Goal: Task Accomplishment & Management: Use online tool/utility

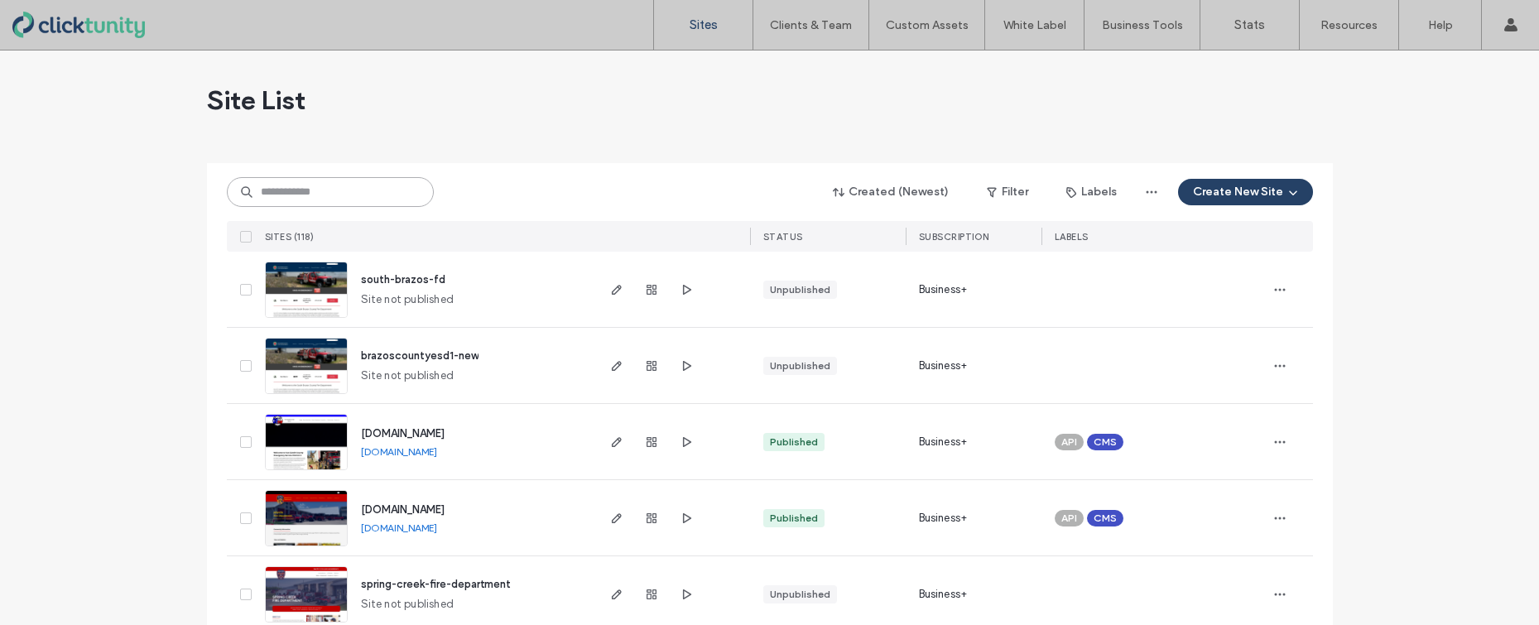
click at [348, 197] on input at bounding box center [330, 192] width 207 height 30
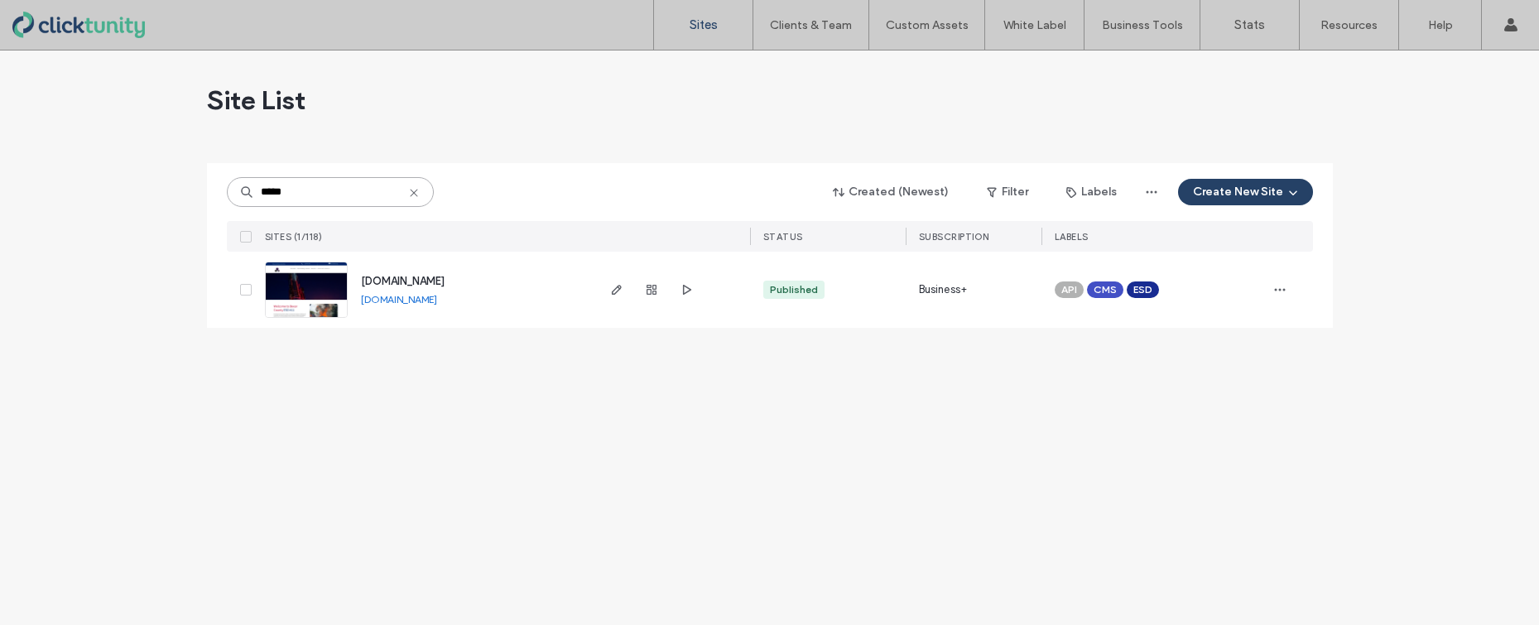
type input "*****"
click at [373, 280] on span "[DOMAIN_NAME]" at bounding box center [403, 281] width 84 height 12
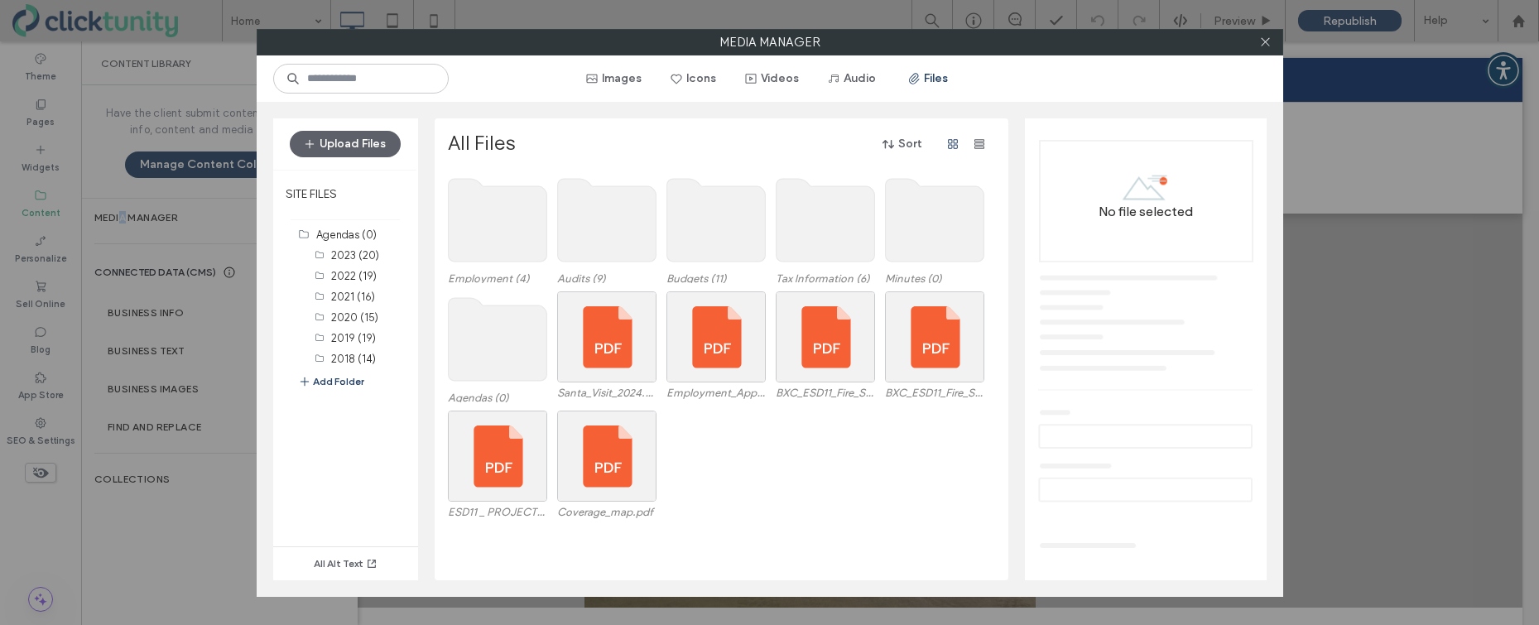
click at [506, 329] on use at bounding box center [497, 339] width 98 height 83
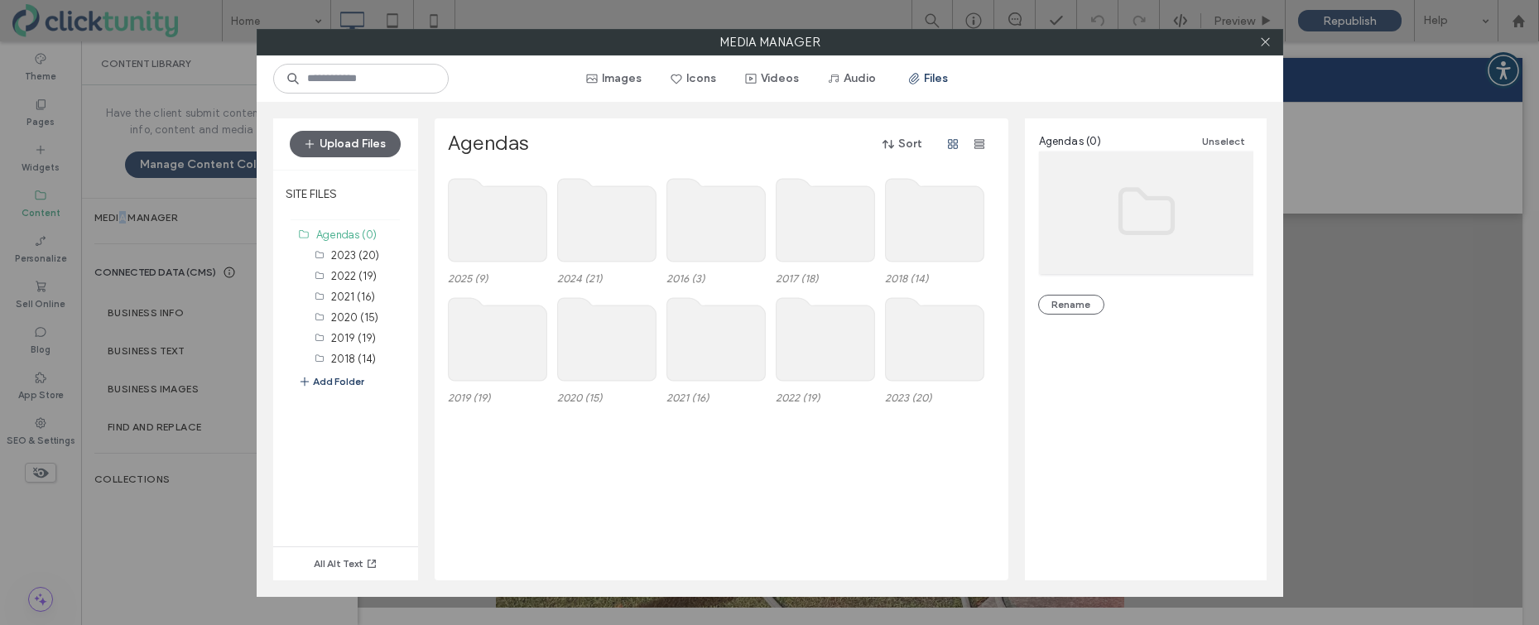
click at [497, 252] on use at bounding box center [497, 220] width 98 height 83
click at [496, 252] on use at bounding box center [497, 220] width 98 height 83
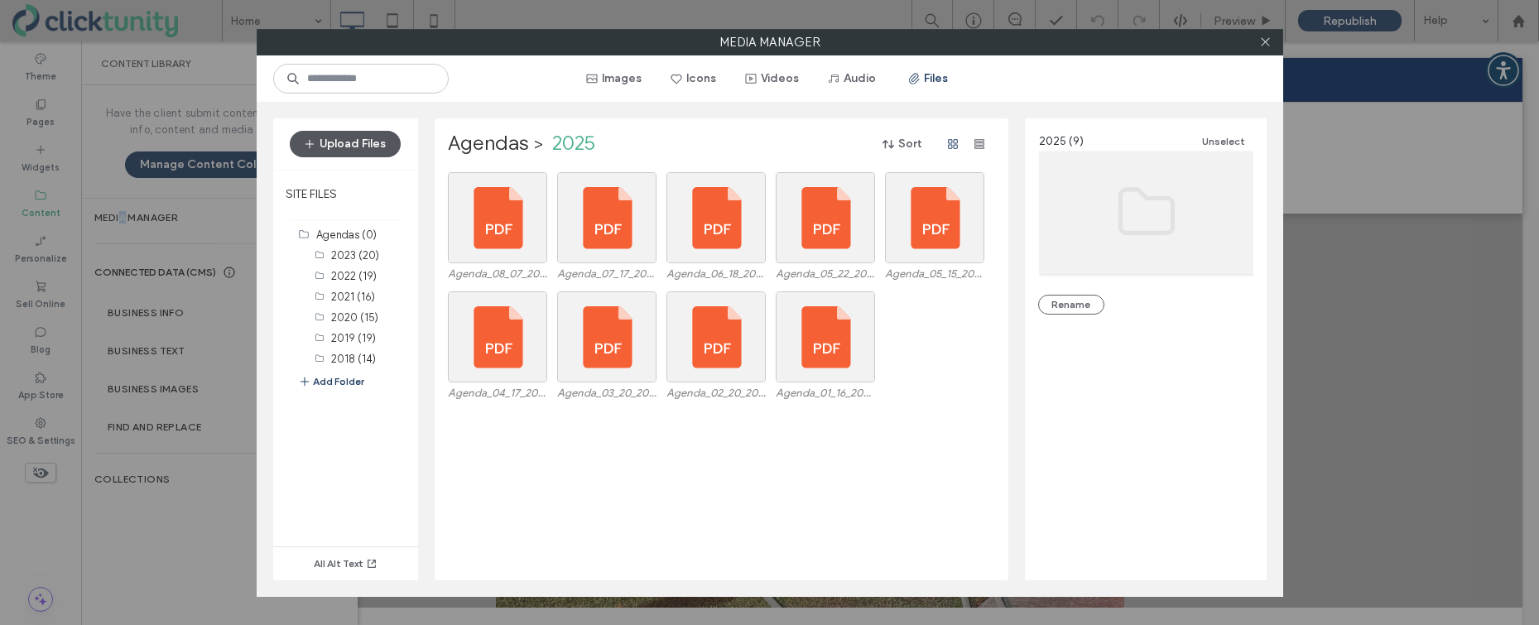
click at [379, 152] on button "Upload Files" at bounding box center [345, 144] width 111 height 26
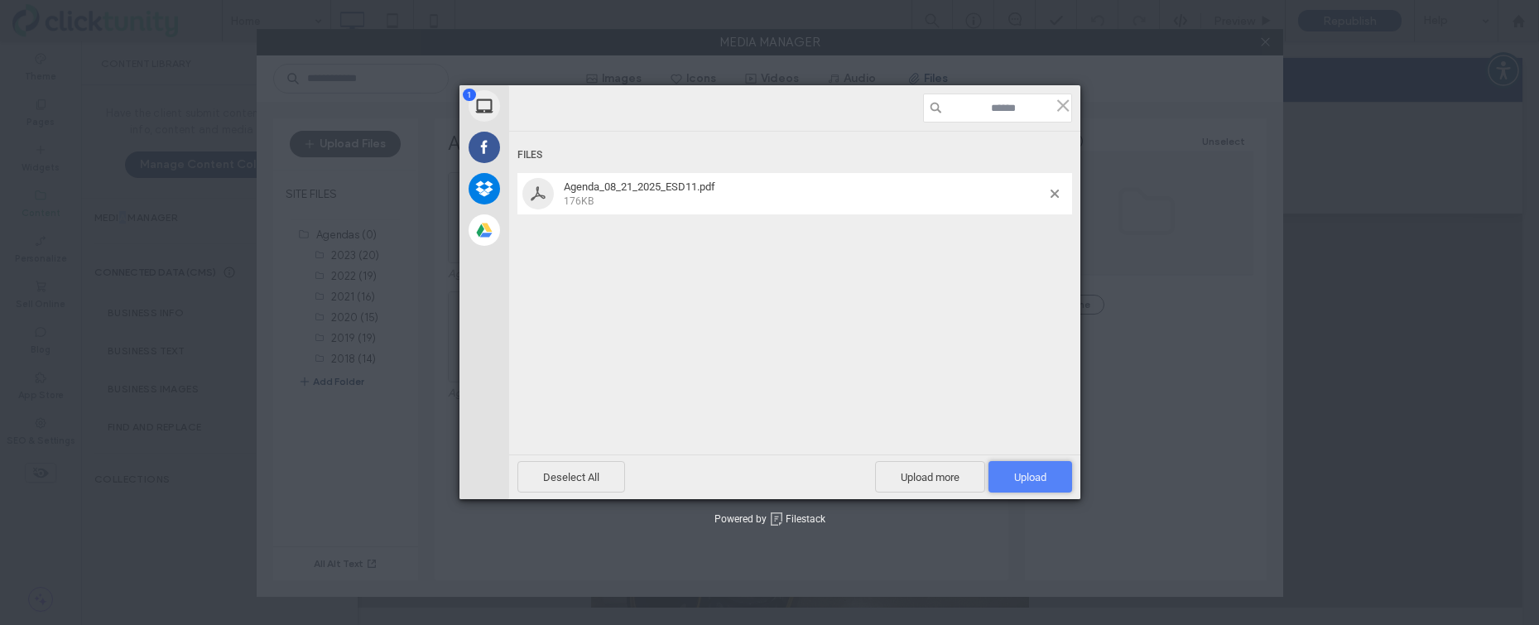
click at [1024, 467] on span "Upload 1" at bounding box center [1030, 476] width 84 height 31
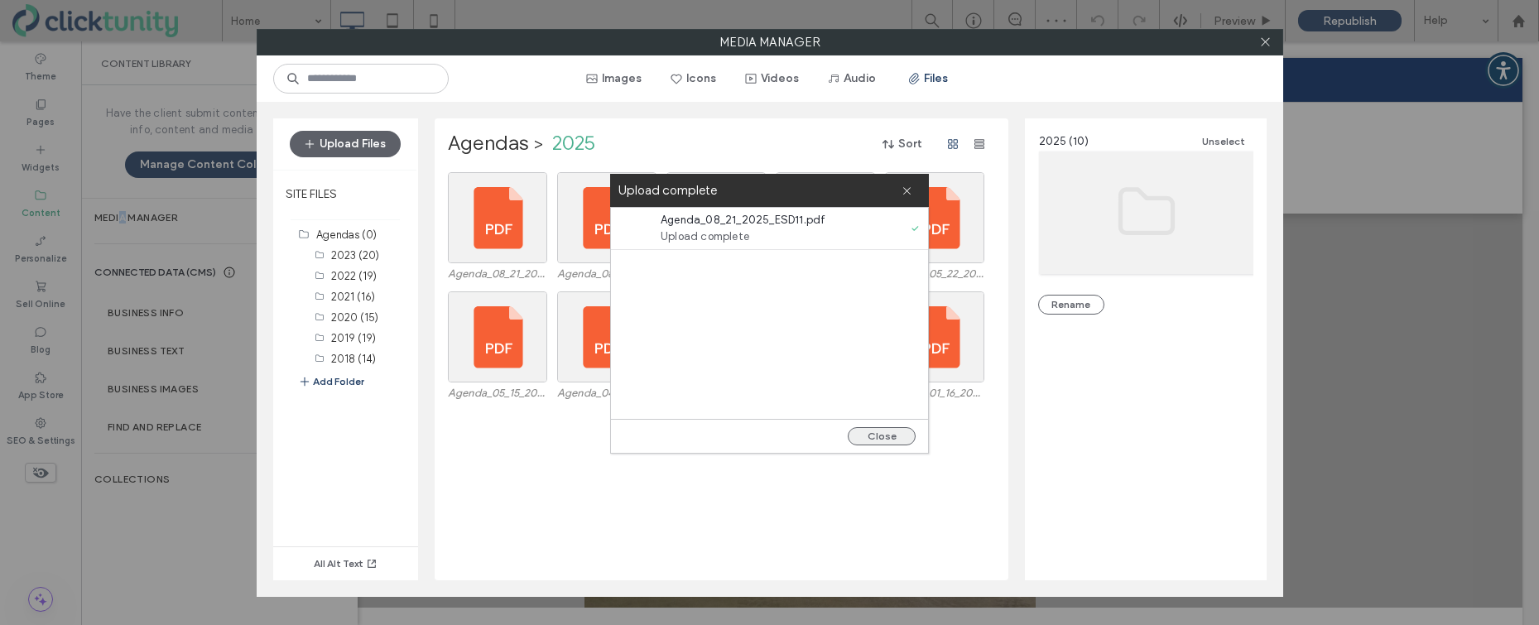
click at [889, 433] on button "Close" at bounding box center [882, 436] width 68 height 18
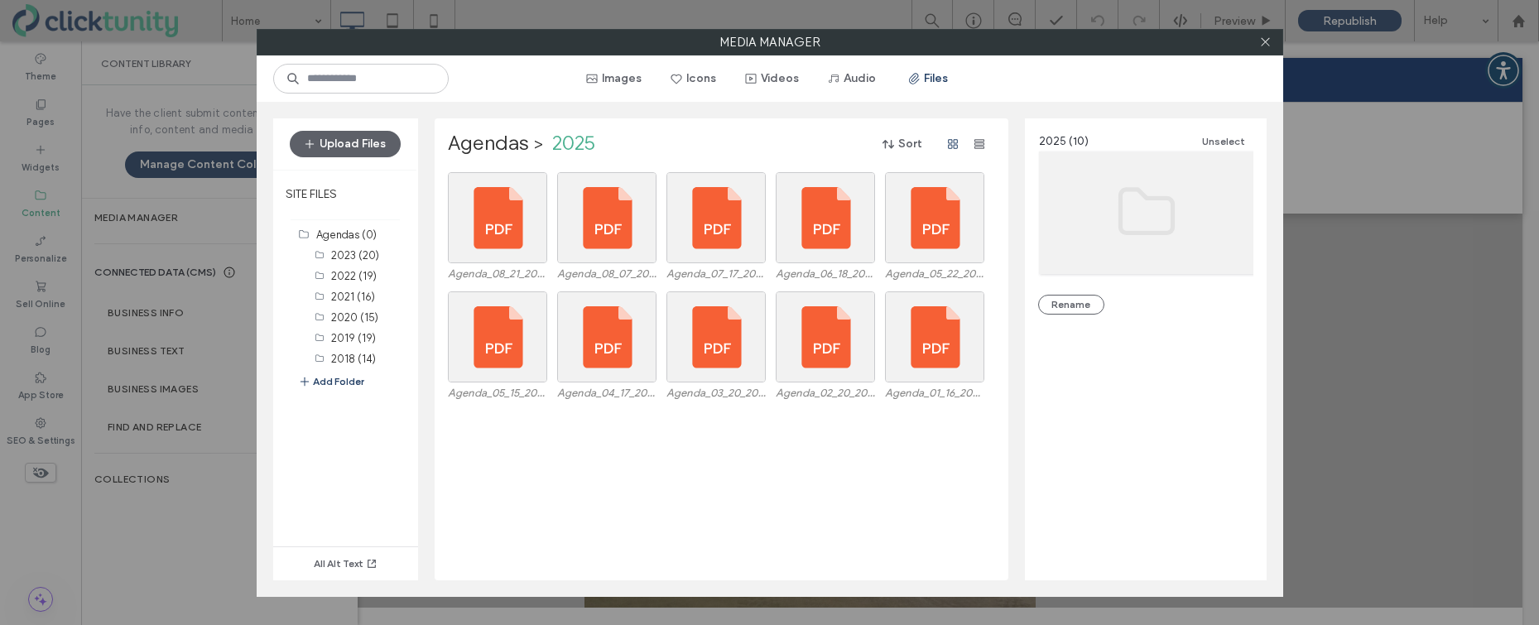
drag, startPoint x: 1266, startPoint y: 46, endPoint x: 1235, endPoint y: 44, distance: 30.7
click at [1266, 46] on icon at bounding box center [1265, 42] width 12 height 12
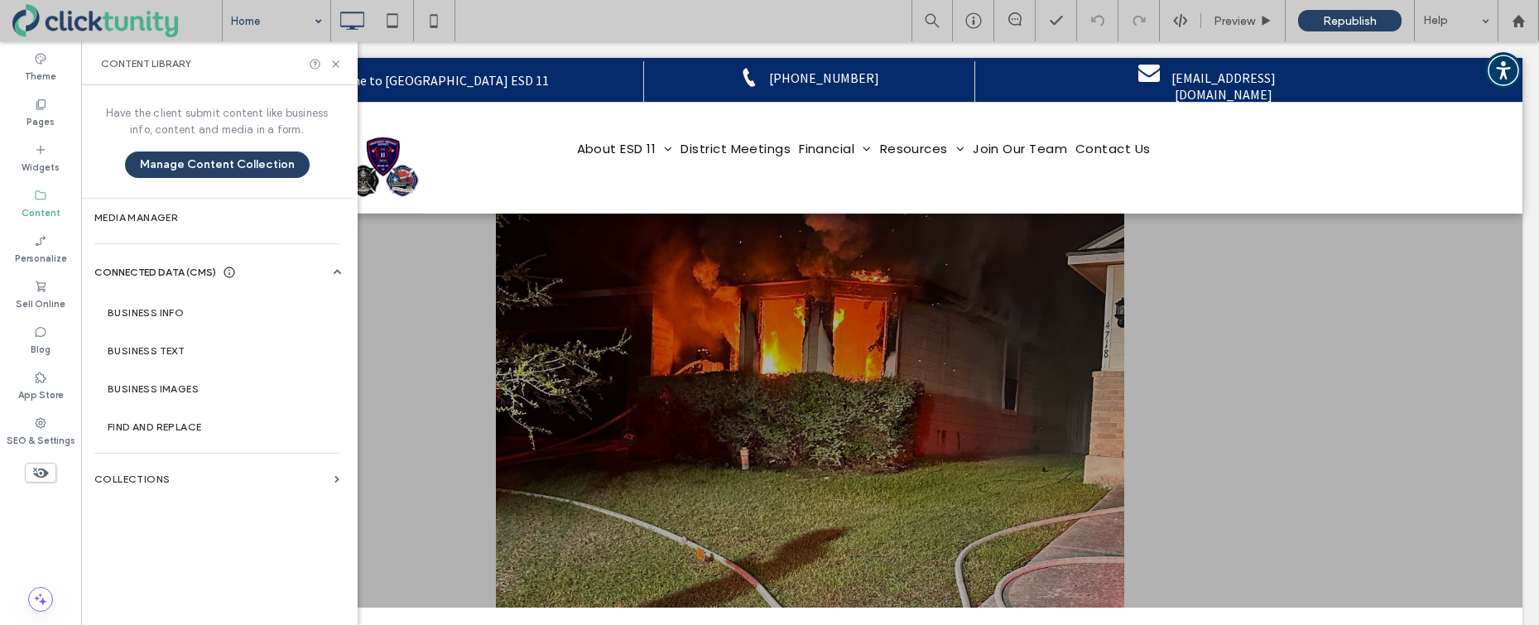
drag, startPoint x: 335, startPoint y: 63, endPoint x: 290, endPoint y: 37, distance: 52.3
click at [329, 60] on icon at bounding box center [335, 64] width 12 height 12
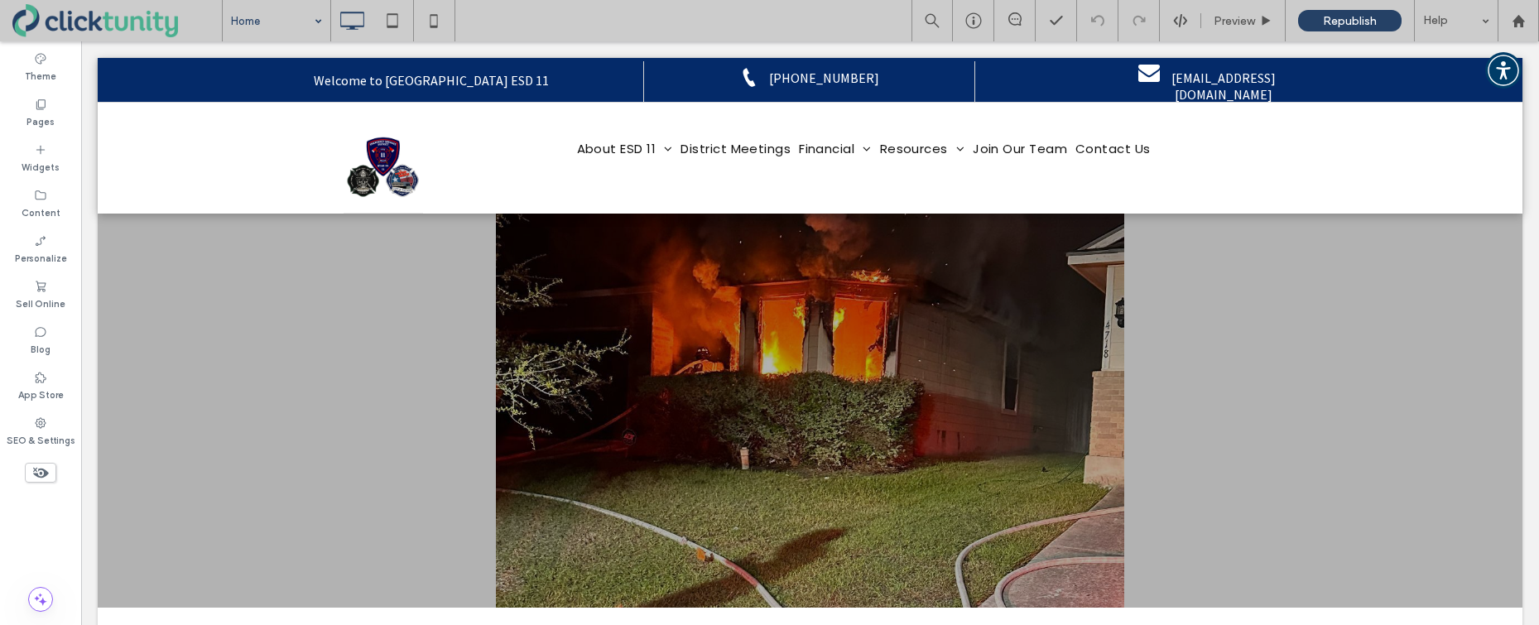
drag, startPoint x: 274, startPoint y: 27, endPoint x: 278, endPoint y: 35, distance: 8.5
drag, startPoint x: 286, startPoint y: 183, endPoint x: 298, endPoint y: 184, distance: 11.6
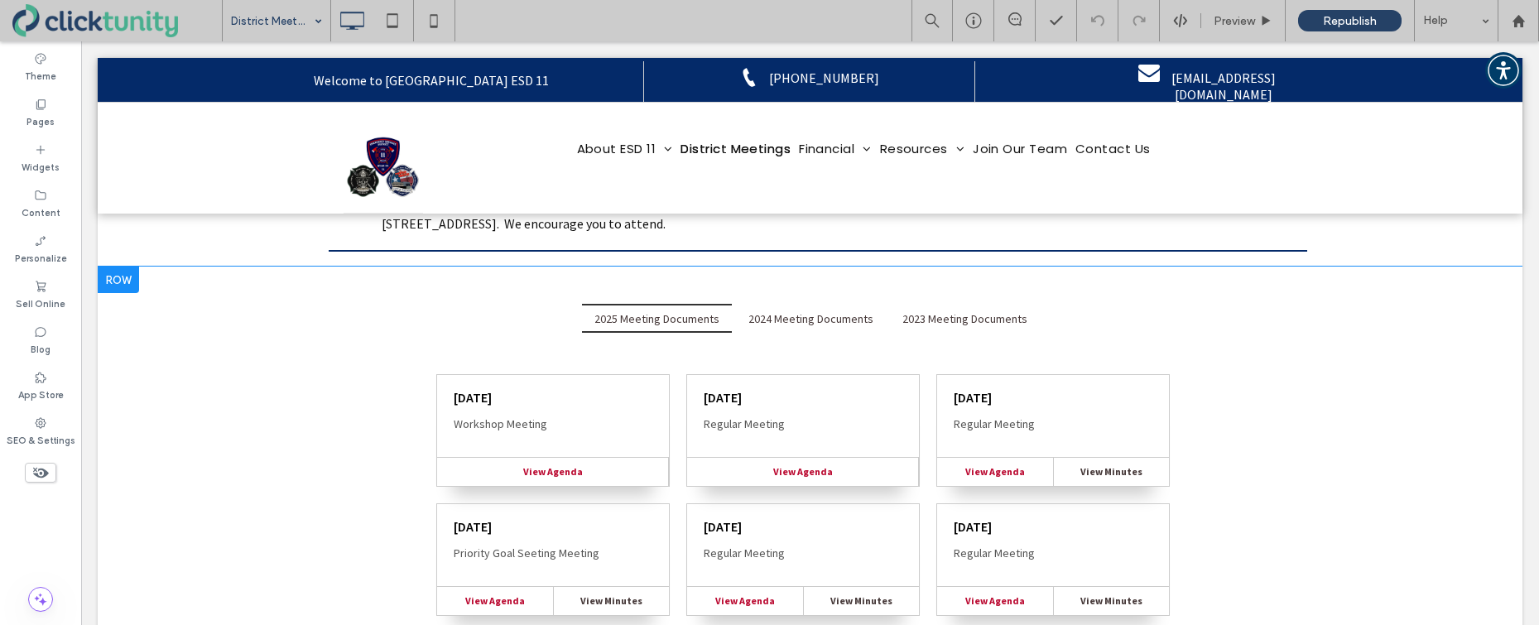
scroll to position [152, 0]
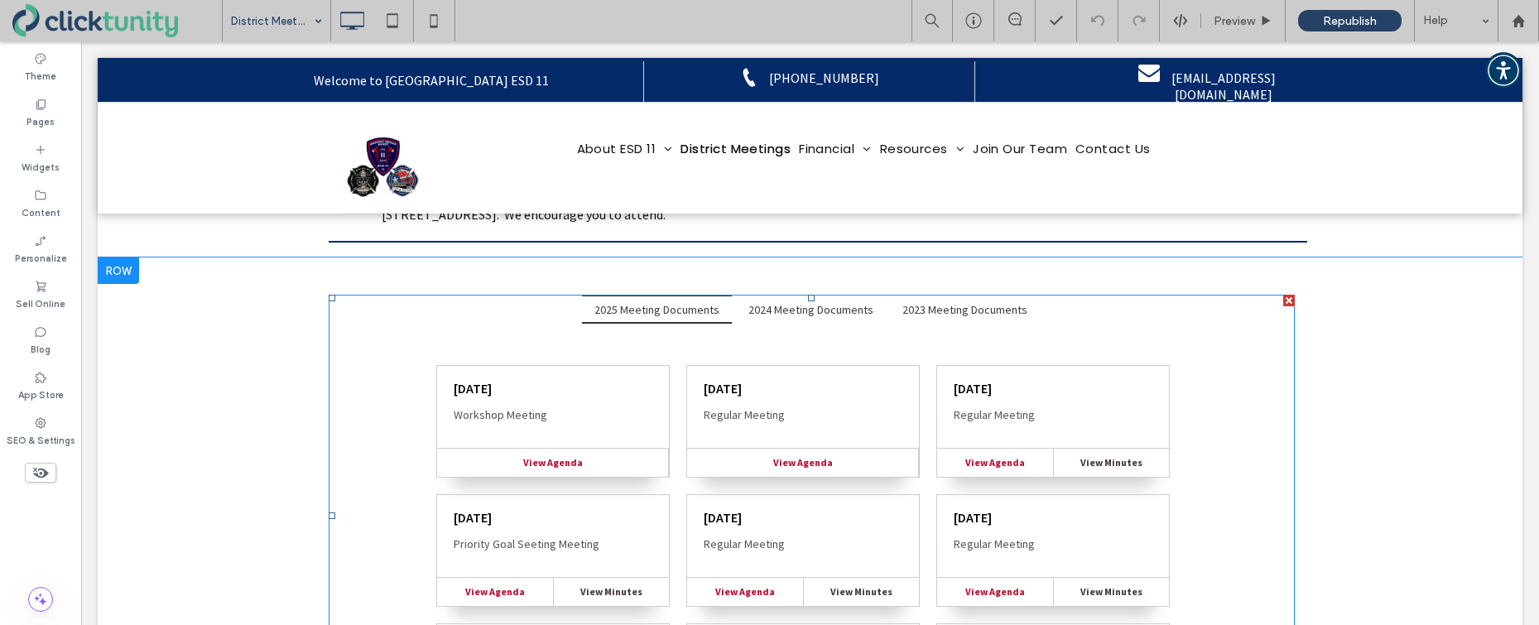
click at [669, 343] on span at bounding box center [811, 515] width 965 height 441
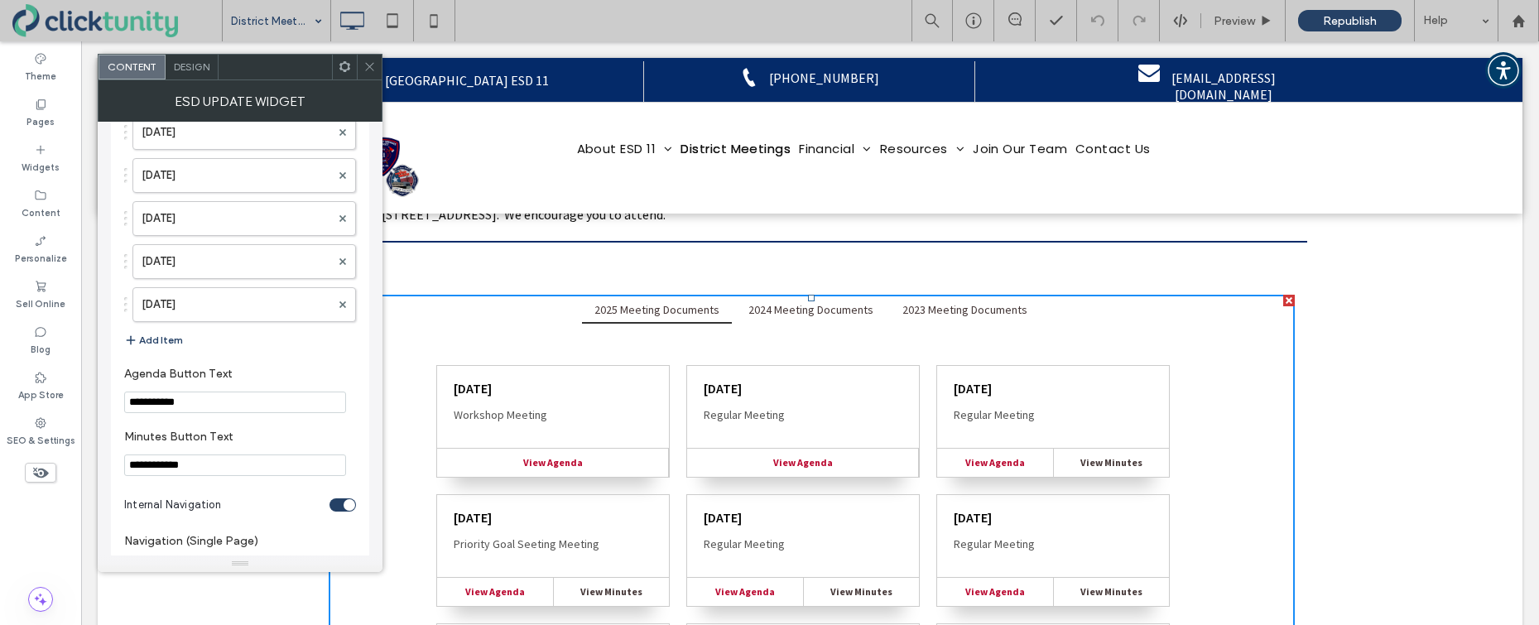
scroll to position [3433, 0]
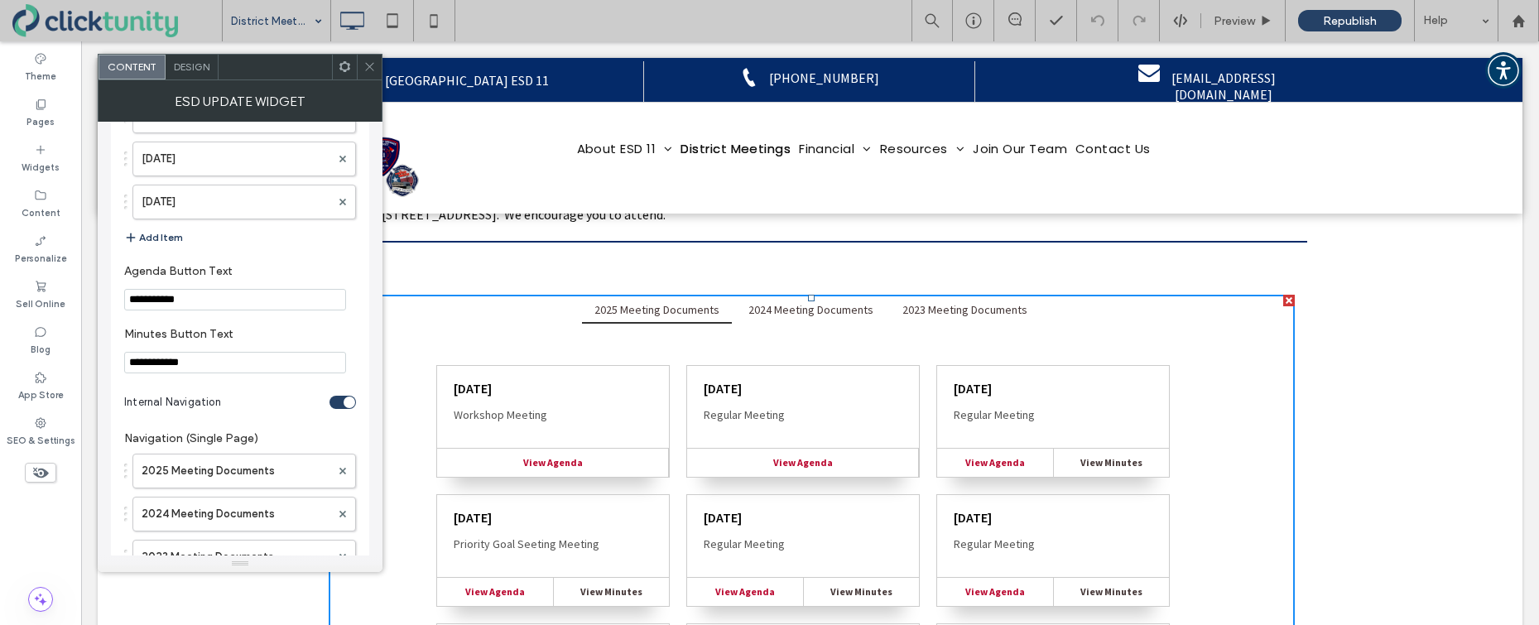
click at [162, 238] on button "Add Item" at bounding box center [153, 238] width 59 height 20
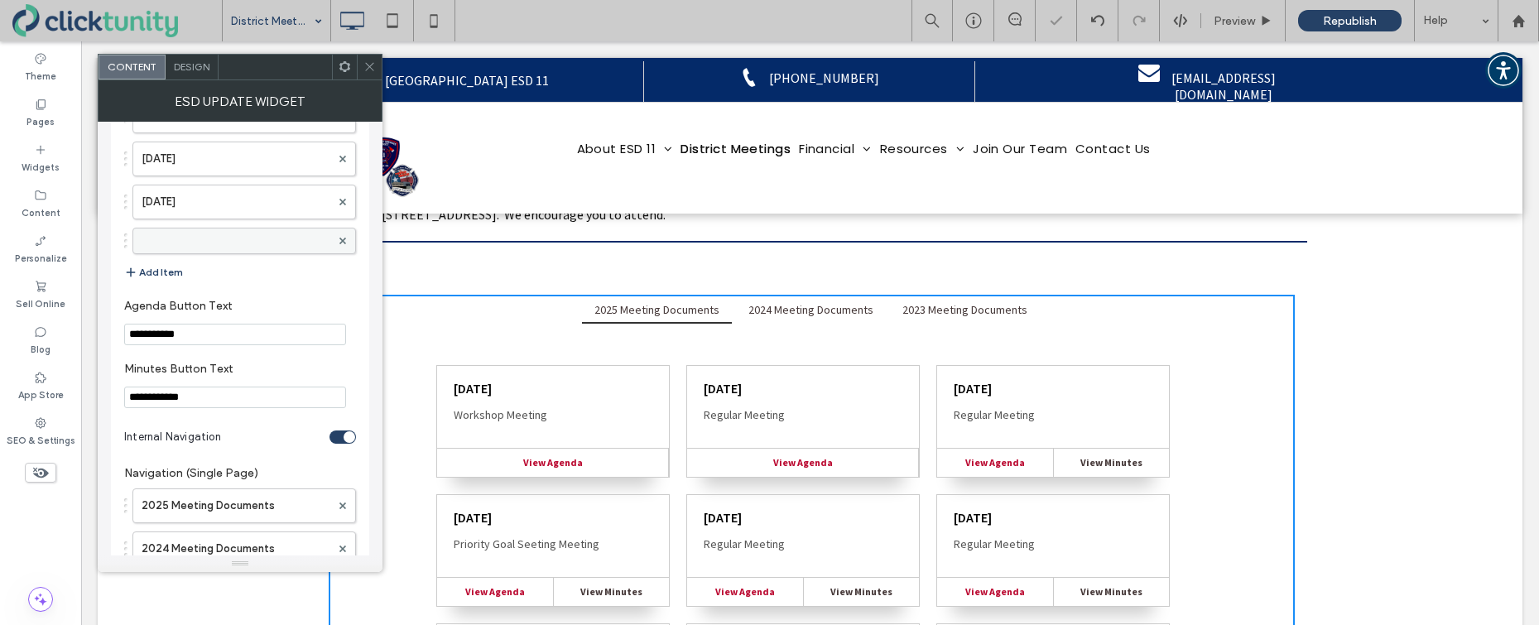
click at [179, 242] on label at bounding box center [236, 241] width 189 height 17
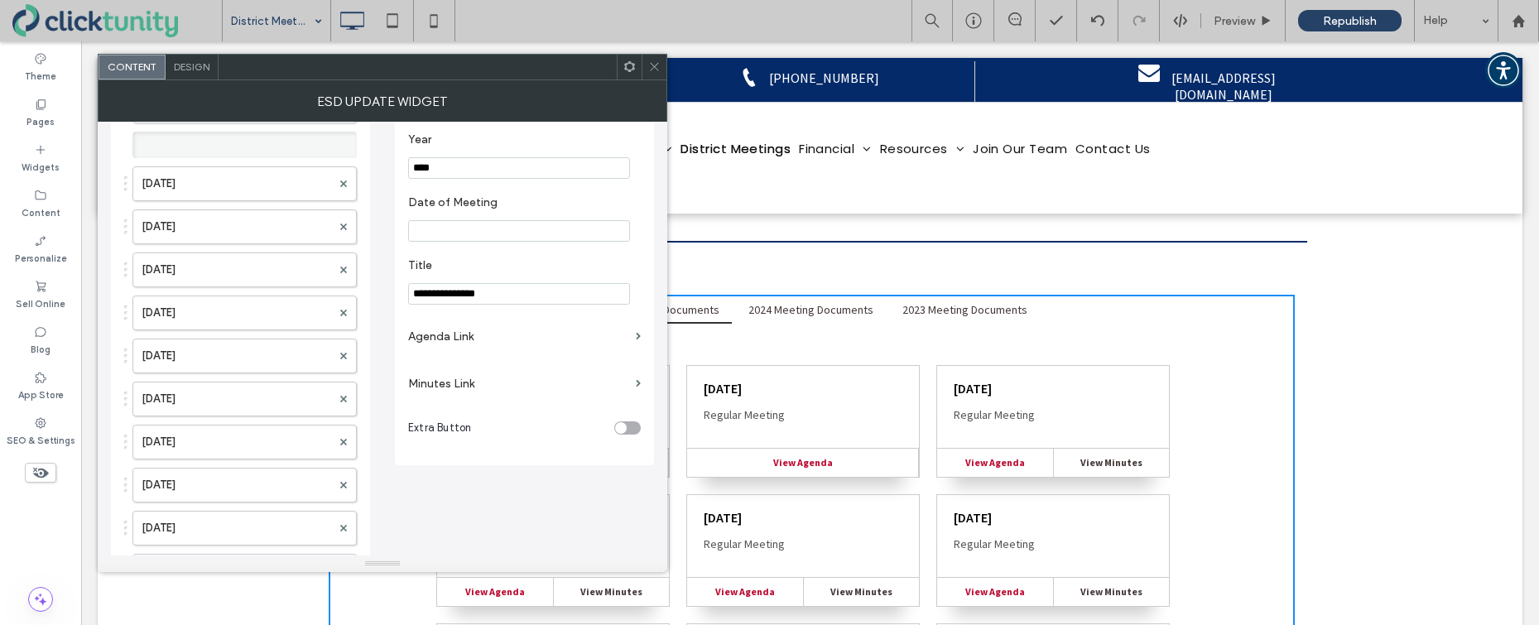
scroll to position [42, 0]
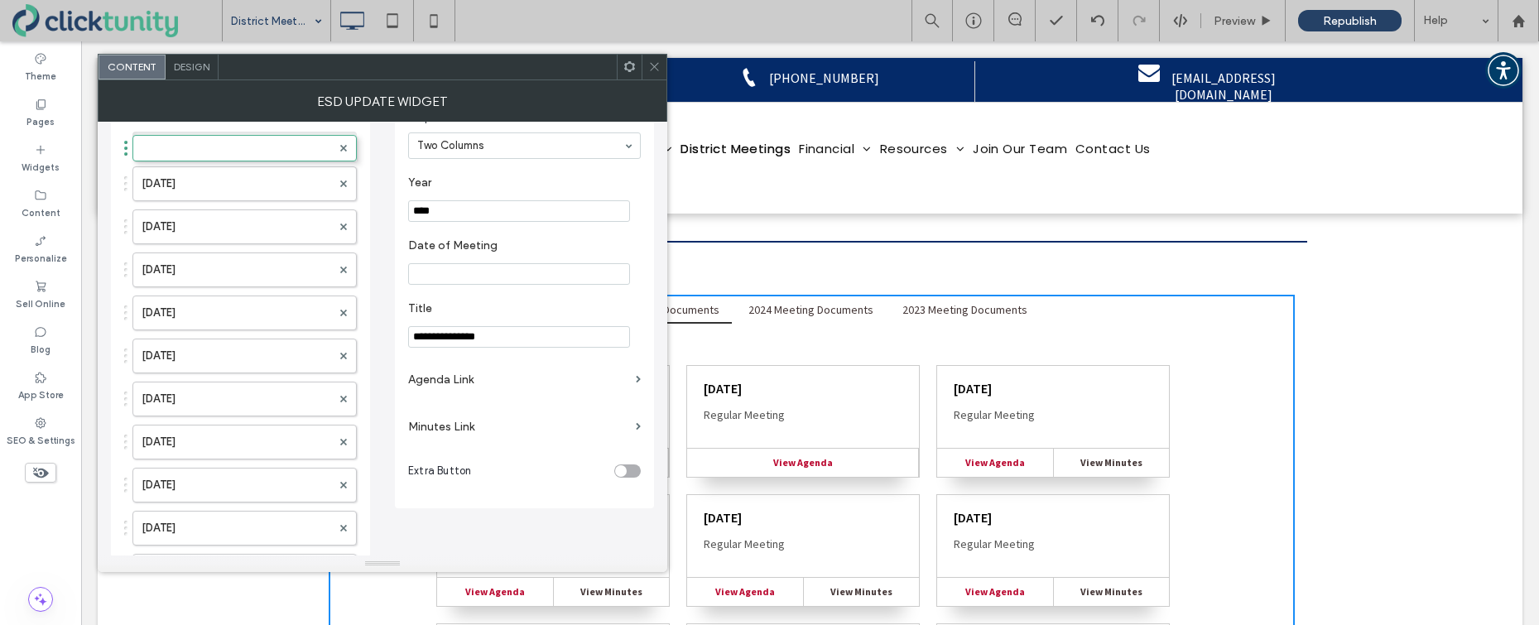
drag, startPoint x: 233, startPoint y: 530, endPoint x: 221, endPoint y: 131, distance: 399.2
click at [214, 138] on label at bounding box center [237, 145] width 190 height 17
drag, startPoint x: 435, startPoint y: 214, endPoint x: 448, endPoint y: 210, distance: 13.1
click at [448, 210] on input "****" at bounding box center [519, 211] width 222 height 22
type input "****"
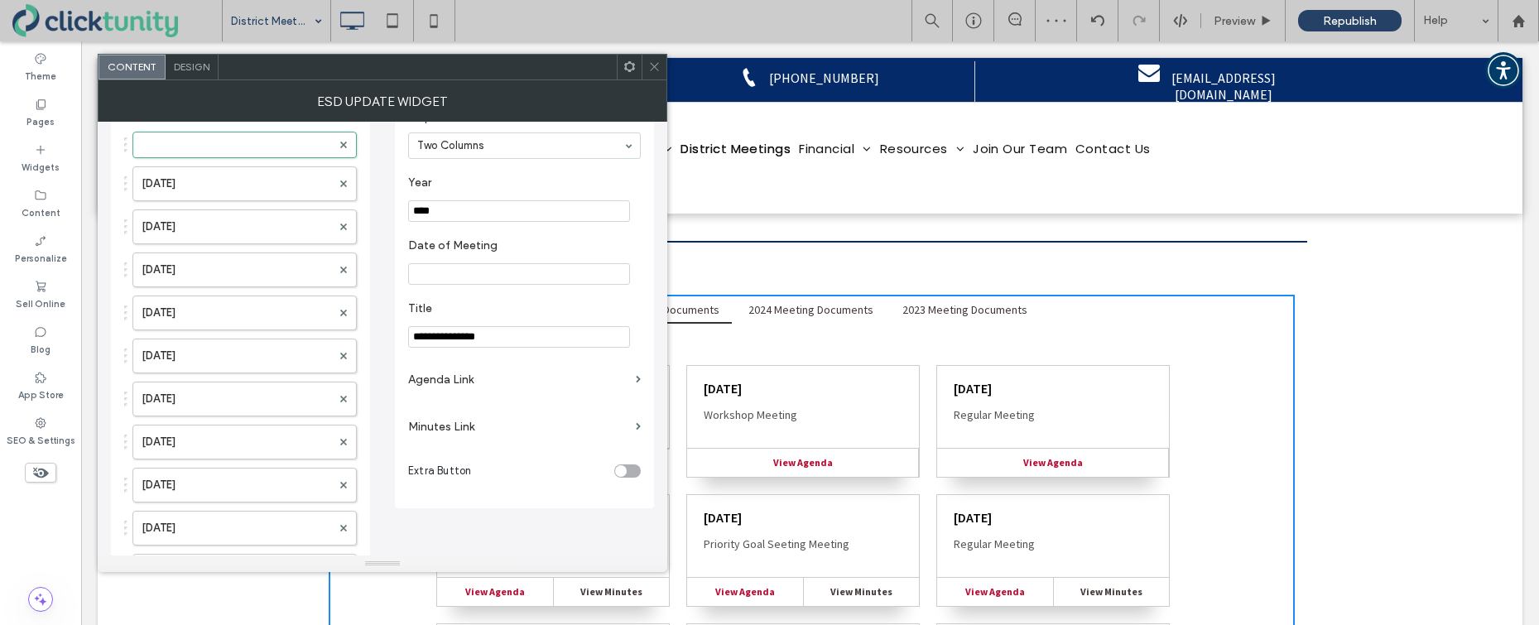
click at [451, 271] on input "Date of Meeting" at bounding box center [519, 274] width 222 height 22
type input "**********"
click at [435, 382] on label "Agenda Link" at bounding box center [518, 379] width 221 height 31
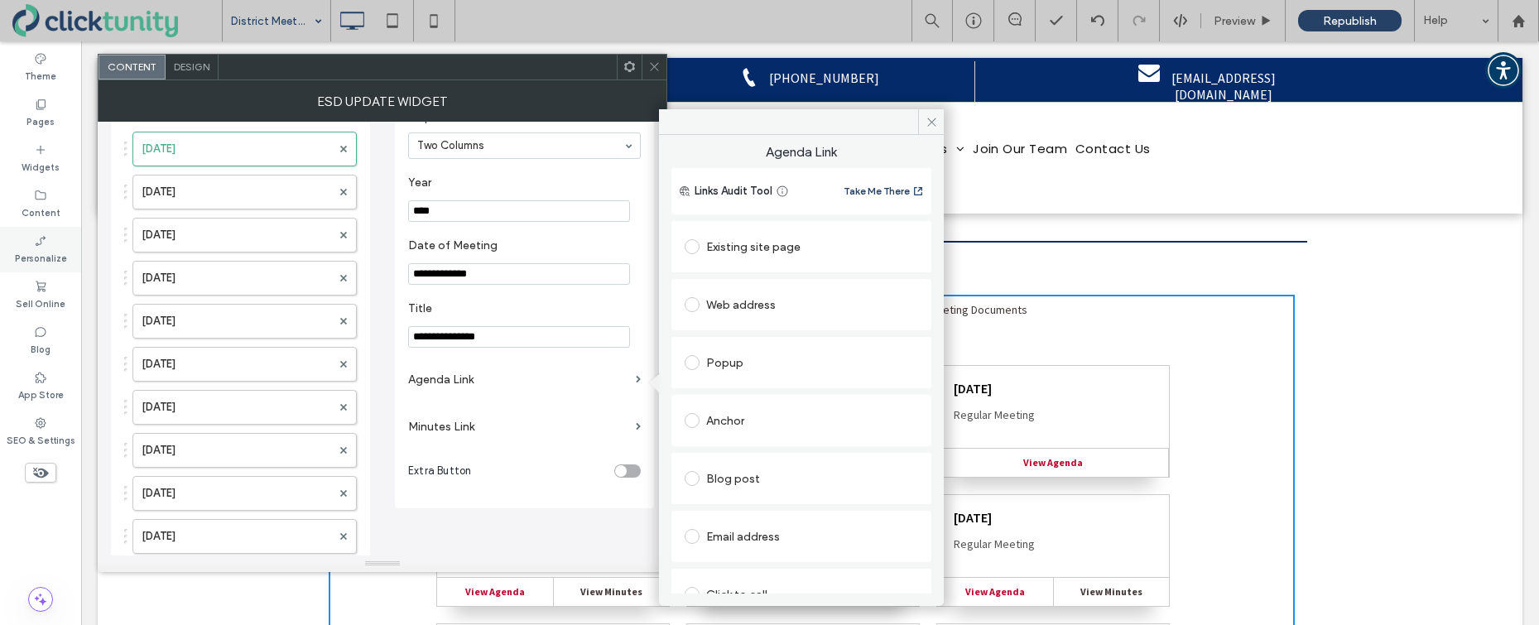
scroll to position [84, 0]
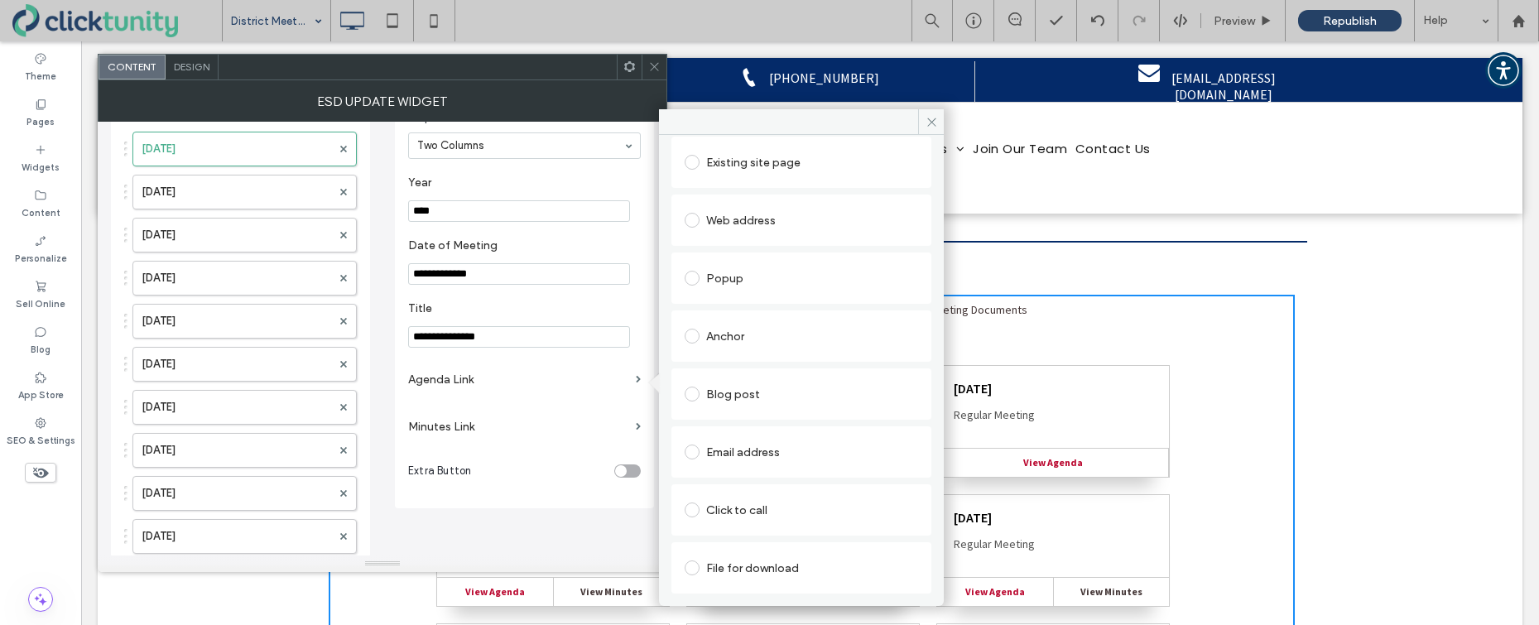
click at [700, 565] on label at bounding box center [696, 567] width 22 height 15
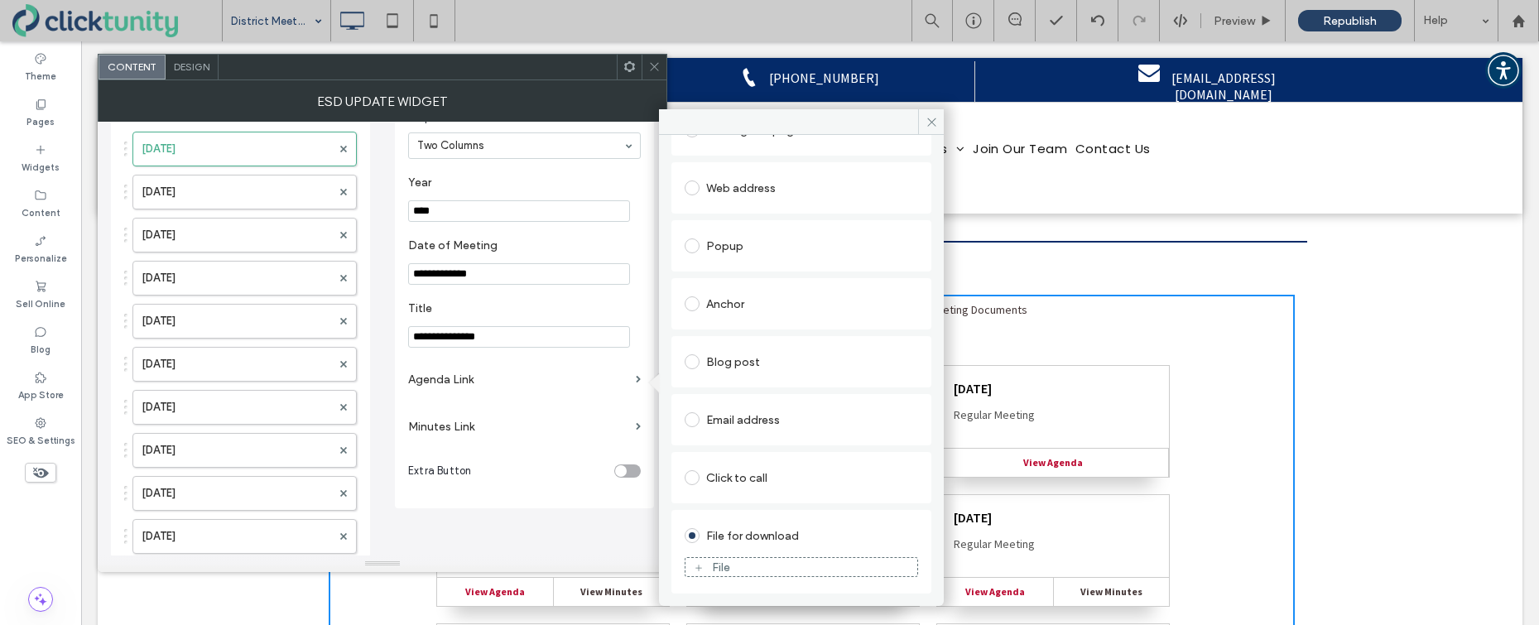
click at [707, 570] on div "File" at bounding box center [801, 567] width 232 height 15
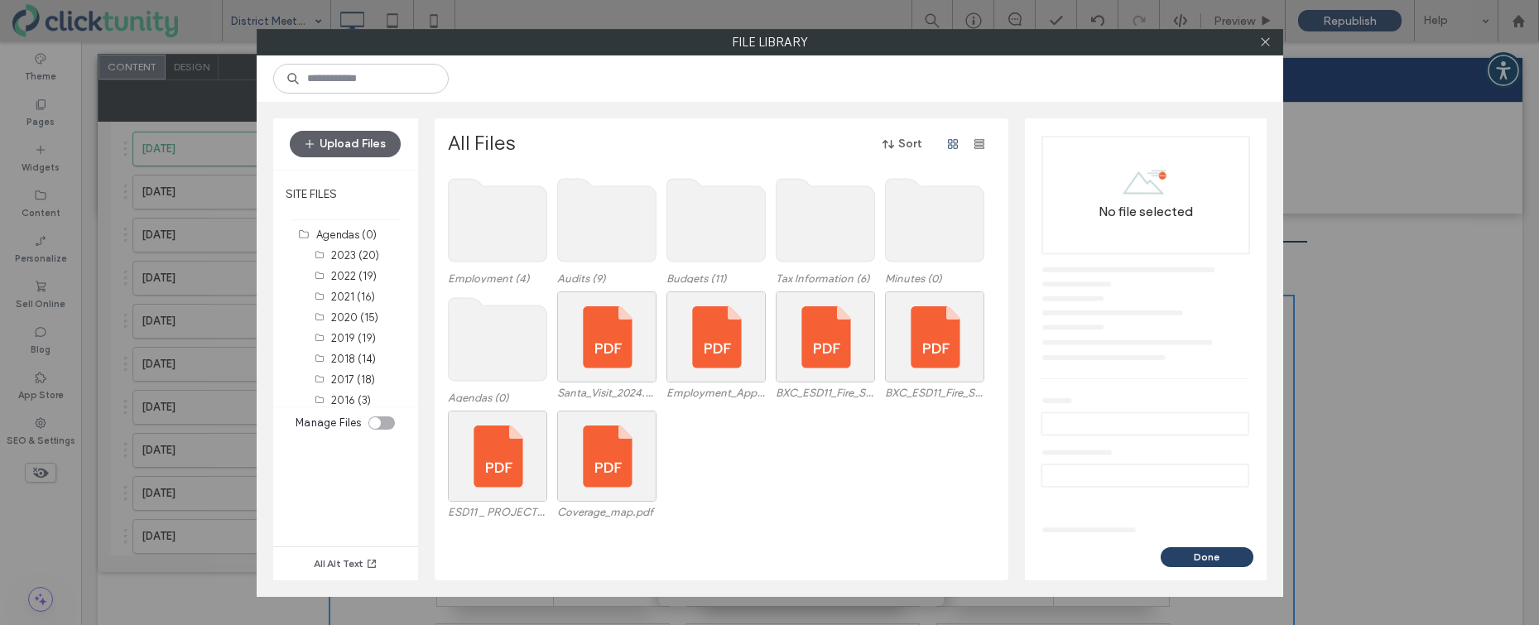
click at [506, 349] on use at bounding box center [497, 339] width 98 height 83
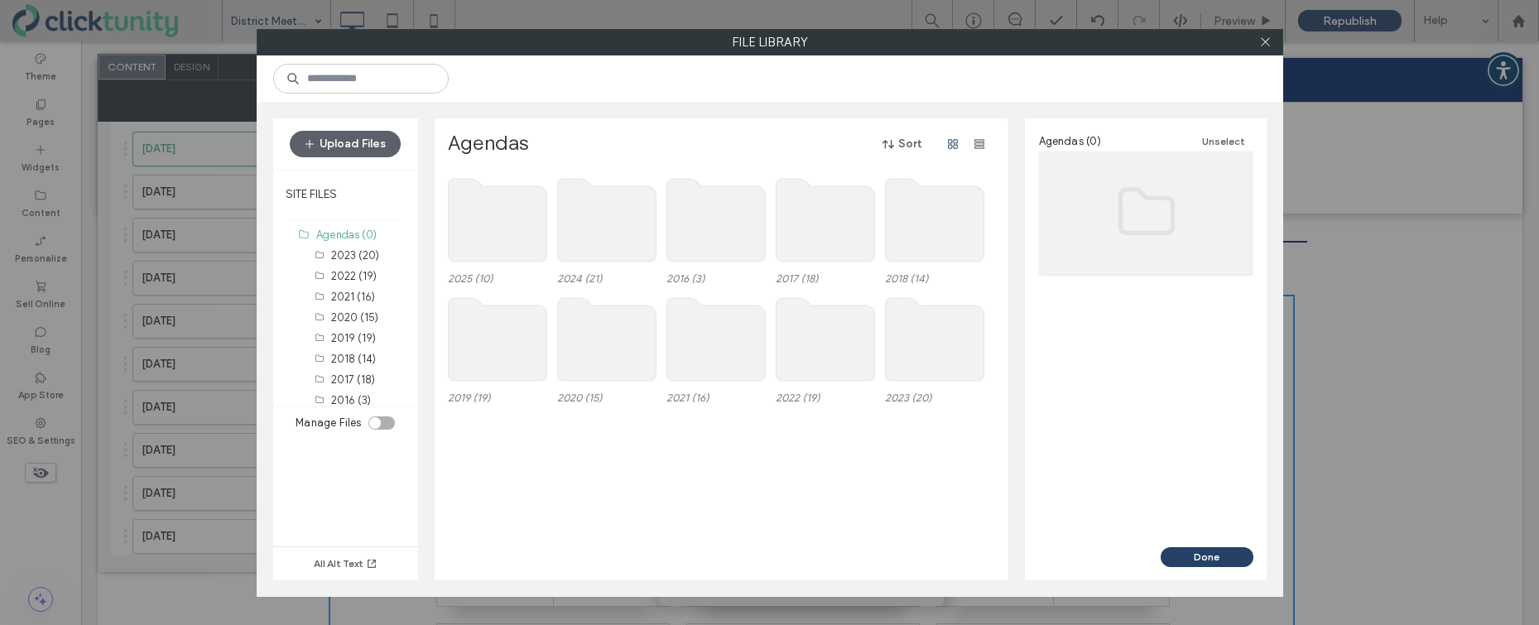
click at [511, 246] on use at bounding box center [497, 220] width 98 height 83
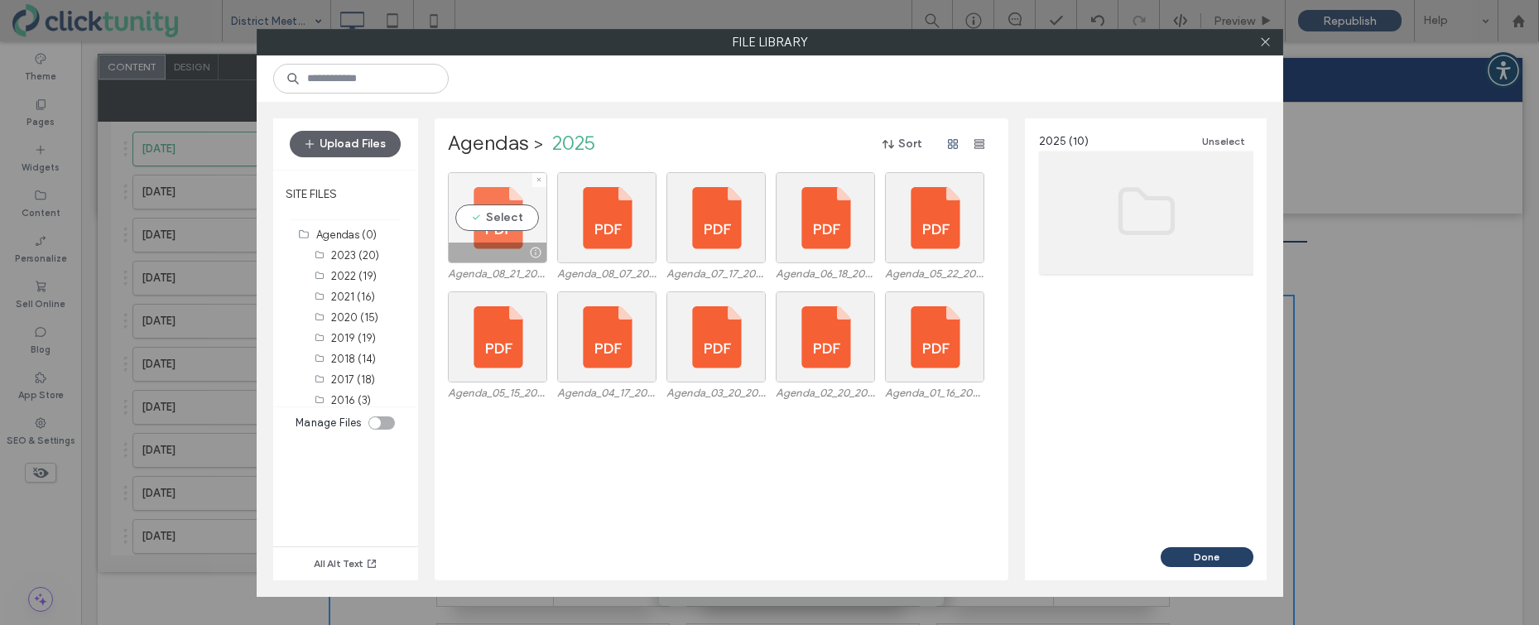
click at [501, 226] on div "Select" at bounding box center [497, 217] width 99 height 91
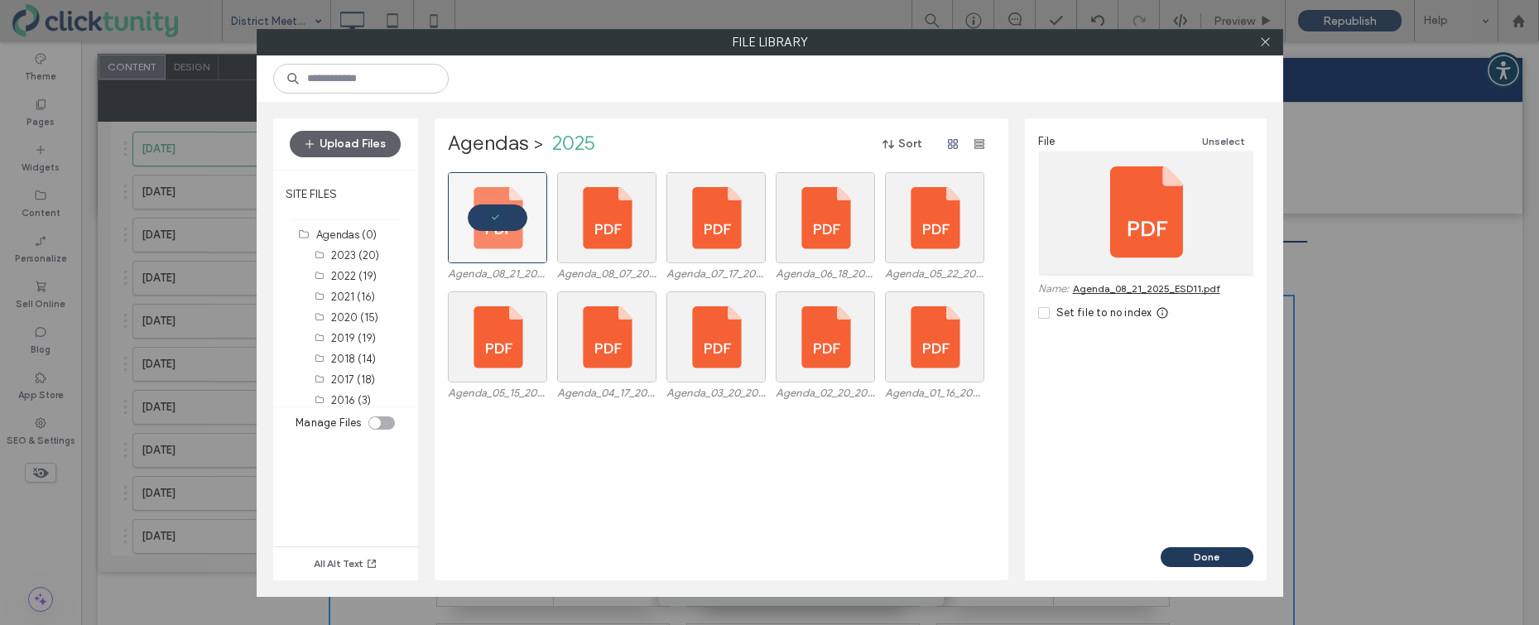
click at [1227, 547] on button "Done" at bounding box center [1206, 557] width 93 height 20
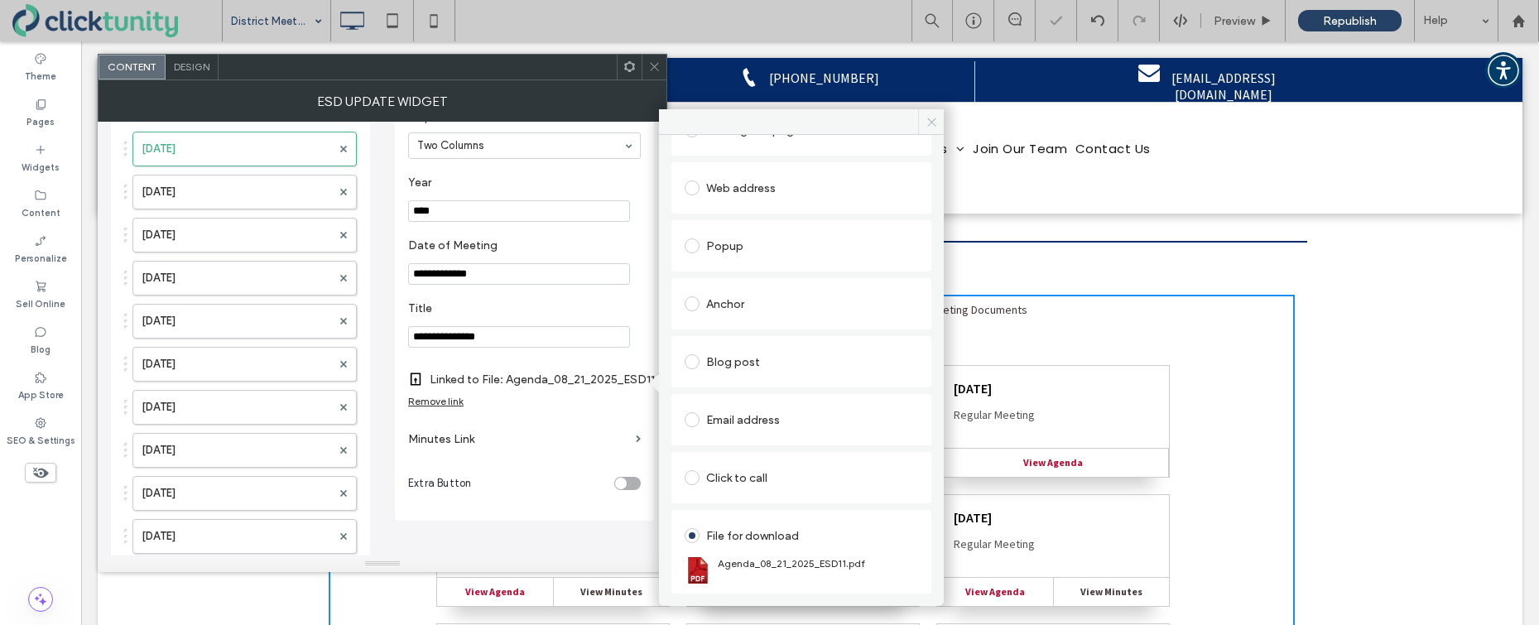
click at [925, 119] on icon at bounding box center [931, 122] width 12 height 12
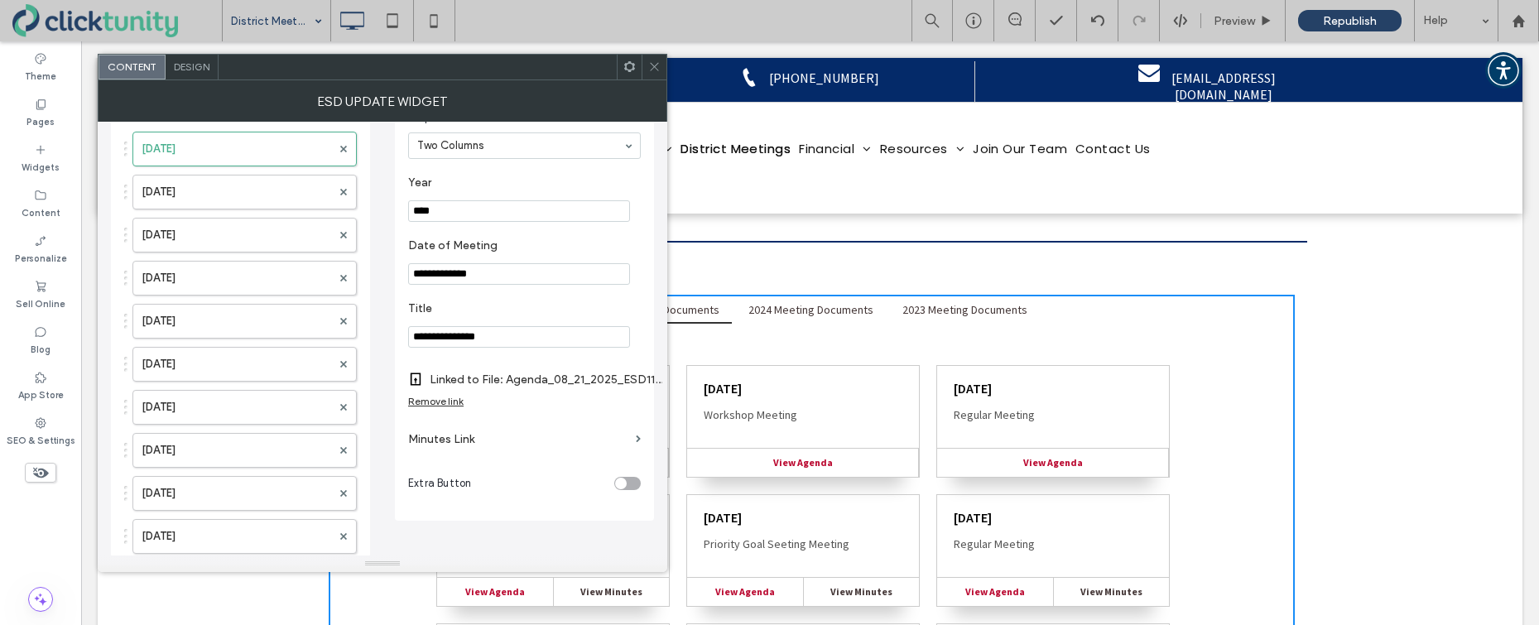
click at [653, 68] on use at bounding box center [654, 67] width 8 height 8
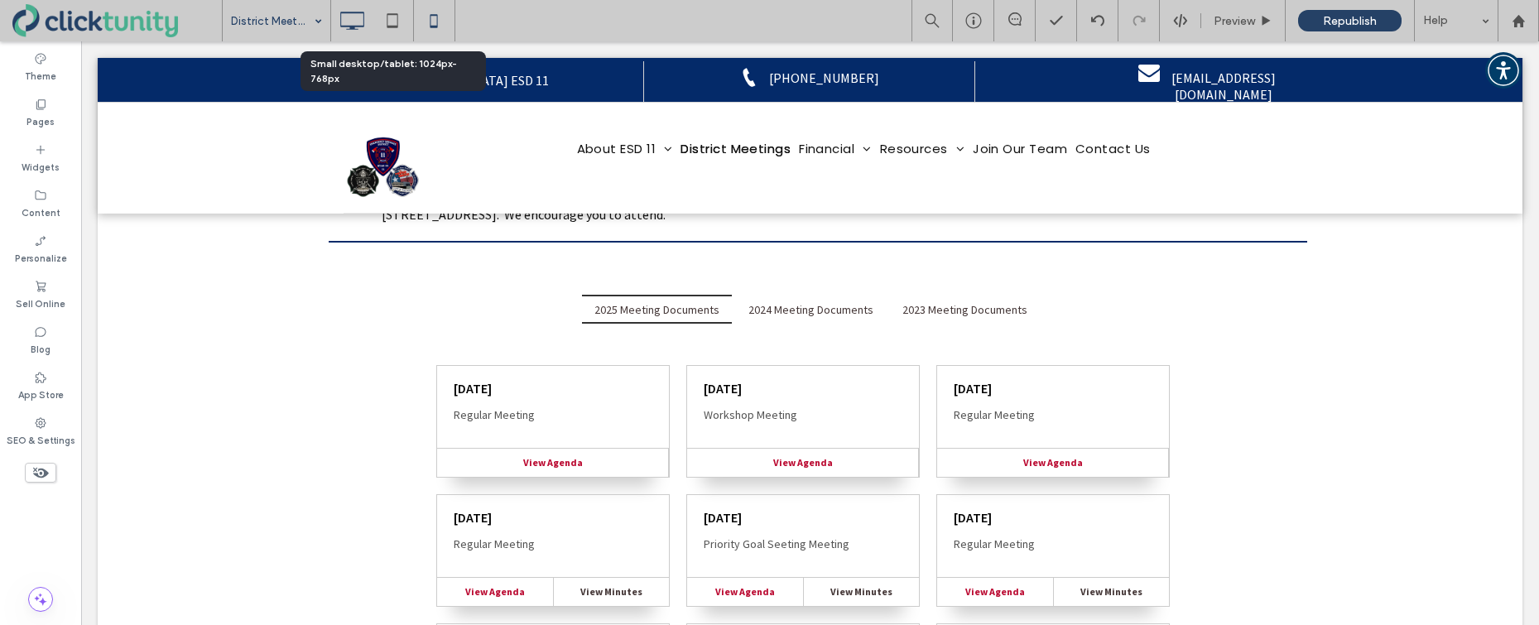
drag, startPoint x: 395, startPoint y: 19, endPoint x: 430, endPoint y: 22, distance: 34.9
click at [395, 19] on icon at bounding box center [392, 20] width 33 height 33
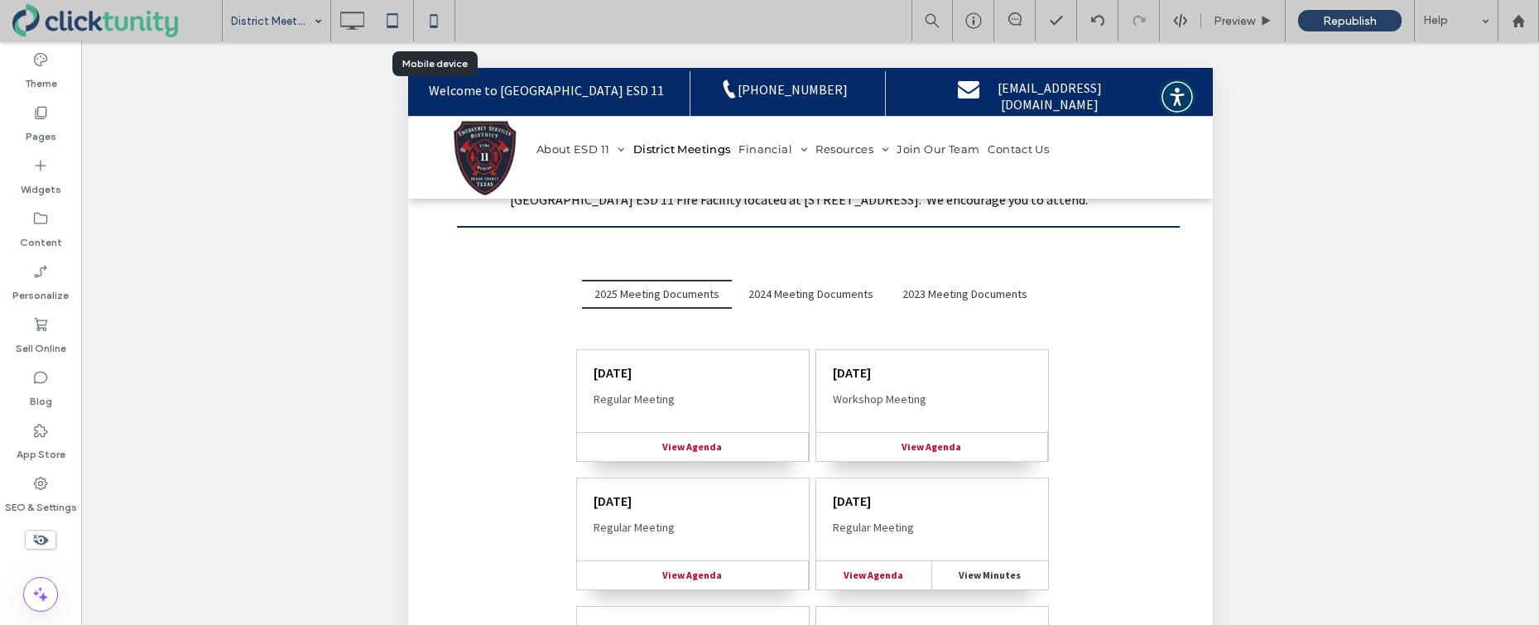
click at [435, 21] on icon at bounding box center [433, 20] width 33 height 33
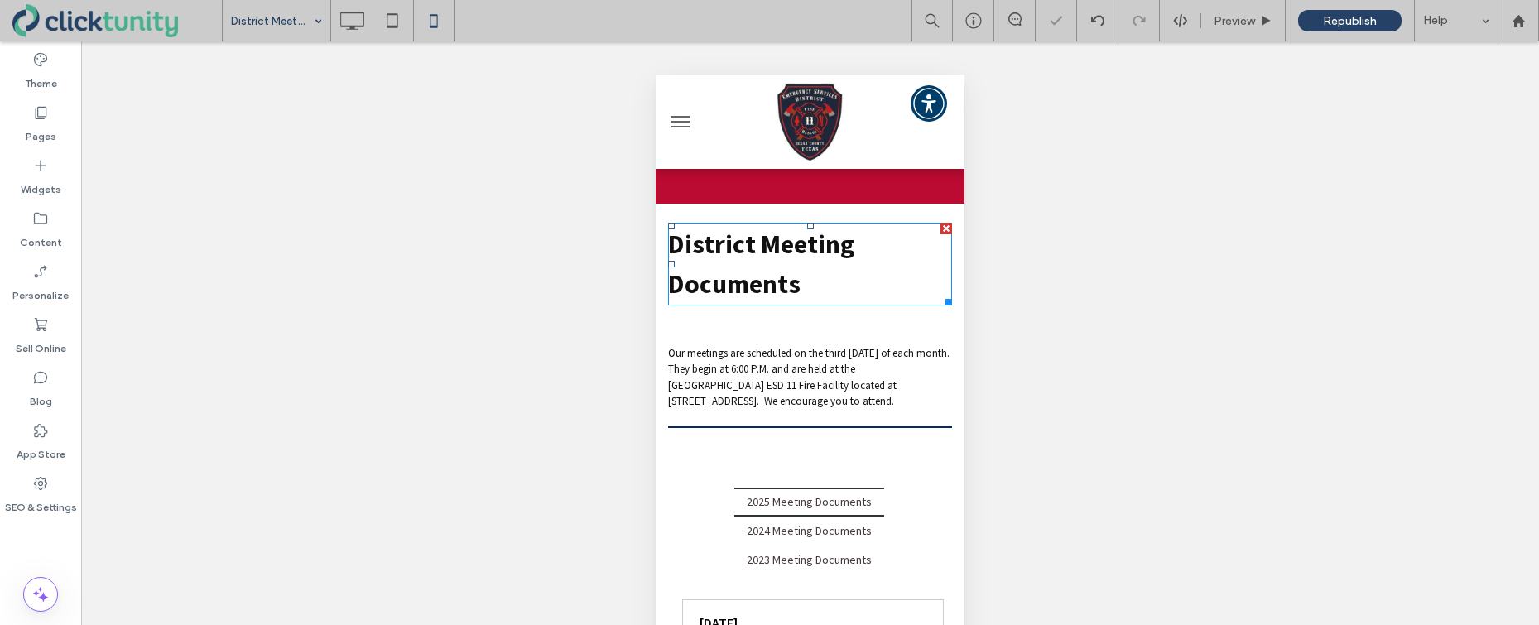
scroll to position [0, 0]
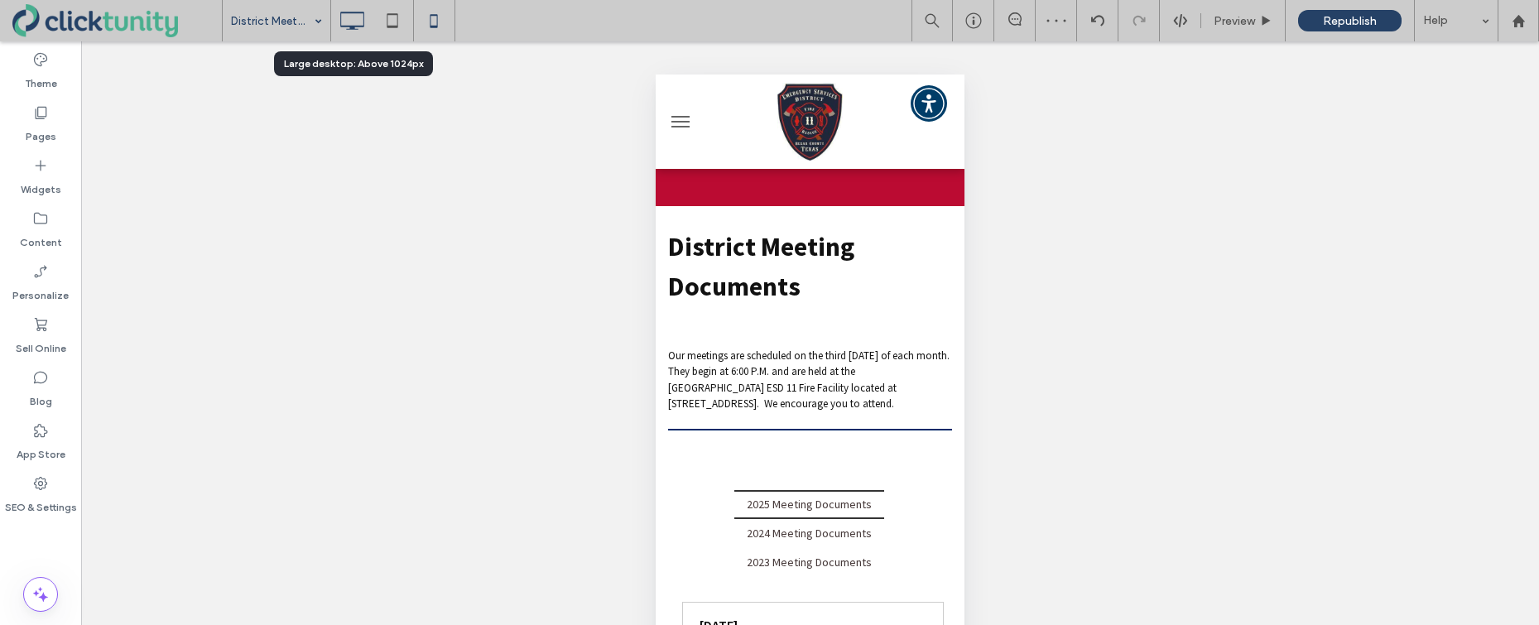
click at [353, 29] on use at bounding box center [352, 21] width 24 height 18
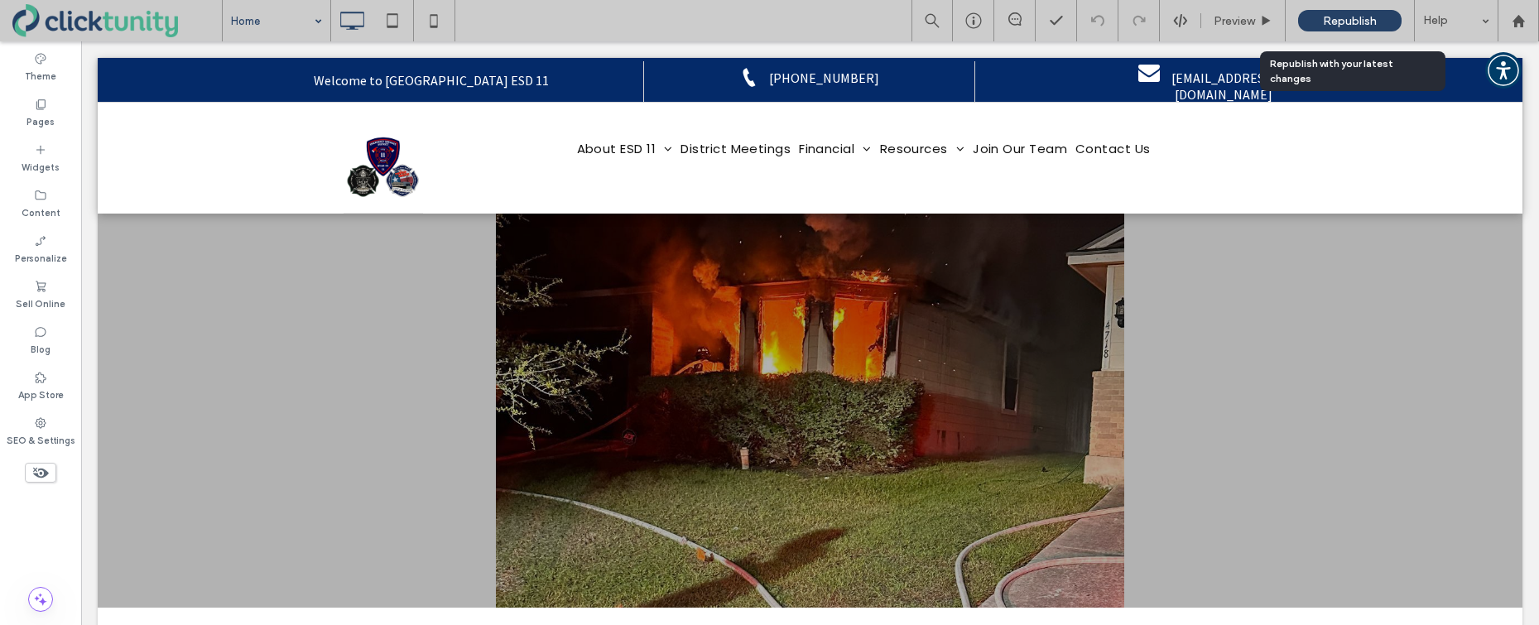
click at [1320, 19] on div "Republish" at bounding box center [1349, 21] width 103 height 22
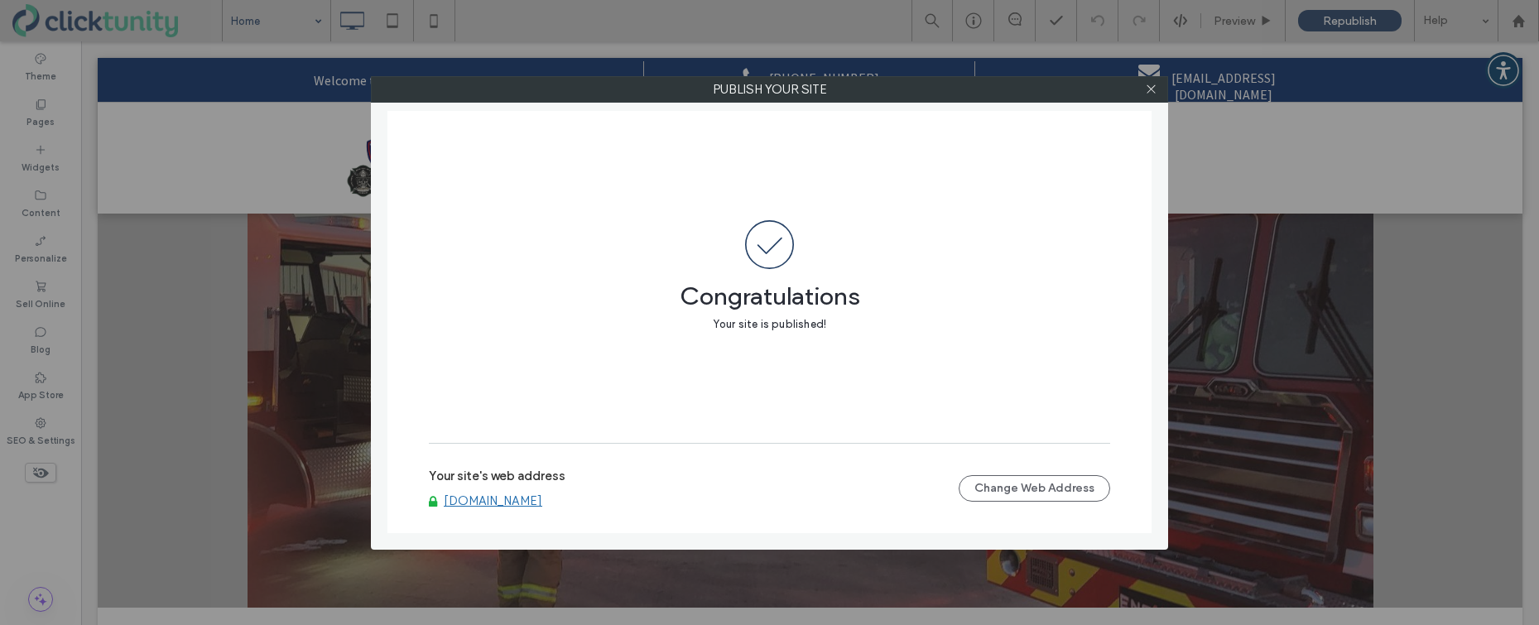
click at [489, 503] on link "[DOMAIN_NAME]" at bounding box center [493, 500] width 98 height 15
click at [1150, 93] on icon at bounding box center [1151, 89] width 12 height 12
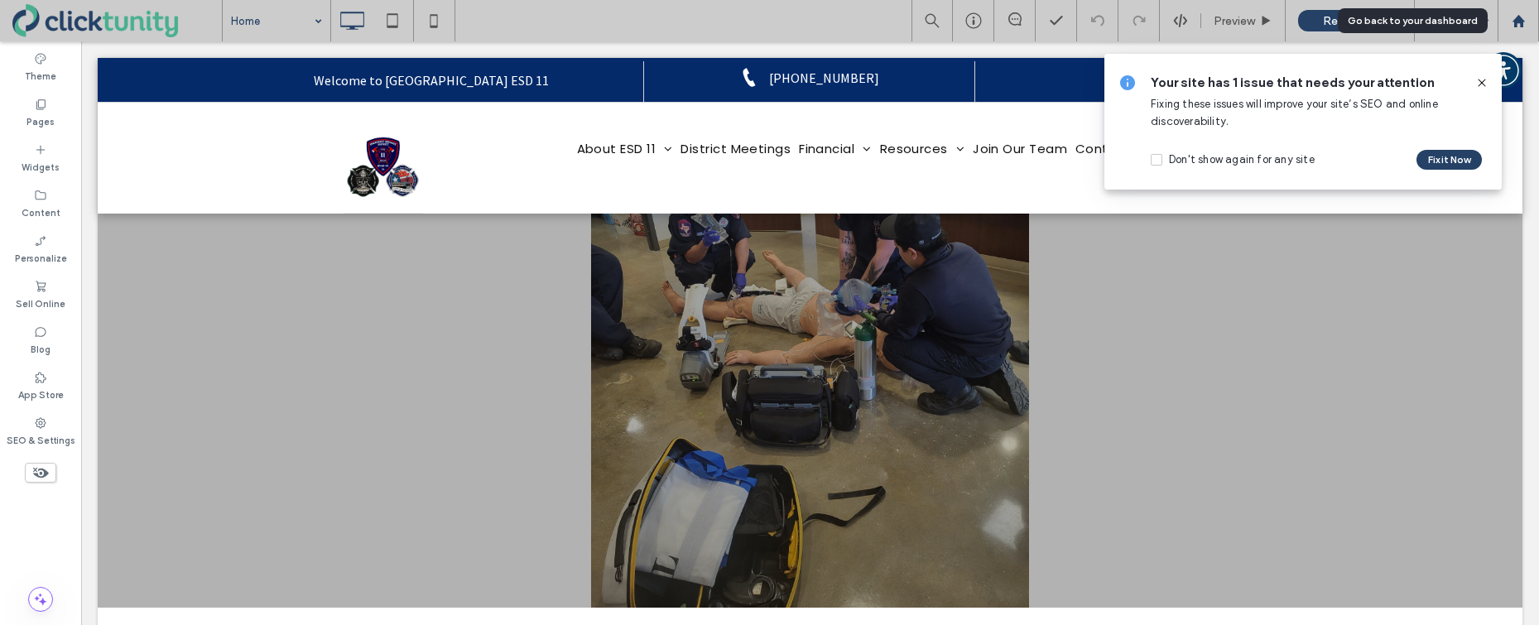
click at [1517, 21] on use at bounding box center [1517, 20] width 12 height 12
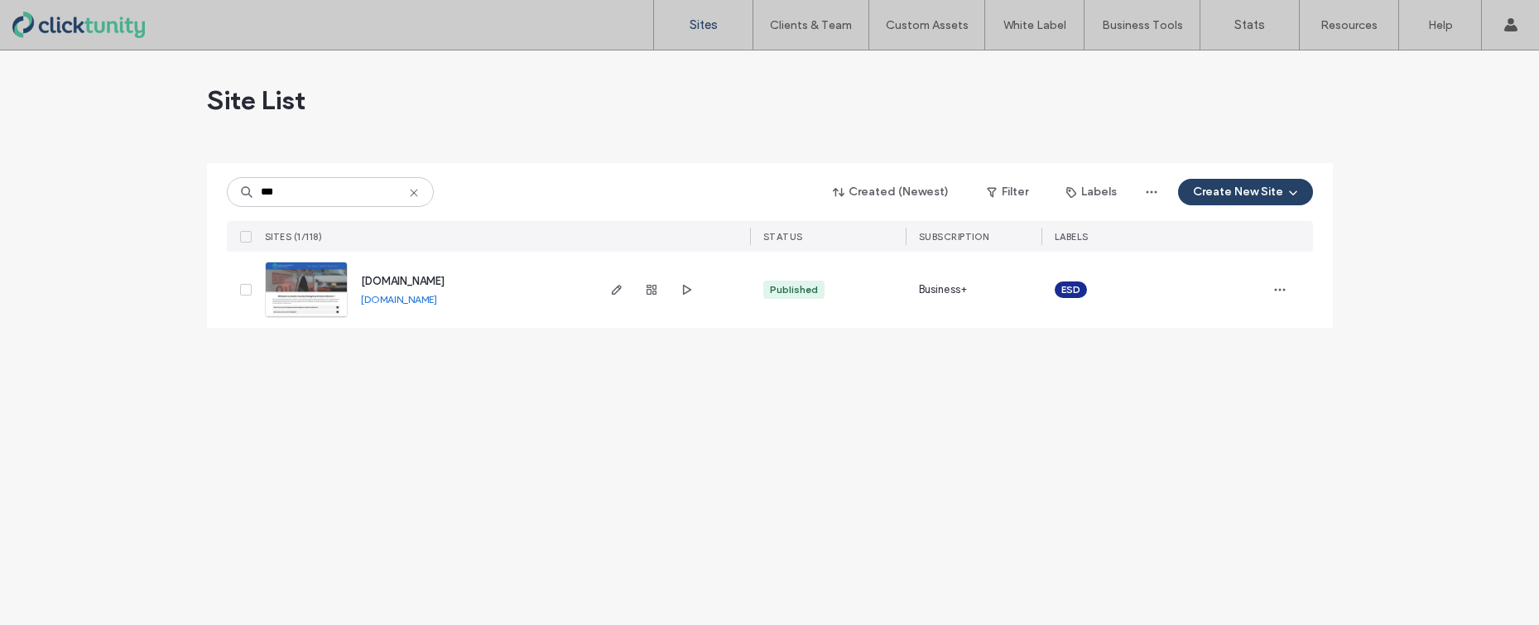
type input "***"
click at [404, 278] on span "www.acesd1.org" at bounding box center [403, 281] width 84 height 12
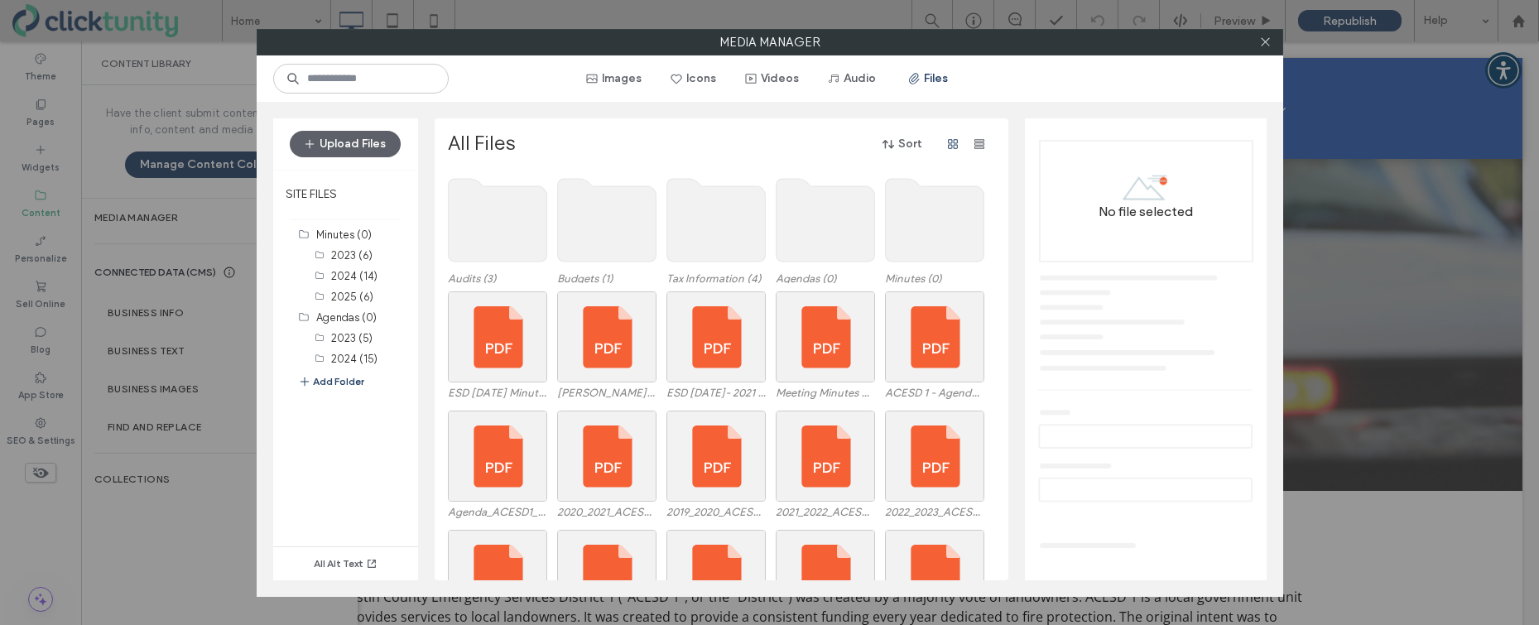
click at [795, 251] on use at bounding box center [825, 220] width 98 height 83
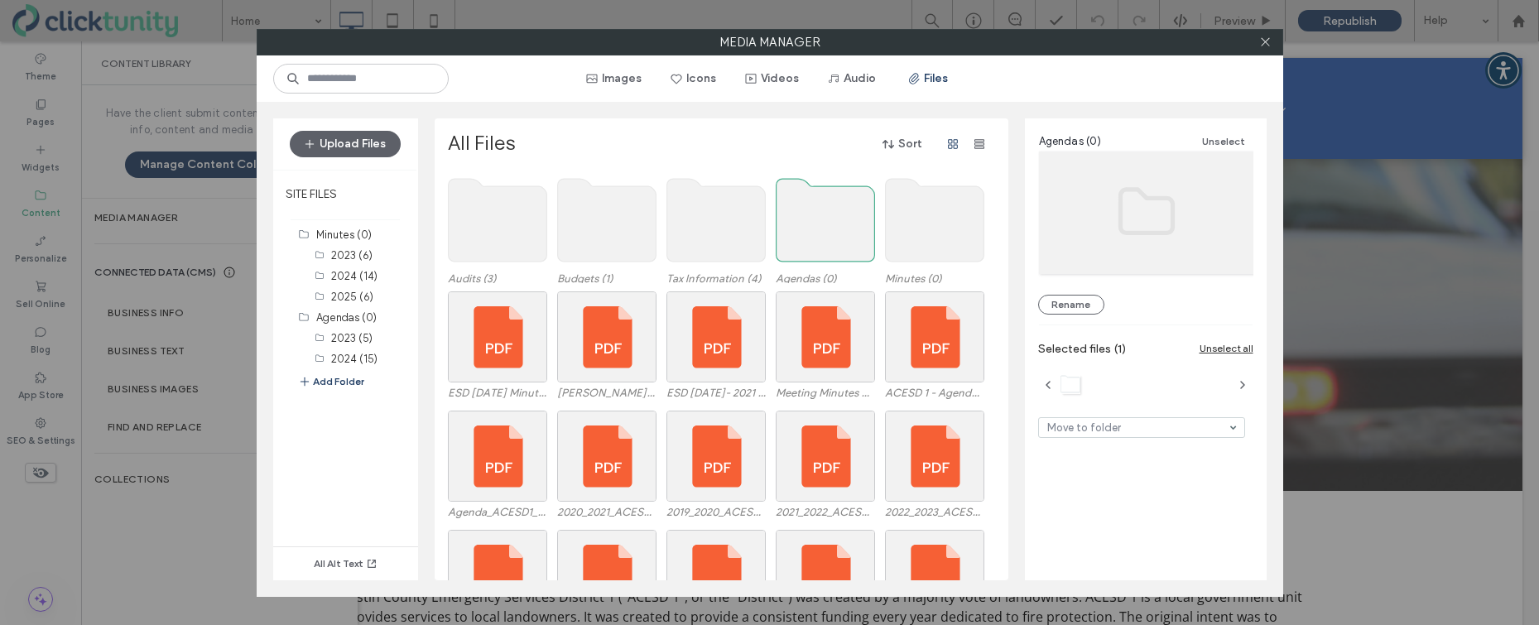
click at [795, 251] on use at bounding box center [825, 220] width 98 height 83
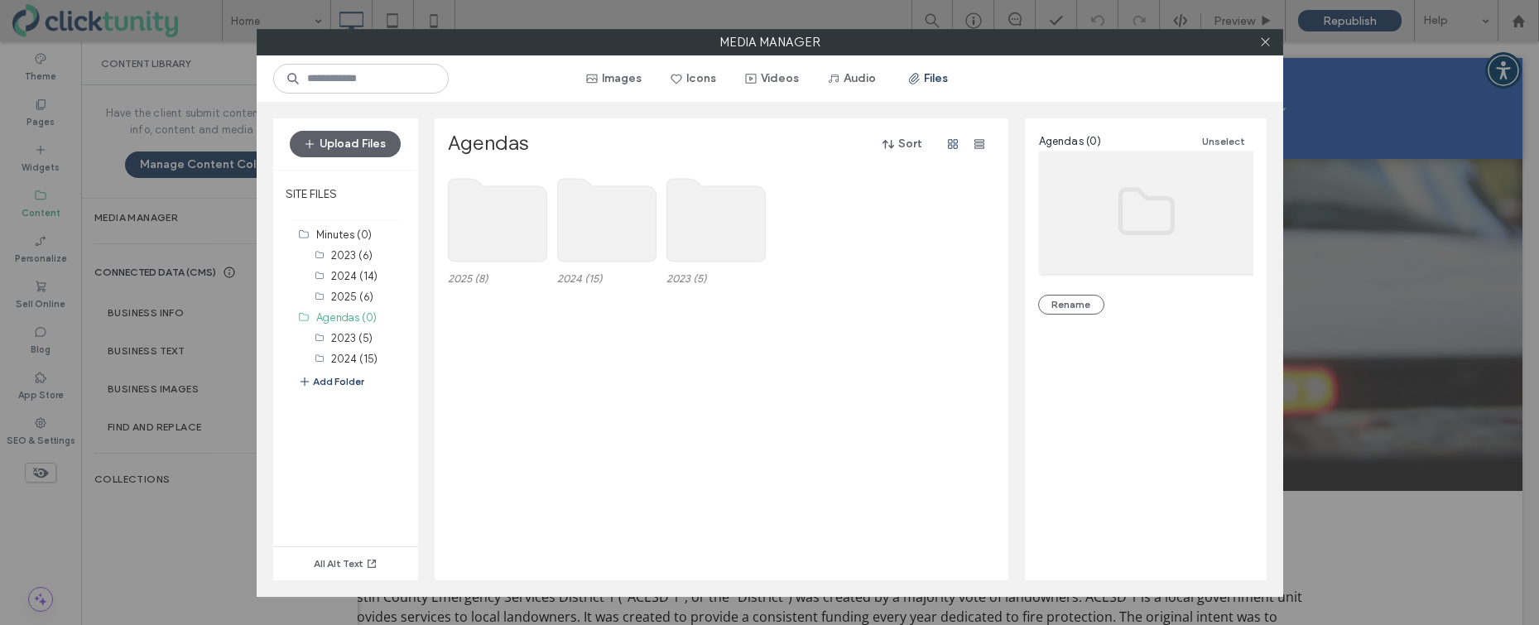
click at [490, 214] on use at bounding box center [497, 220] width 98 height 83
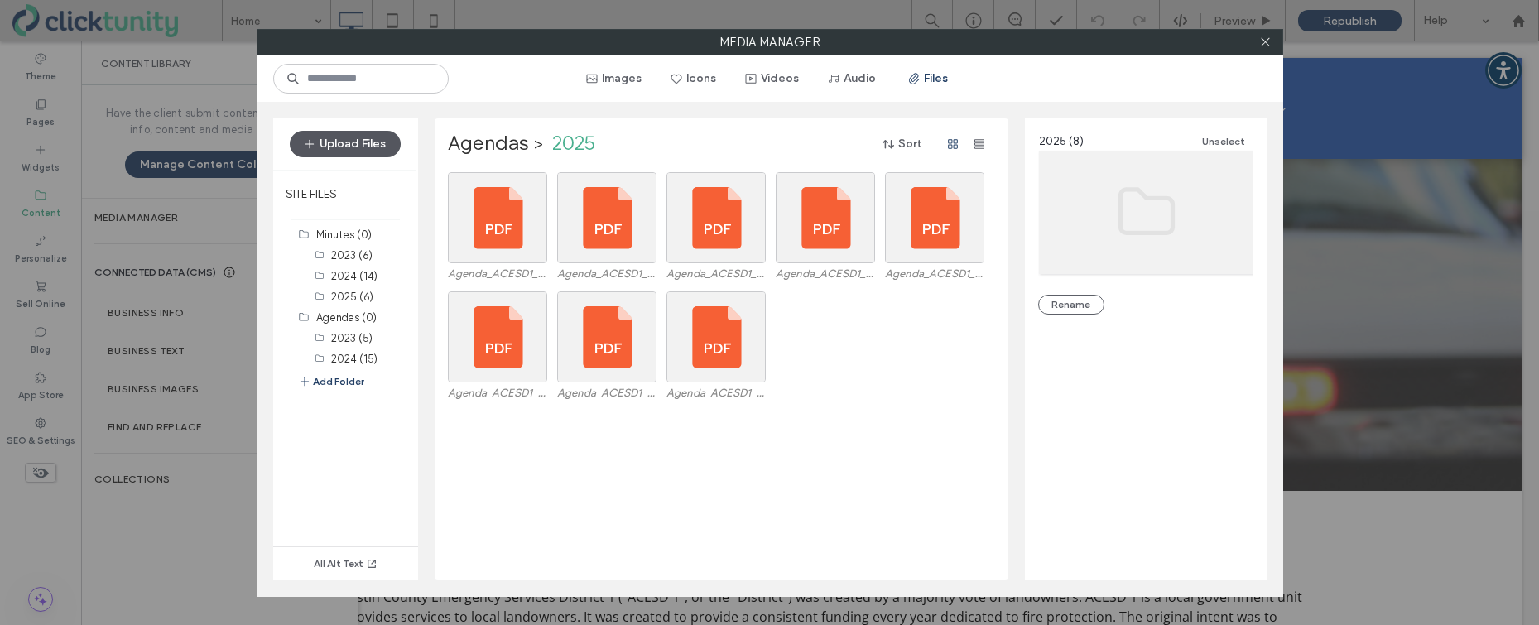
click at [366, 146] on button "Upload Files" at bounding box center [345, 144] width 111 height 26
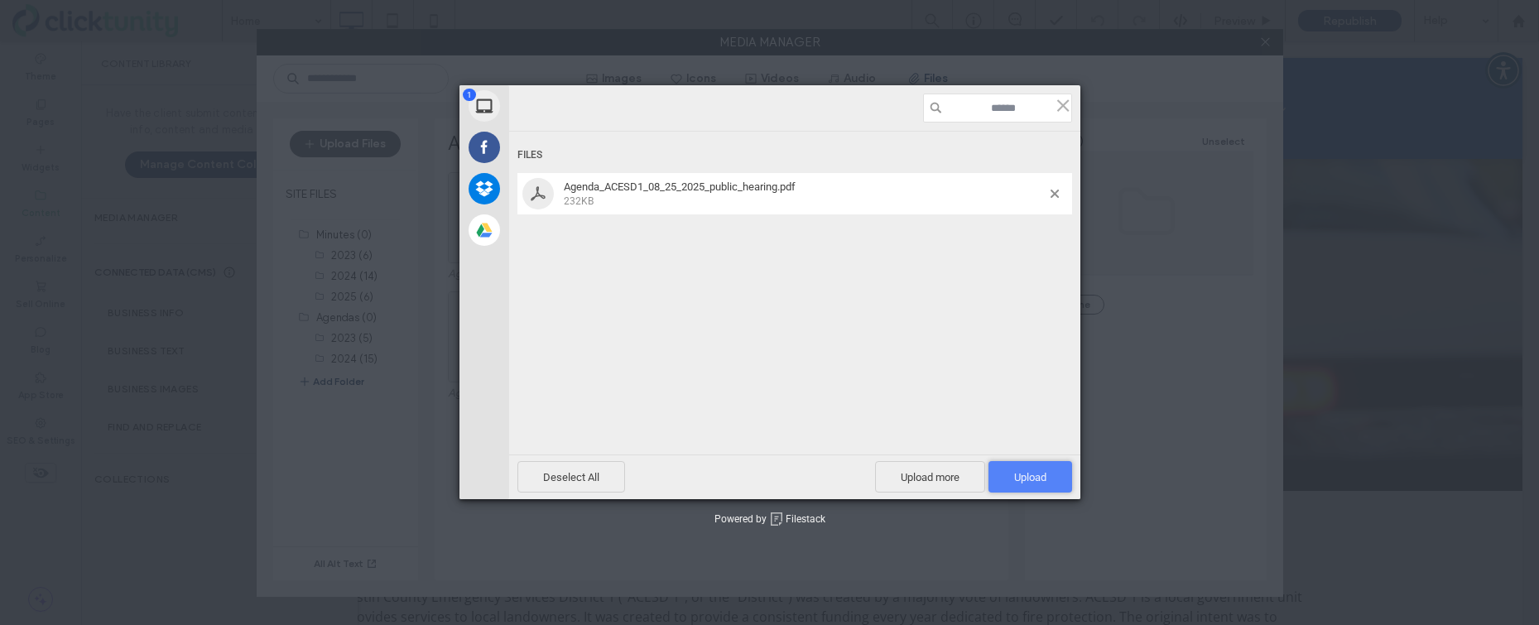
click at [1023, 479] on span "Upload 1" at bounding box center [1030, 477] width 32 height 12
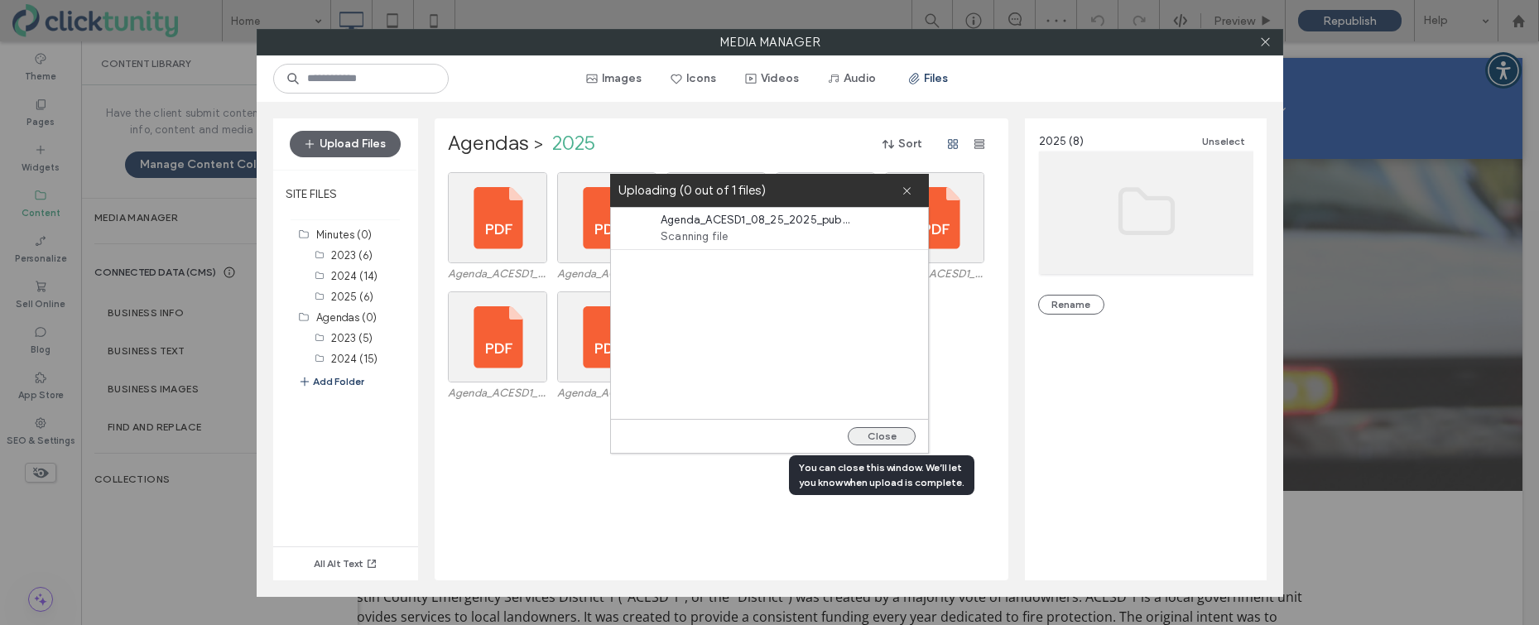
click at [882, 436] on button "Close" at bounding box center [882, 436] width 68 height 18
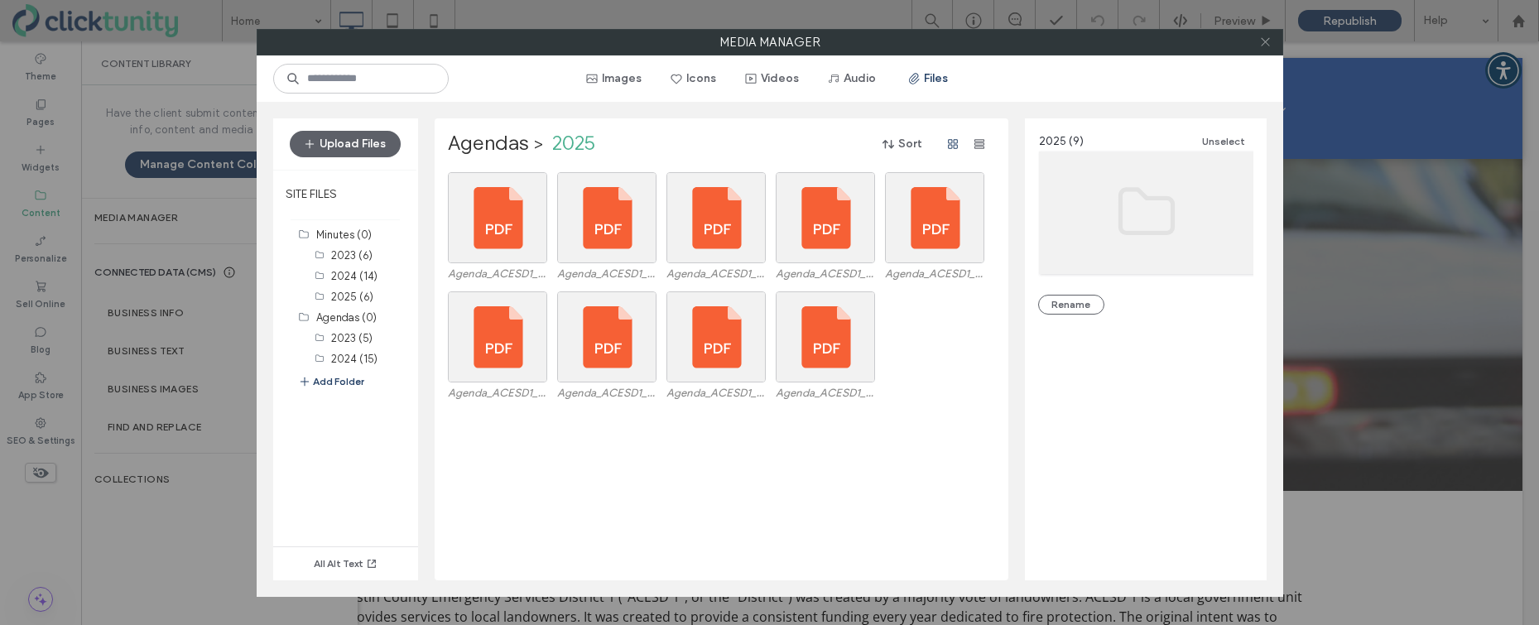
click at [1265, 43] on icon at bounding box center [1265, 42] width 12 height 12
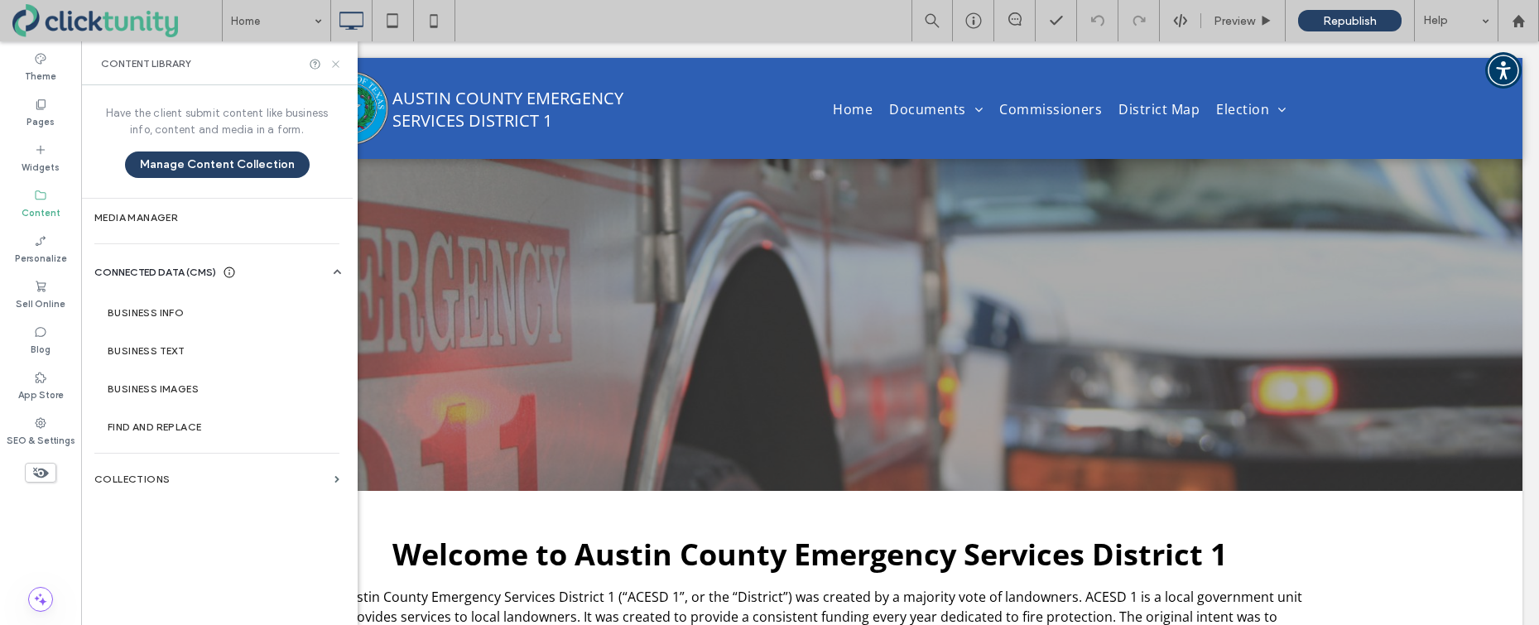
click at [339, 58] on icon at bounding box center [335, 64] width 12 height 12
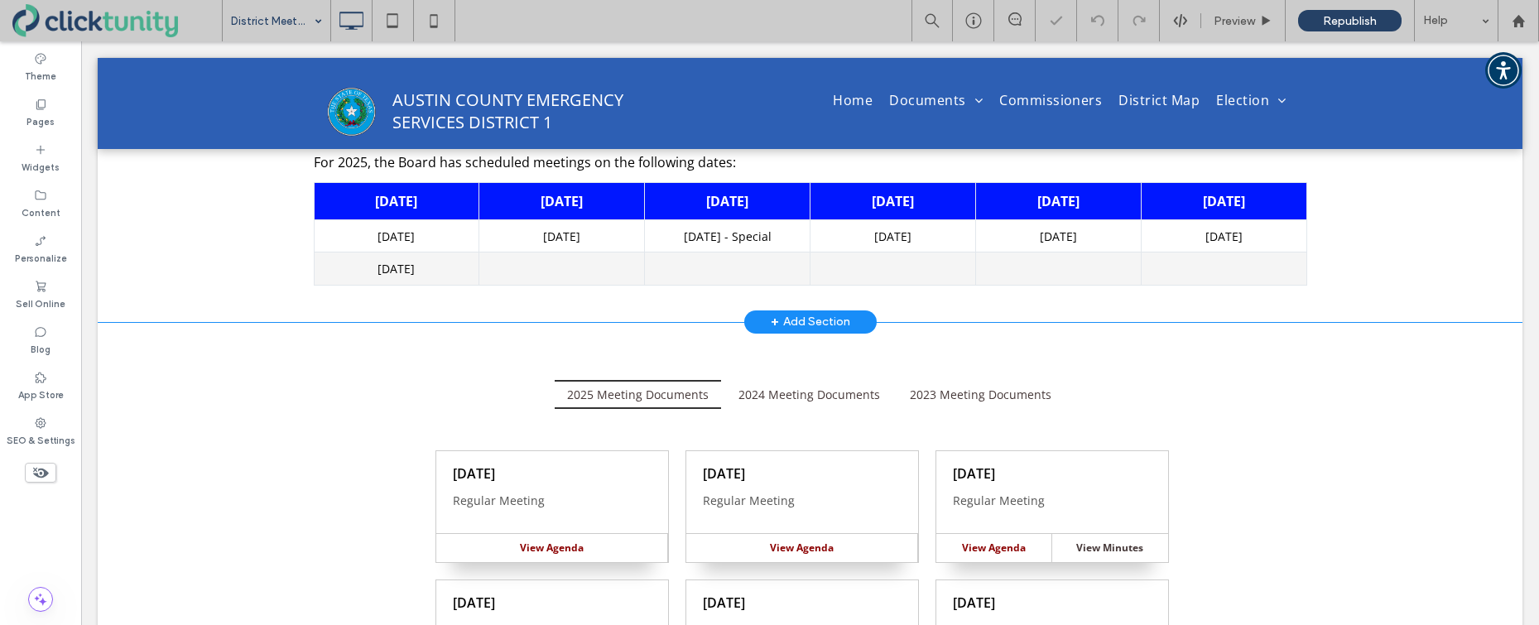
scroll to position [233, 0]
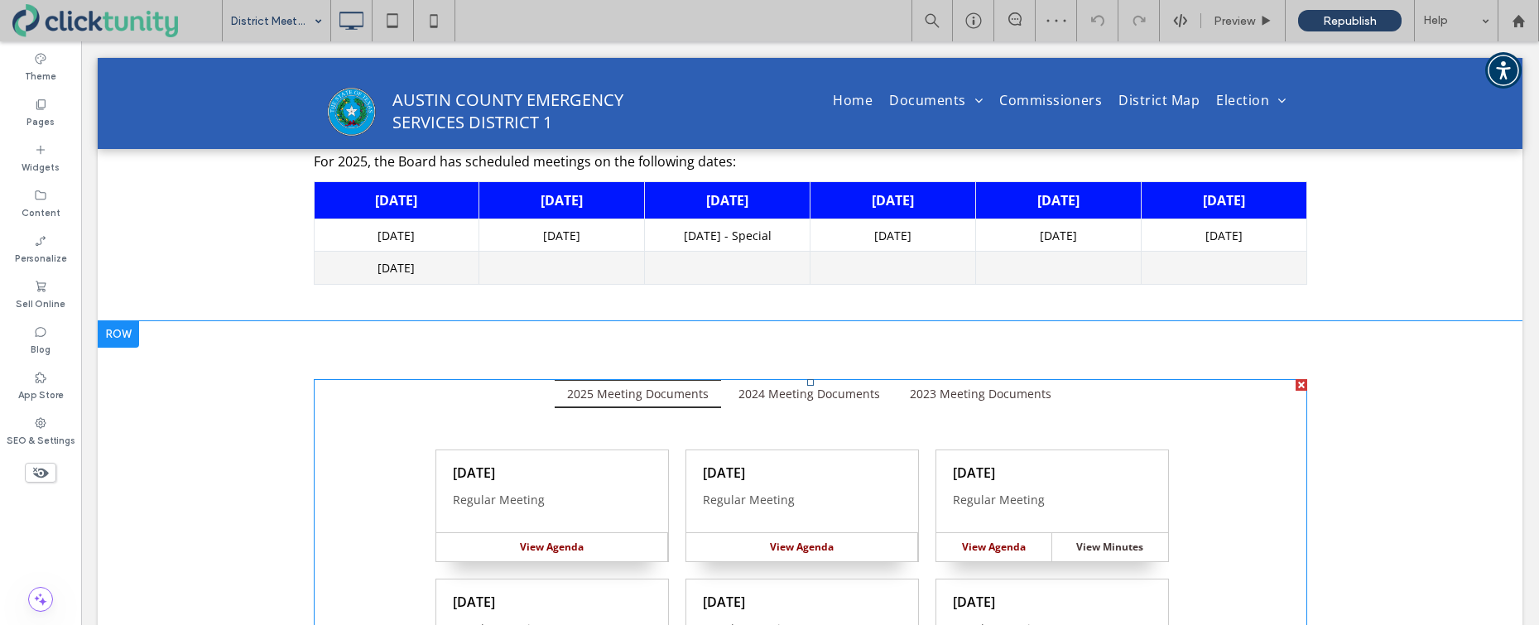
click at [677, 483] on span at bounding box center [810, 599] width 993 height 441
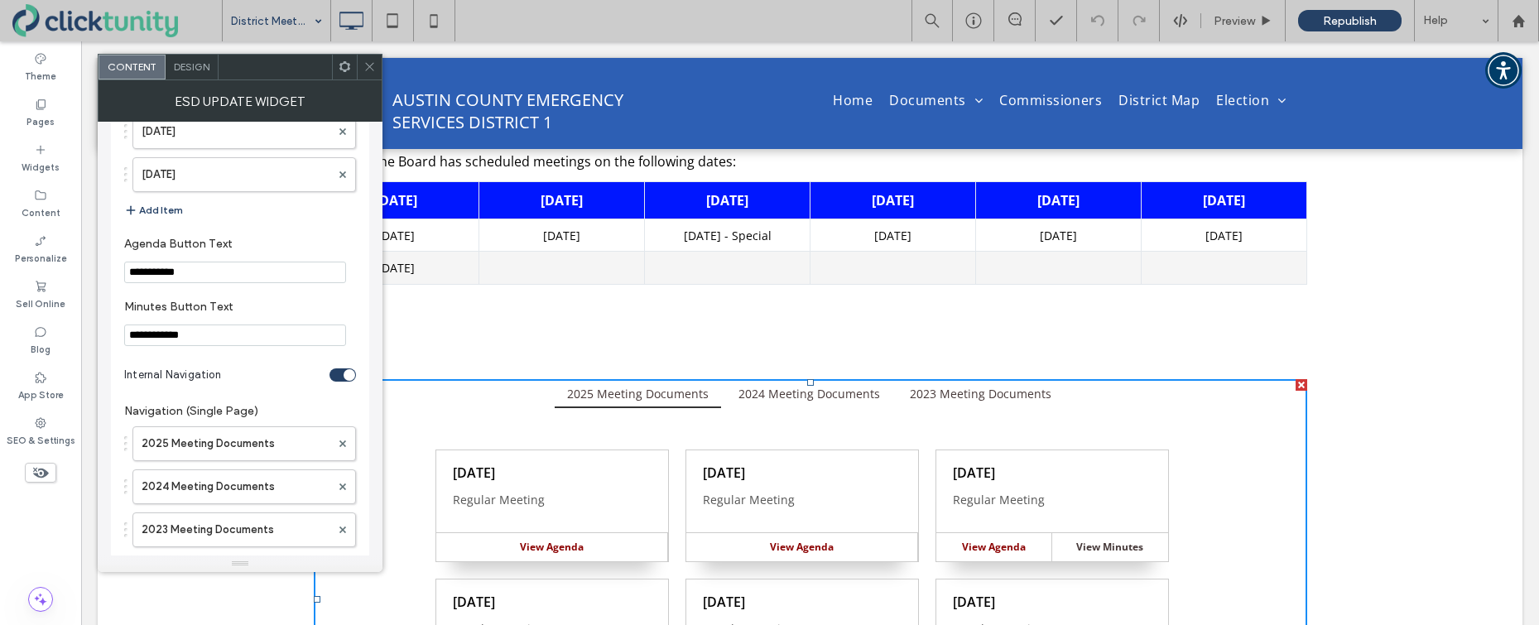
scroll to position [2641, 0]
click at [173, 212] on button "Add Item" at bounding box center [153, 211] width 59 height 20
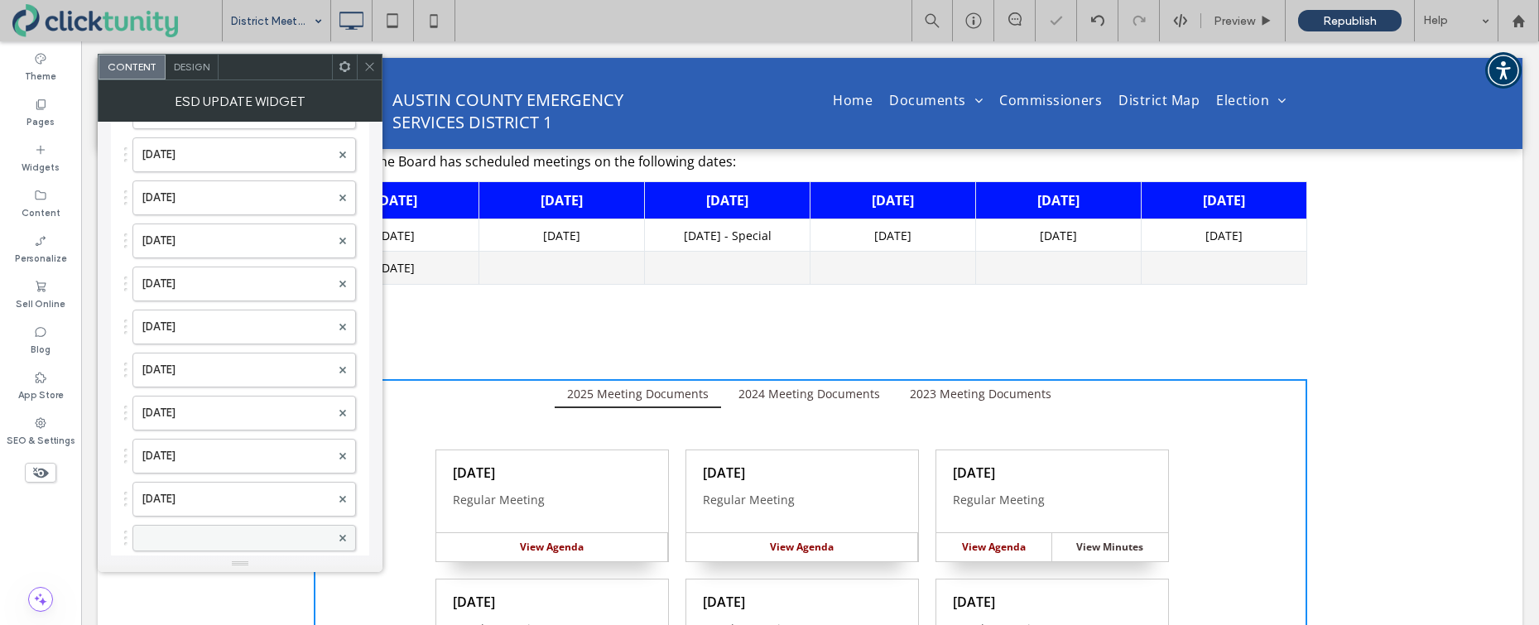
scroll to position [2313, 0]
click at [217, 536] on label at bounding box center [236, 543] width 189 height 17
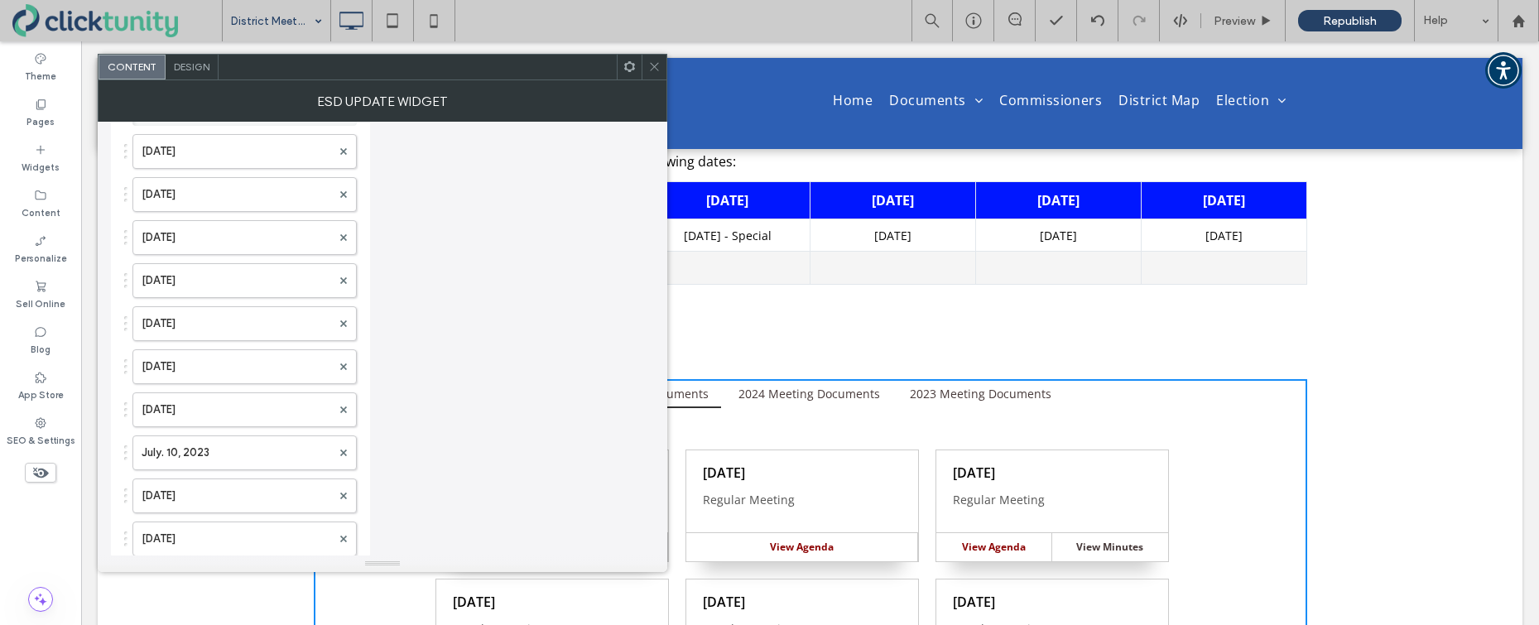
scroll to position [548, 0]
drag, startPoint x: 218, startPoint y: 539, endPoint x: 216, endPoint y: 62, distance: 476.8
click at [652, 72] on span at bounding box center [654, 67] width 12 height 25
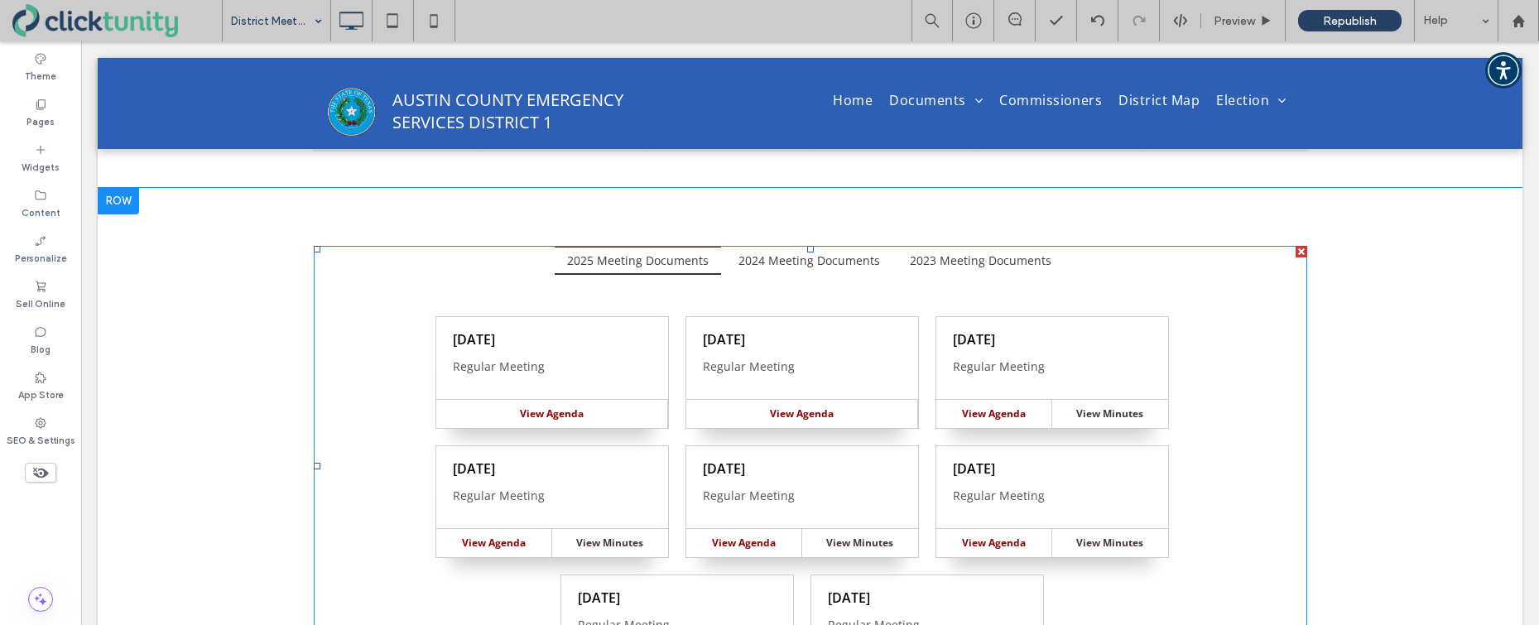
scroll to position [372, 0]
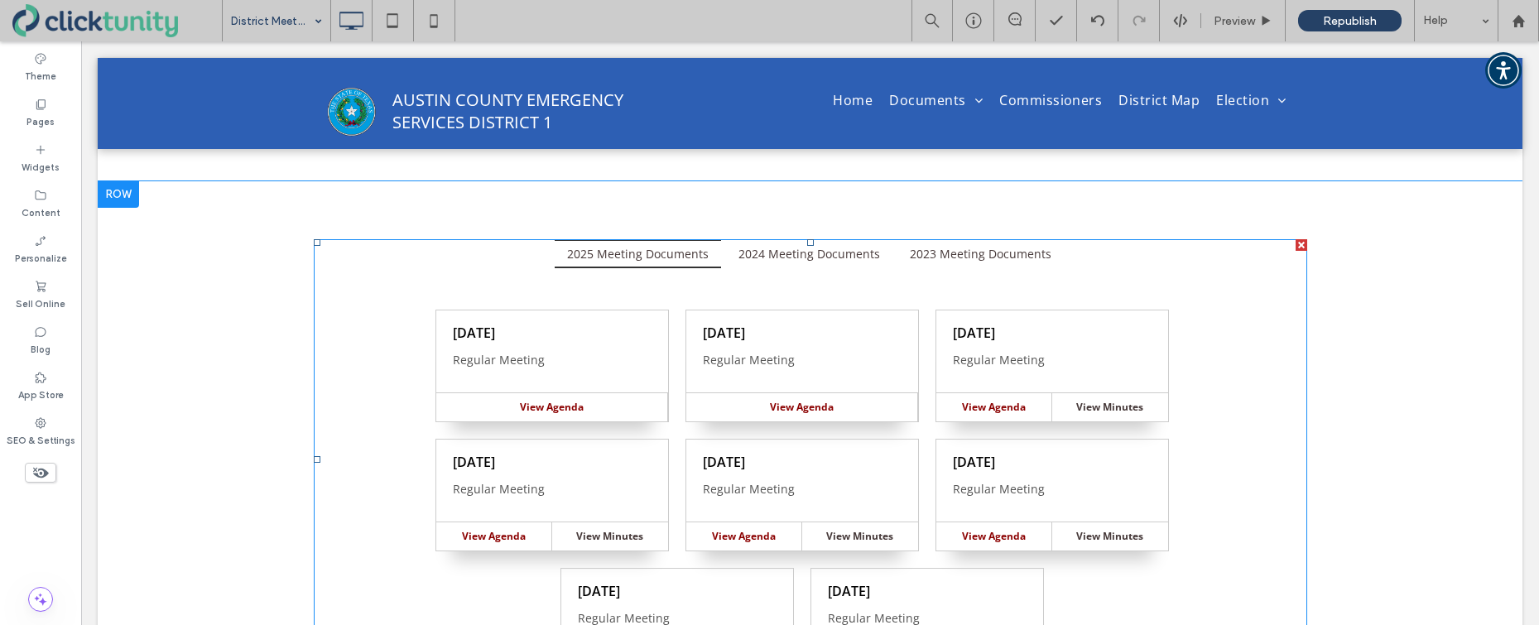
click at [679, 389] on span at bounding box center [810, 459] width 993 height 441
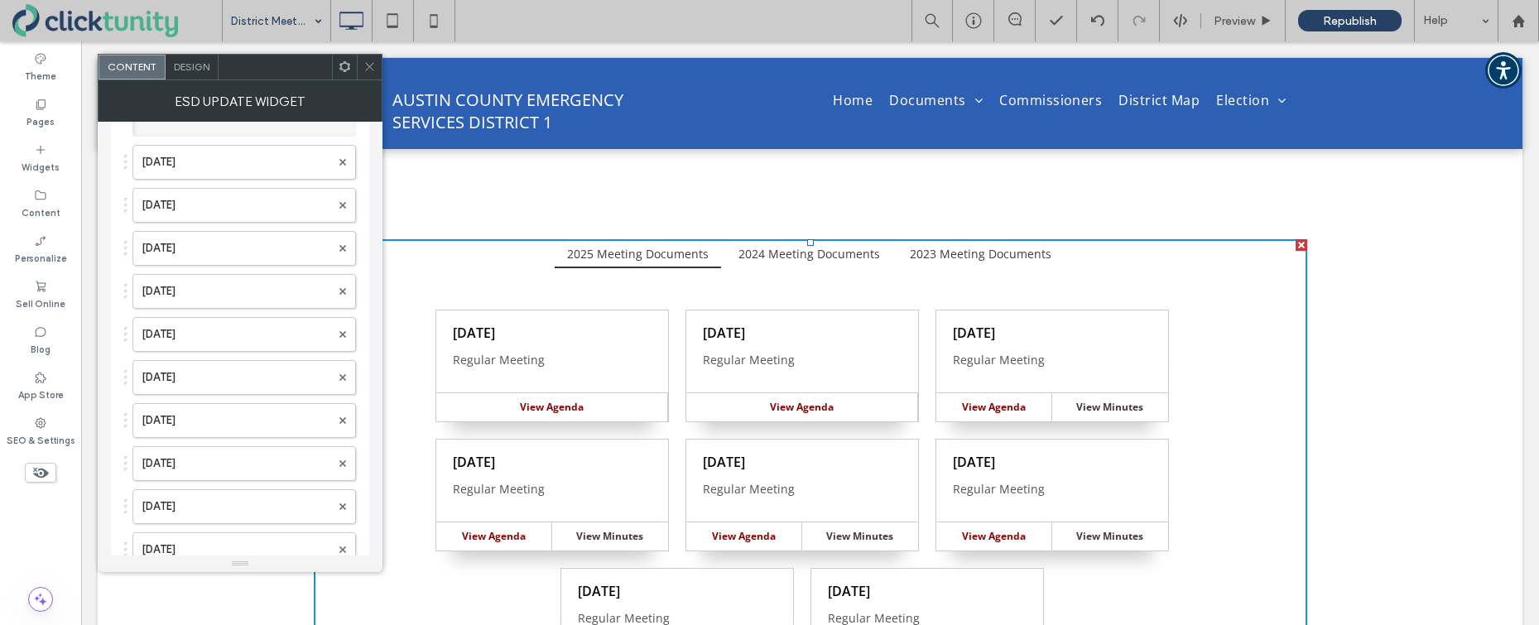
scroll to position [2216, 0]
drag, startPoint x: 243, startPoint y: 337, endPoint x: 267, endPoint y: 84, distance: 254.3
click at [238, 170] on label at bounding box center [236, 166] width 189 height 17
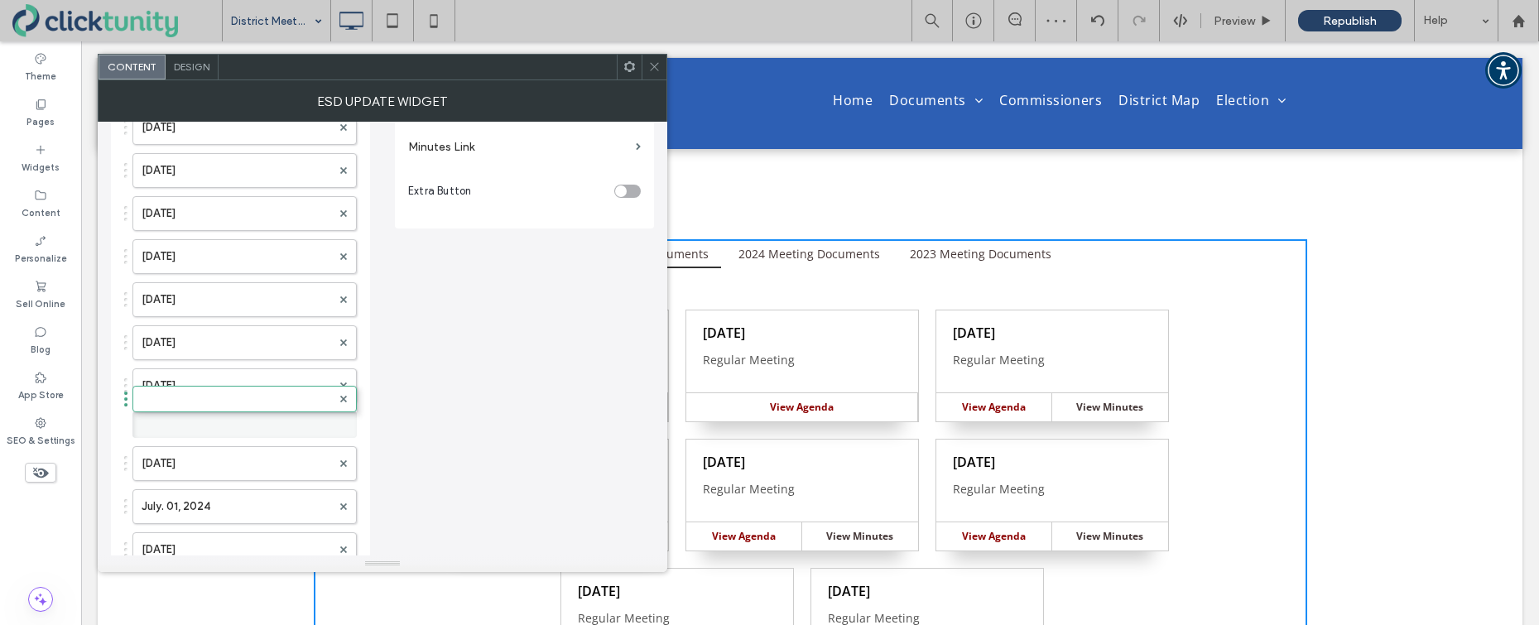
scroll to position [0, 0]
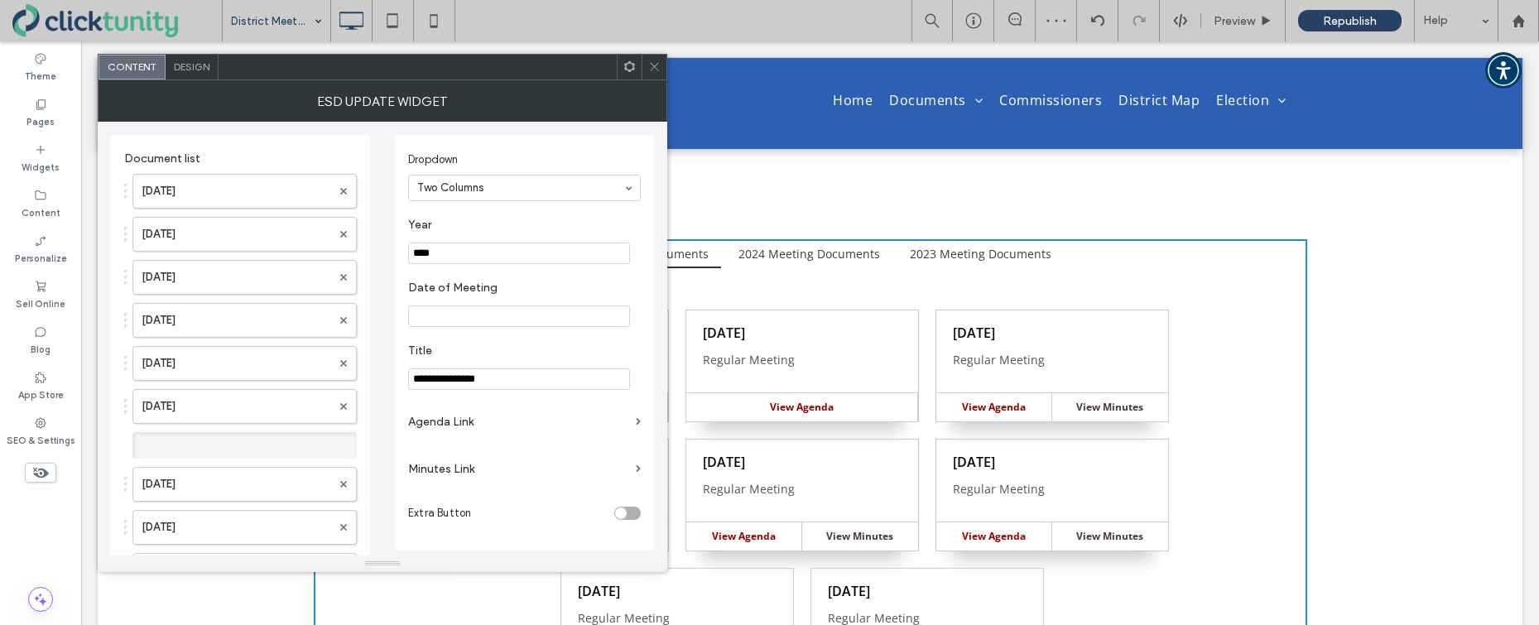
drag, startPoint x: 238, startPoint y: 170, endPoint x: 238, endPoint y: 89, distance: 81.1
drag, startPoint x: 218, startPoint y: 442, endPoint x: 225, endPoint y: 175, distance: 266.6
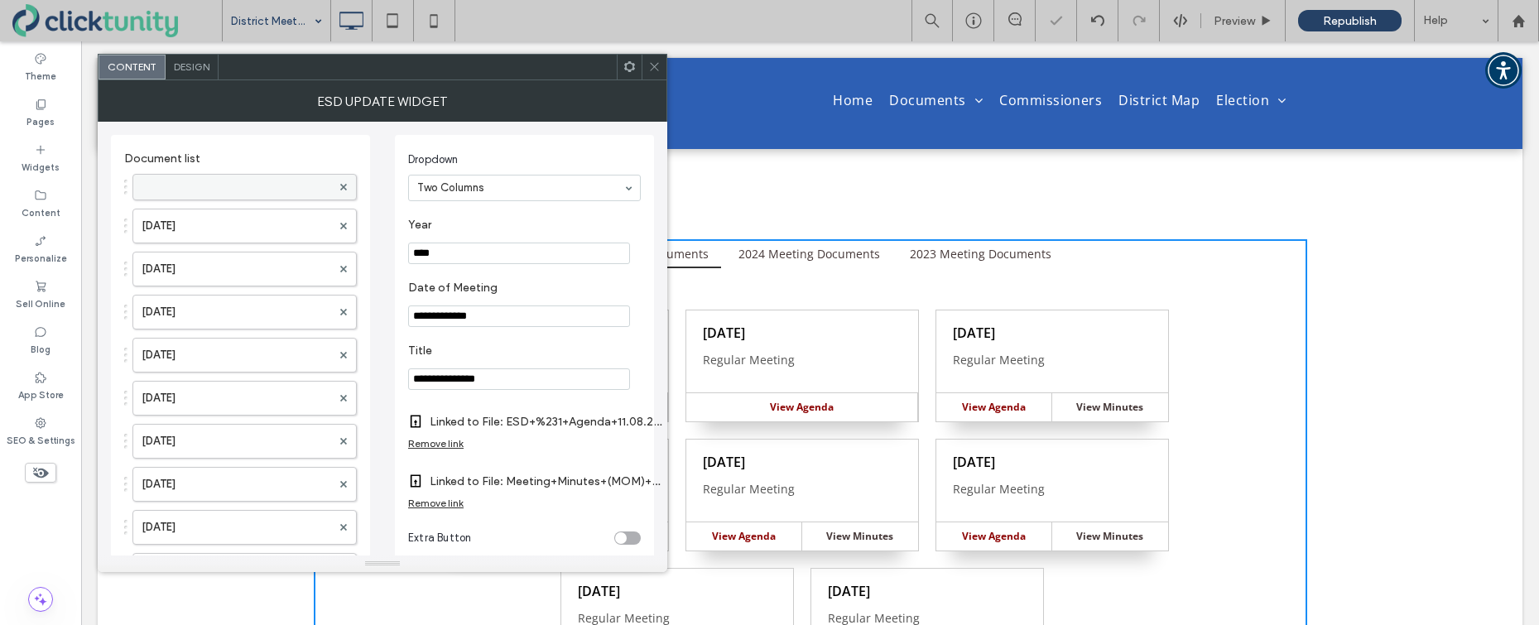
click at [214, 179] on label at bounding box center [237, 187] width 190 height 17
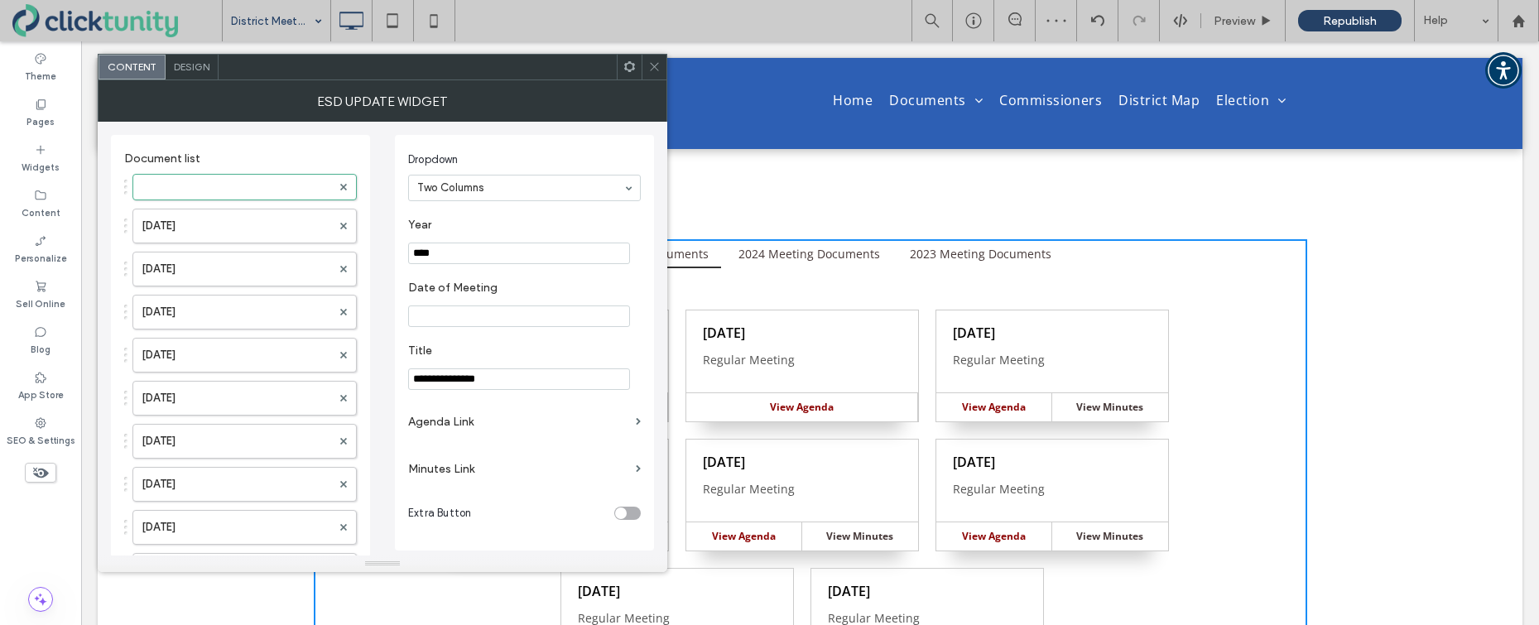
drag, startPoint x: 430, startPoint y: 252, endPoint x: 444, endPoint y: 249, distance: 14.3
click at [443, 251] on input "****" at bounding box center [519, 254] width 222 height 22
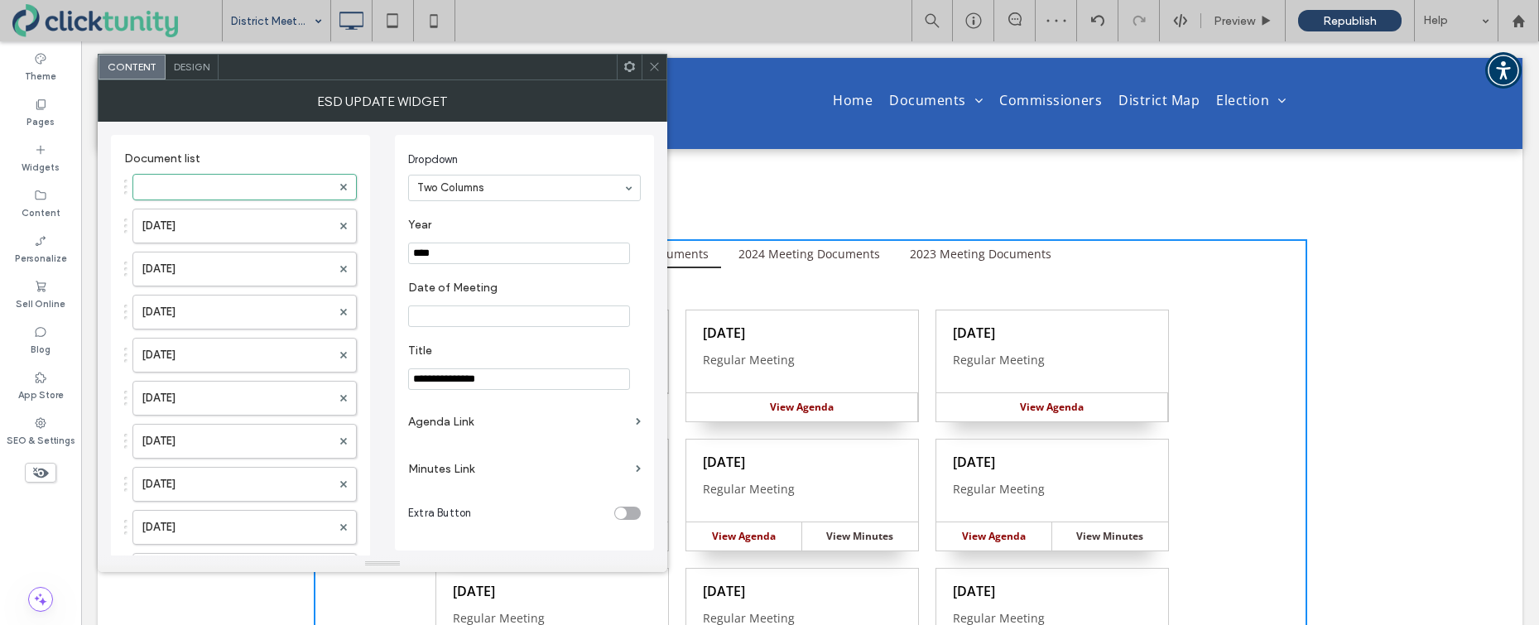
type input "****"
click at [455, 319] on input "Date of Meeting" at bounding box center [519, 316] width 222 height 22
type input "**********"
drag, startPoint x: 501, startPoint y: 382, endPoint x: 358, endPoint y: 378, distance: 142.4
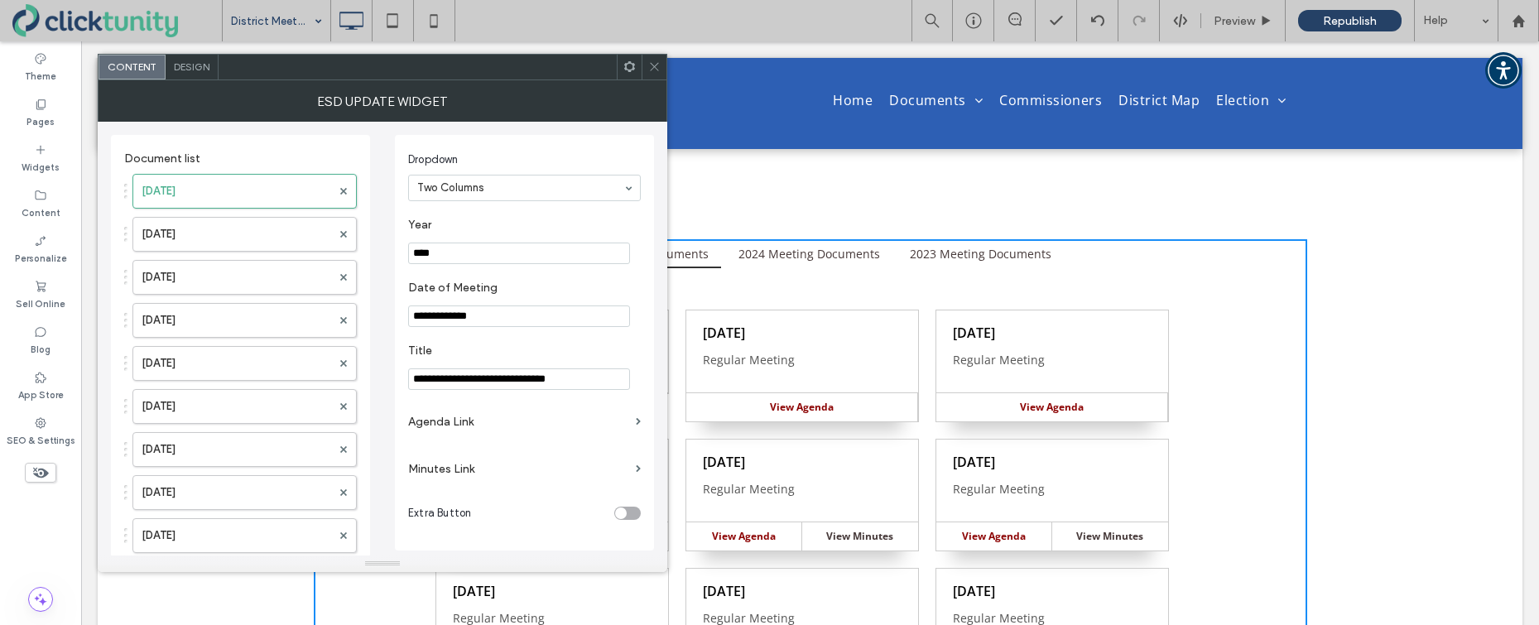
type input "**********"
click at [450, 422] on label "Agenda Link" at bounding box center [518, 421] width 221 height 31
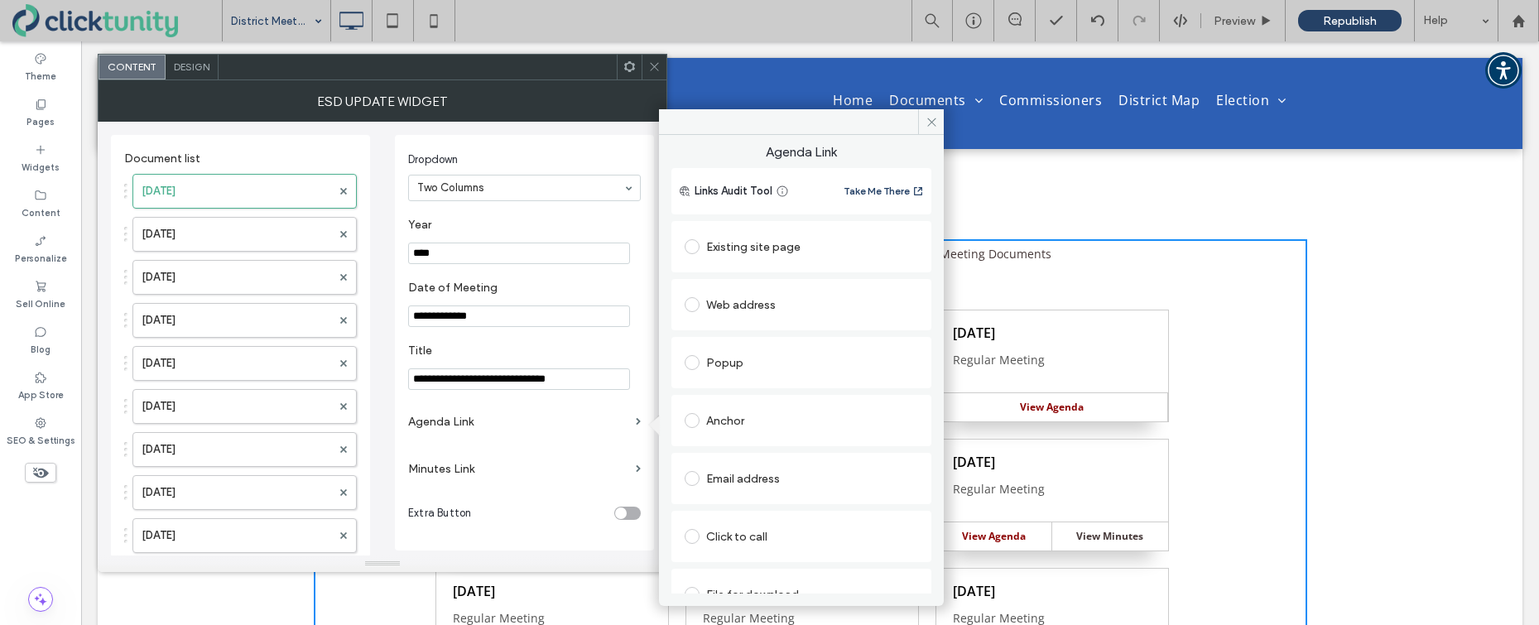
scroll to position [26, 0]
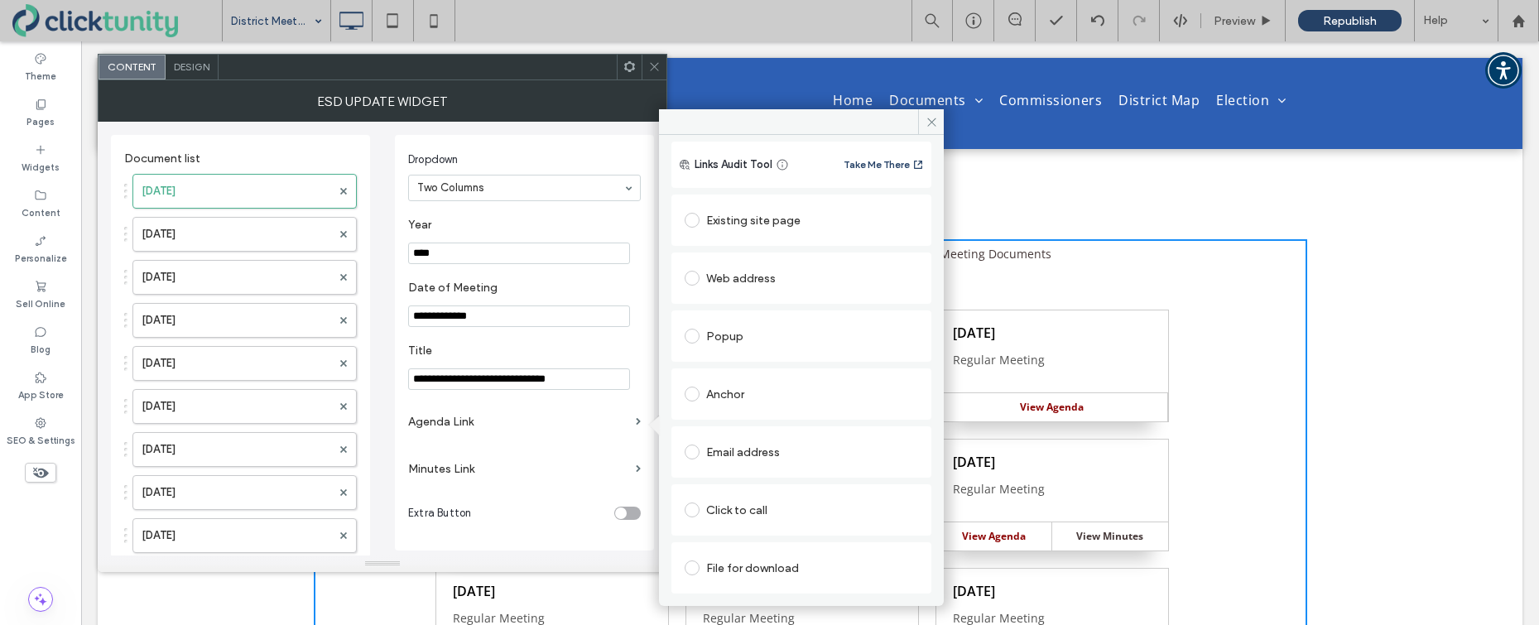
click at [691, 564] on span at bounding box center [692, 567] width 15 height 15
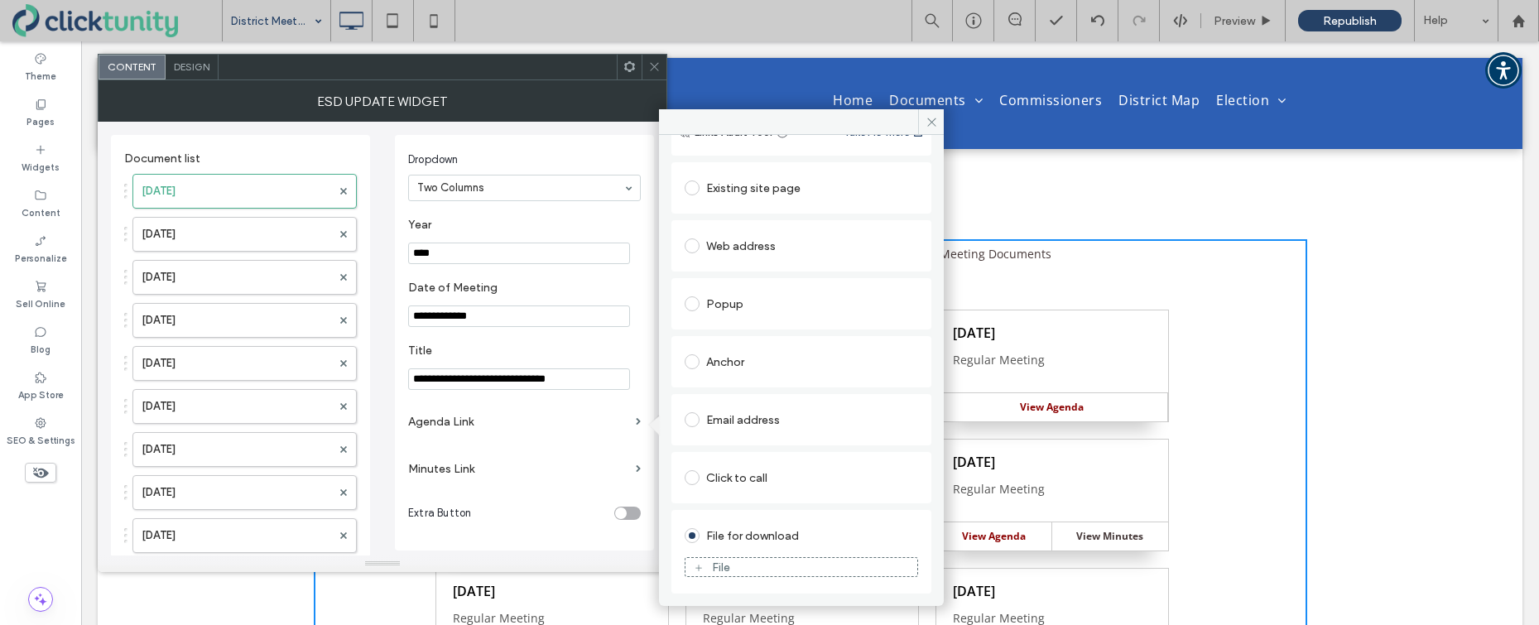
click at [704, 568] on div "File" at bounding box center [801, 567] width 232 height 15
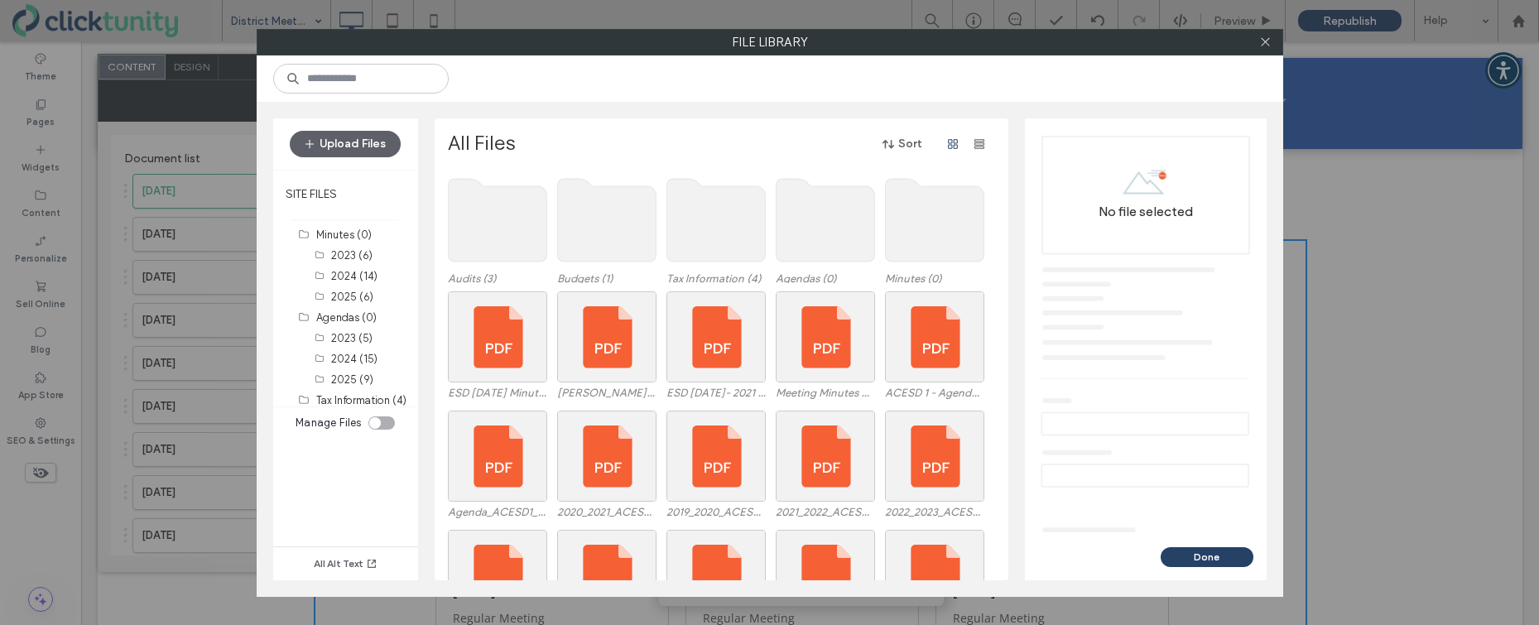
click at [819, 250] on use at bounding box center [825, 220] width 98 height 83
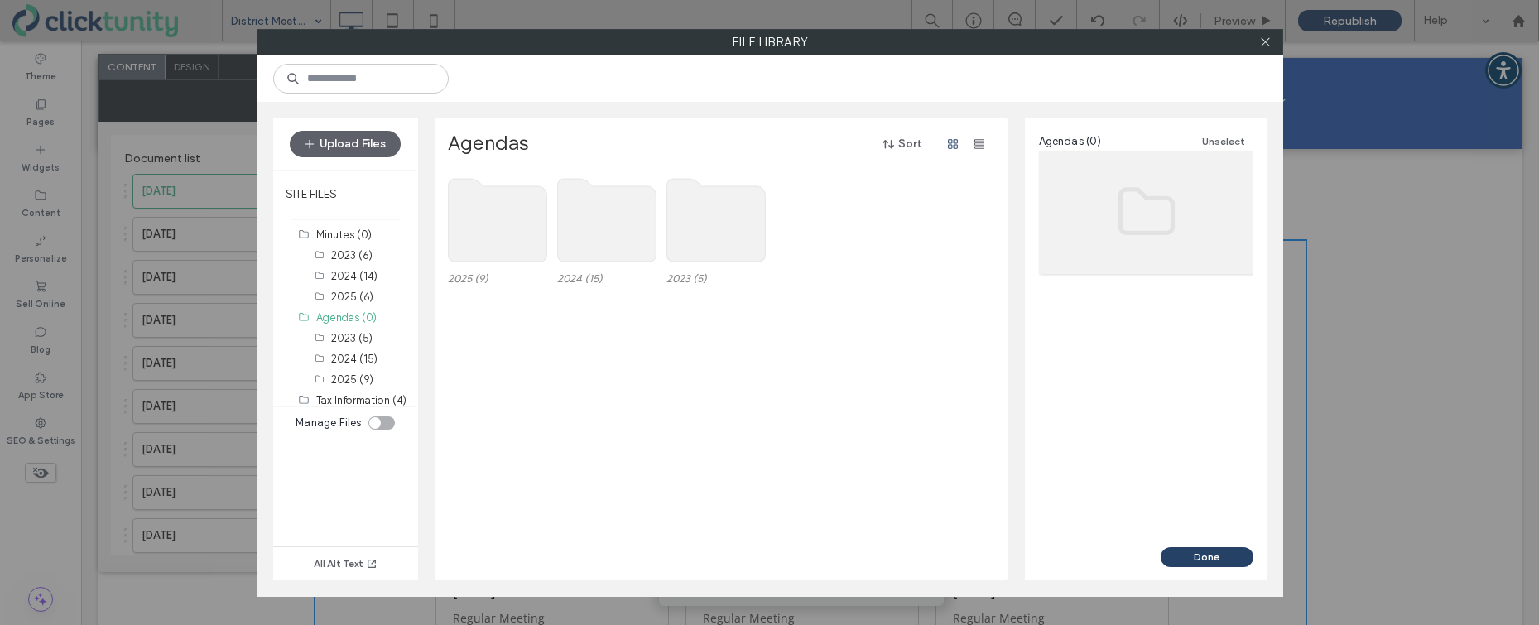
click at [495, 228] on use at bounding box center [497, 220] width 98 height 83
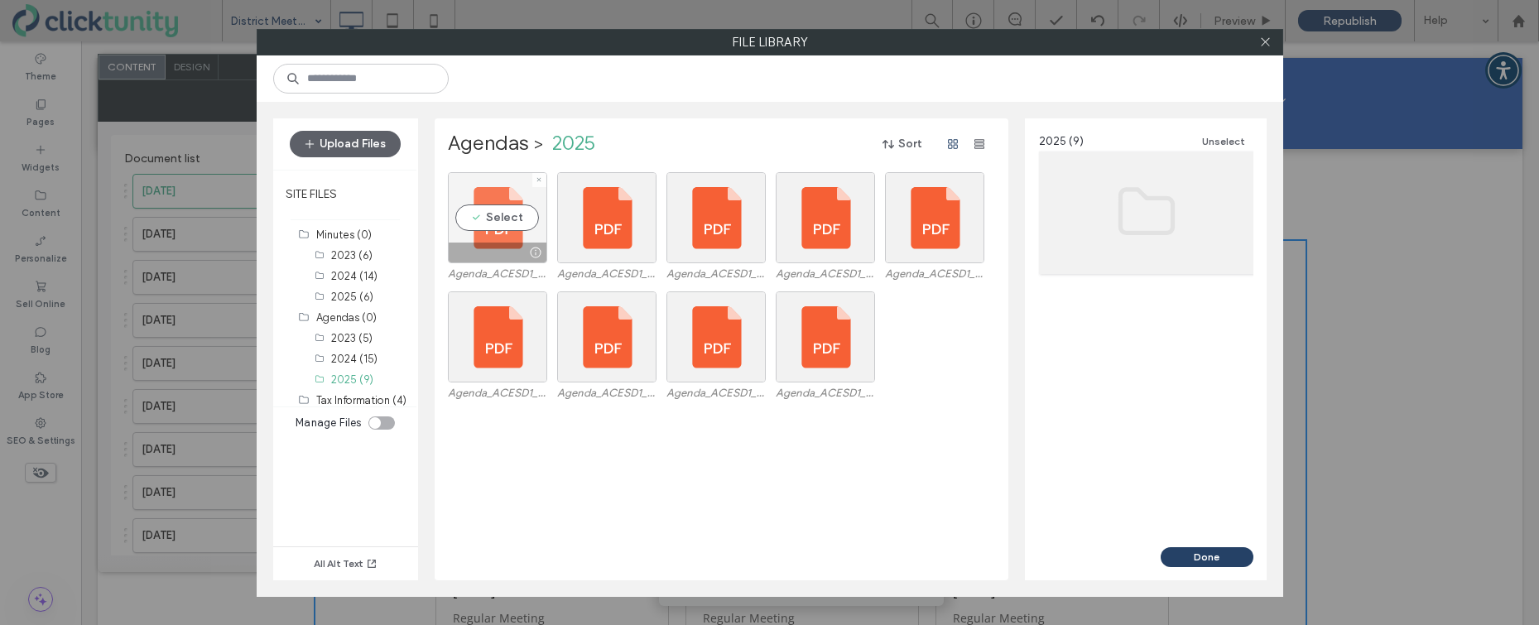
click at [496, 220] on div "Select" at bounding box center [497, 217] width 99 height 91
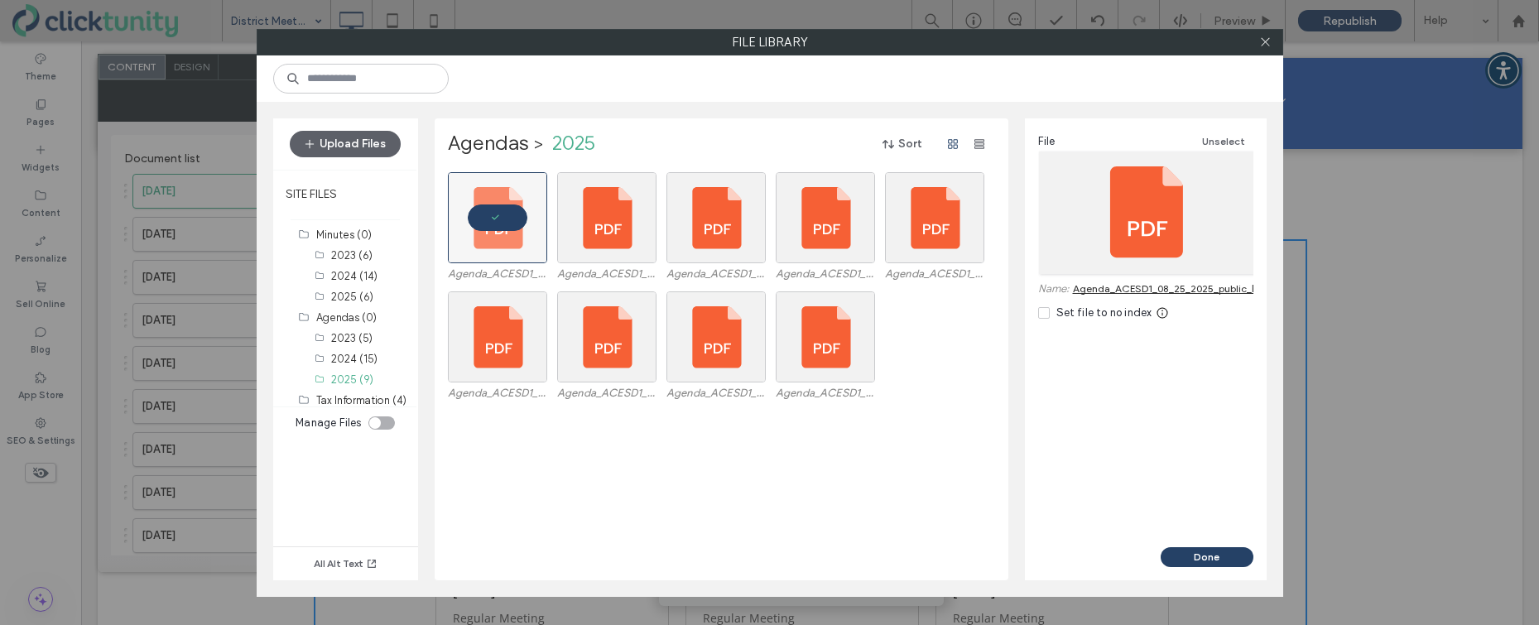
click at [1213, 549] on button "Done" at bounding box center [1206, 557] width 93 height 20
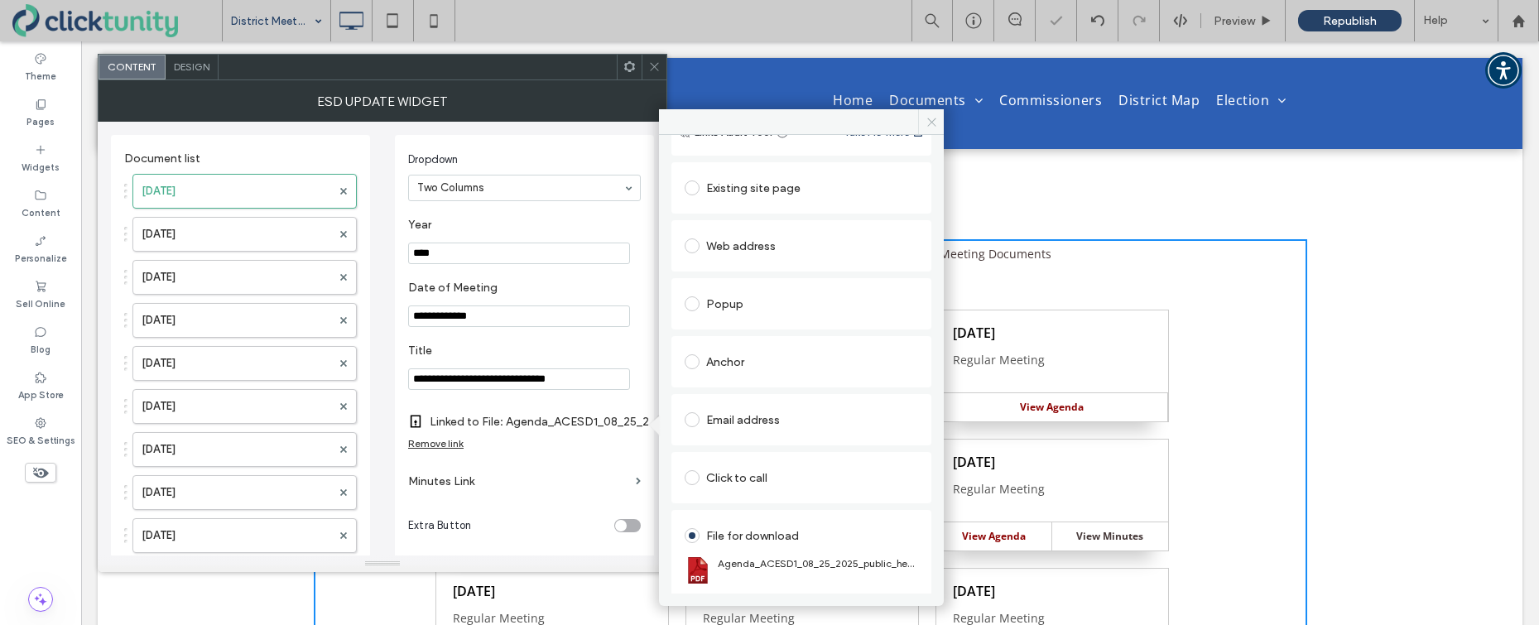
click at [932, 129] on span at bounding box center [931, 121] width 26 height 25
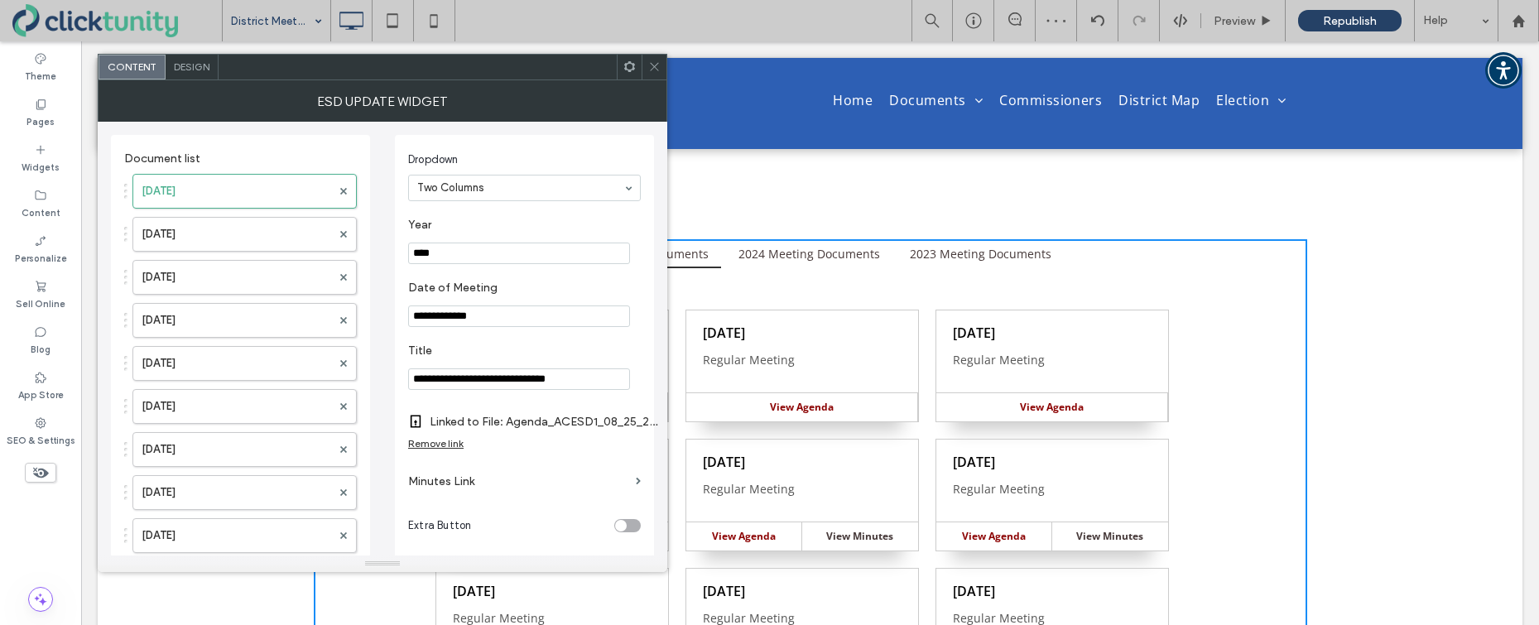
click at [660, 71] on icon at bounding box center [654, 66] width 12 height 12
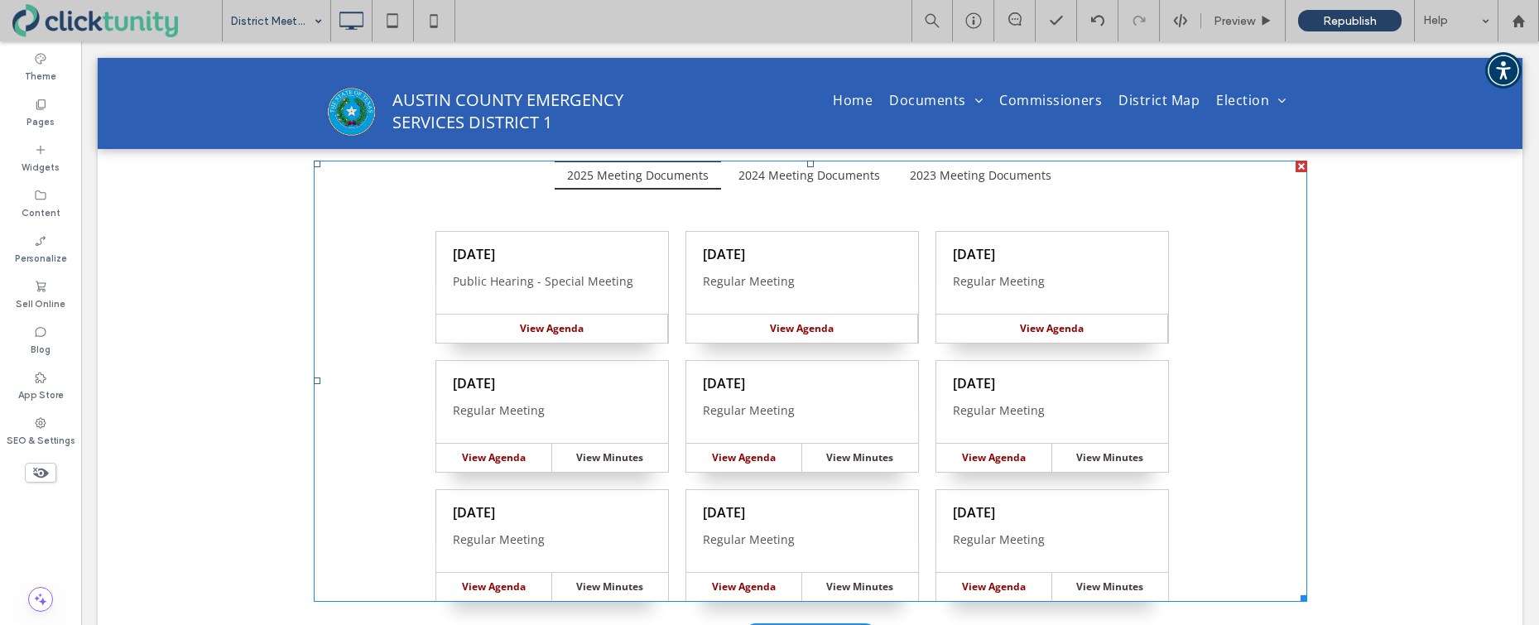
scroll to position [450, 0]
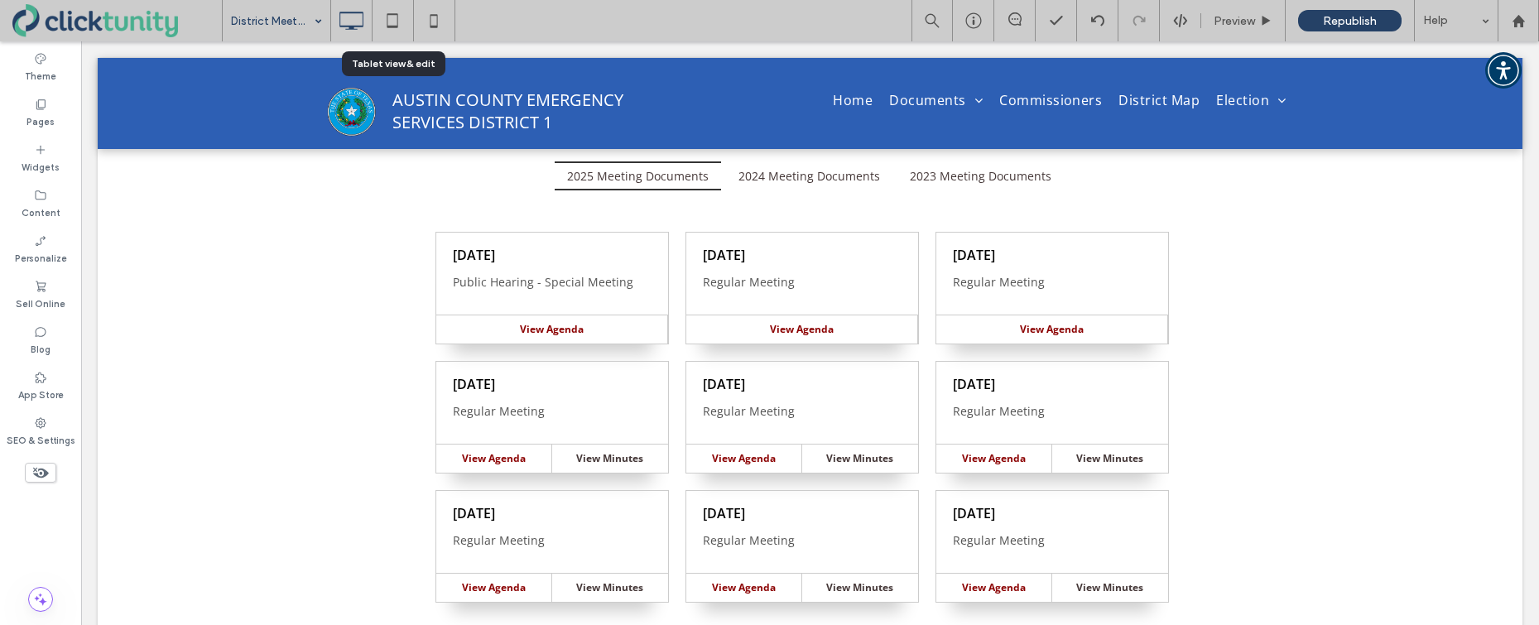
drag, startPoint x: 396, startPoint y: 29, endPoint x: 417, endPoint y: 25, distance: 21.9
click at [396, 29] on icon at bounding box center [392, 20] width 33 height 33
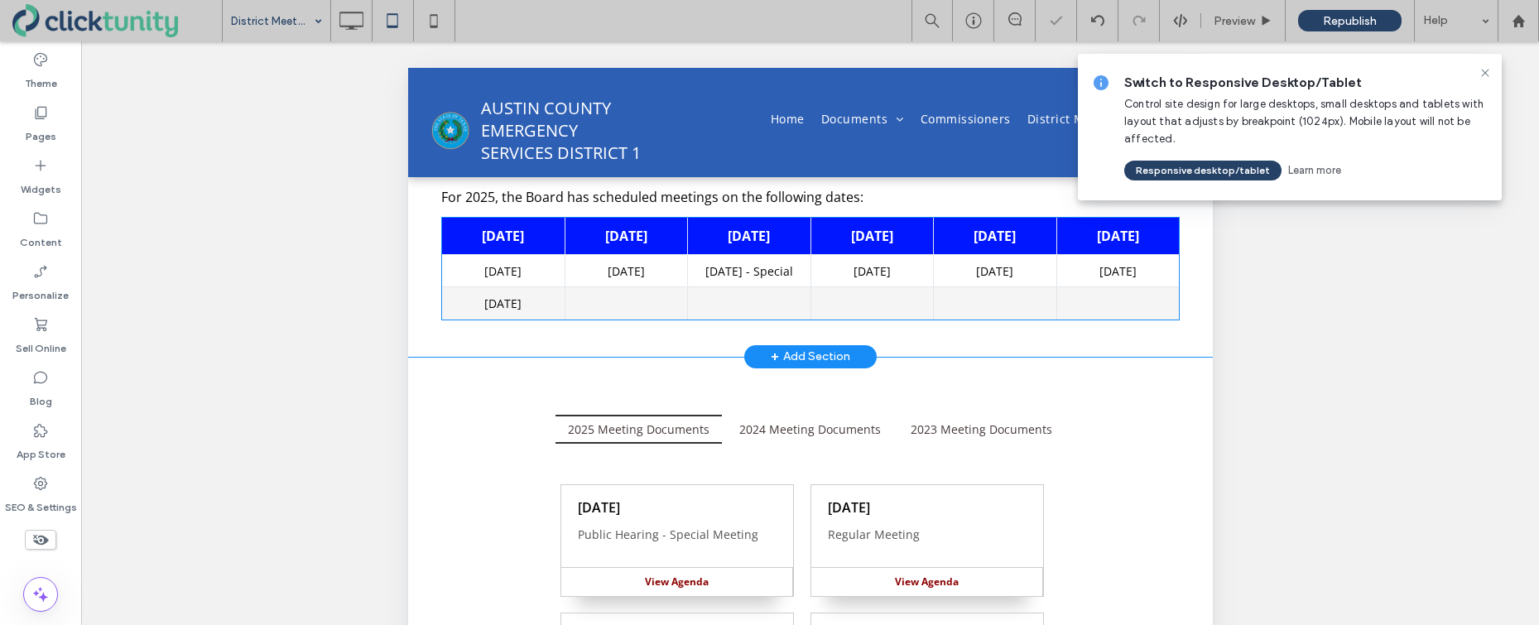
scroll to position [228, 0]
click at [435, 22] on icon at bounding box center [433, 20] width 33 height 33
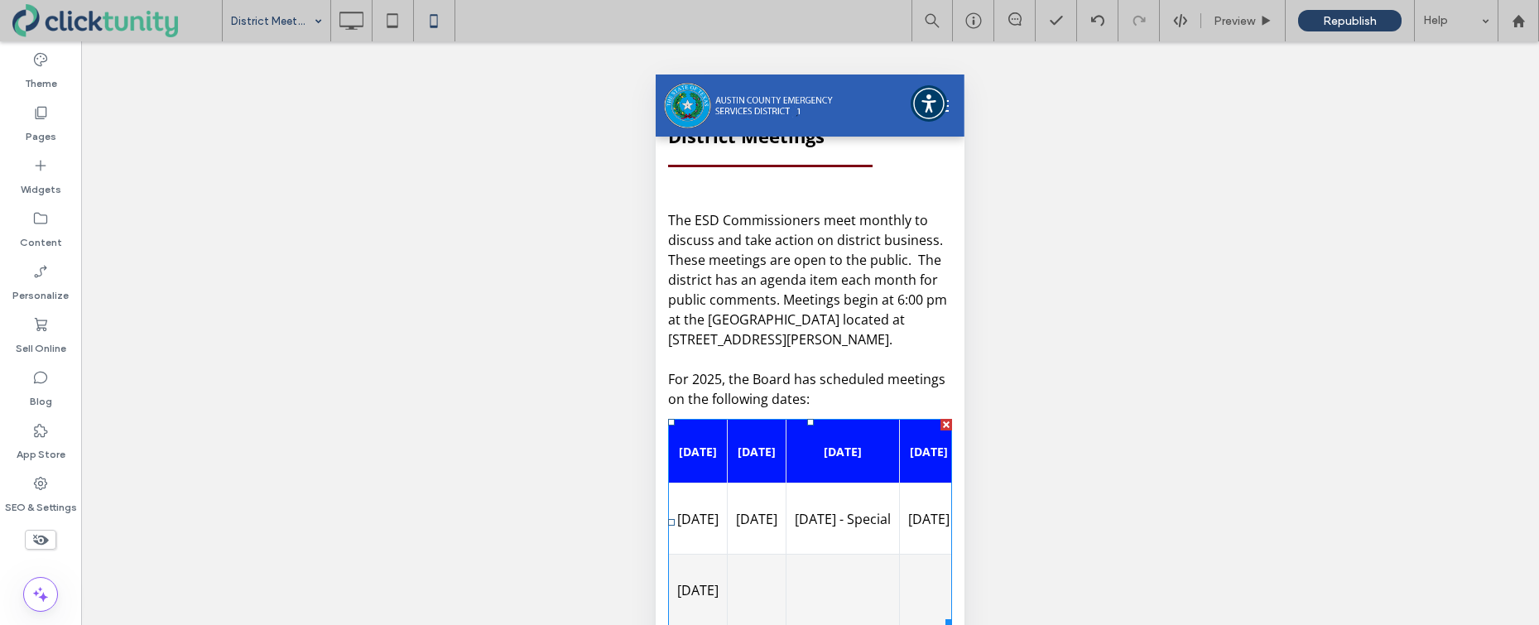
scroll to position [0, 0]
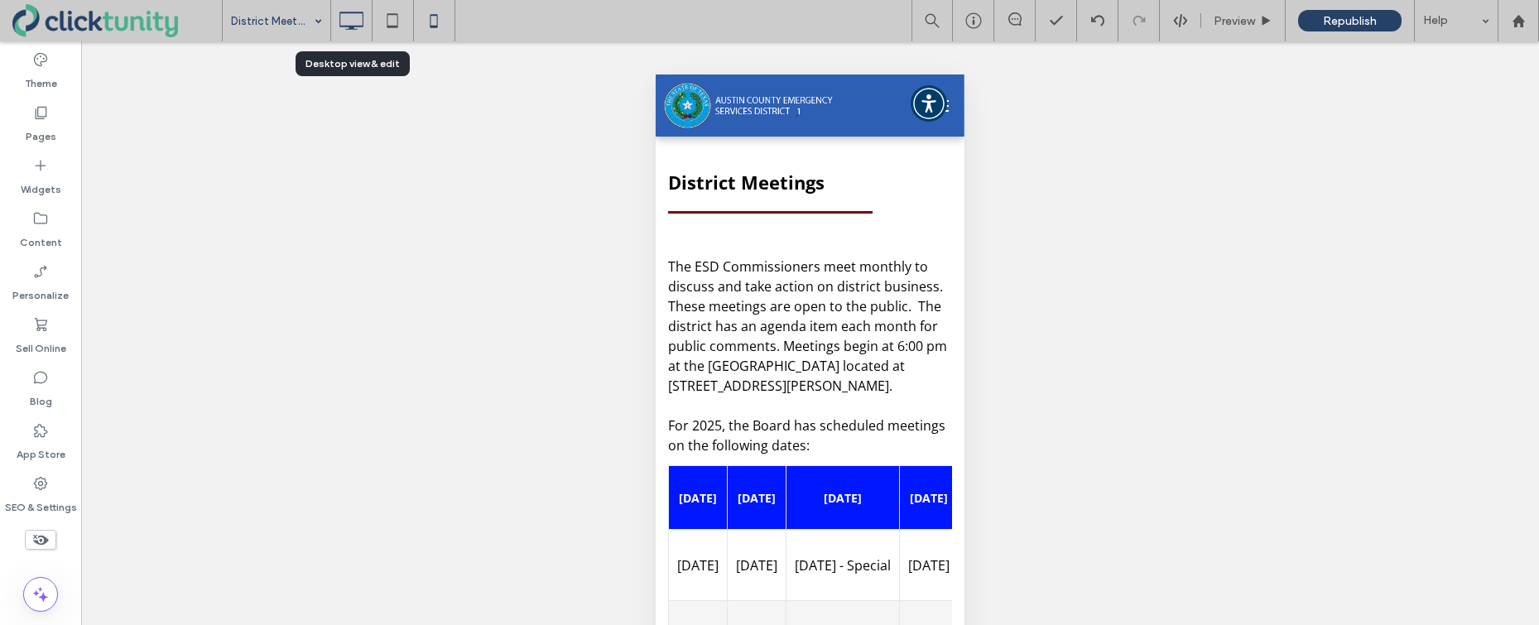
click at [357, 24] on icon at bounding box center [350, 20] width 33 height 33
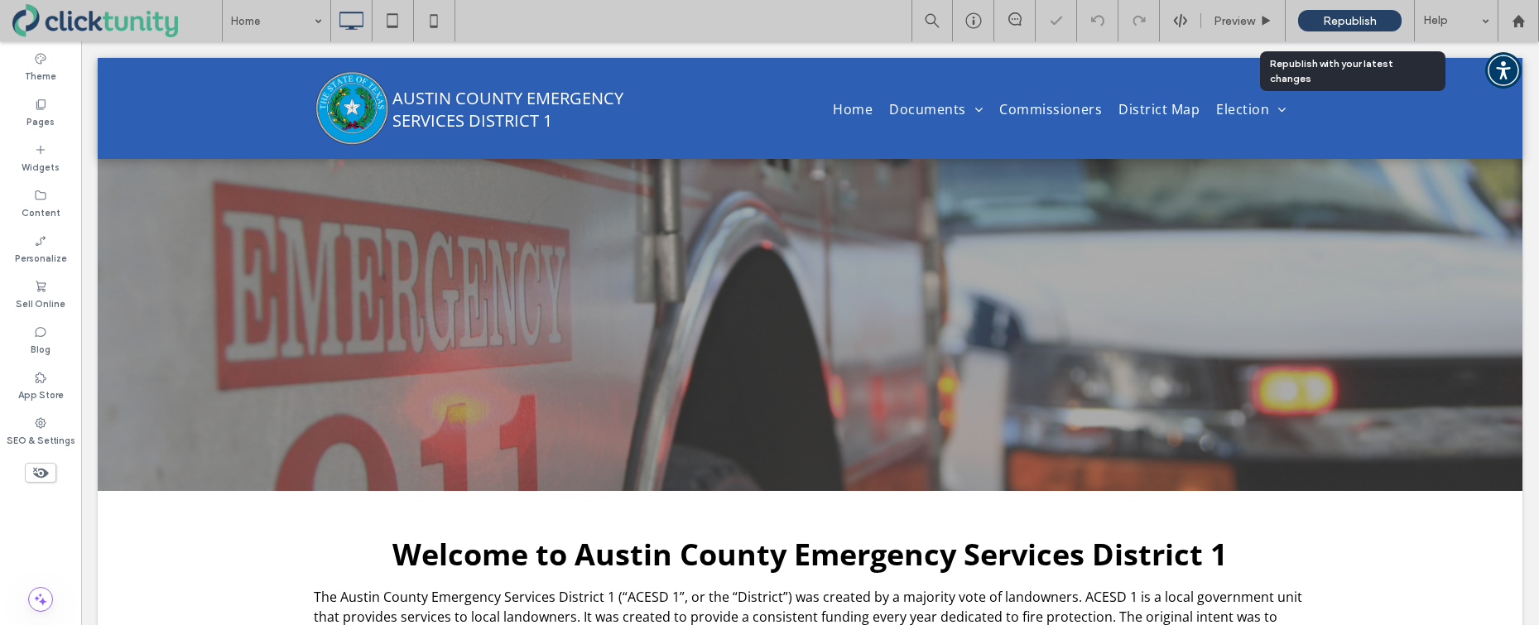
click at [1339, 26] on span "Republish" at bounding box center [1350, 21] width 54 height 14
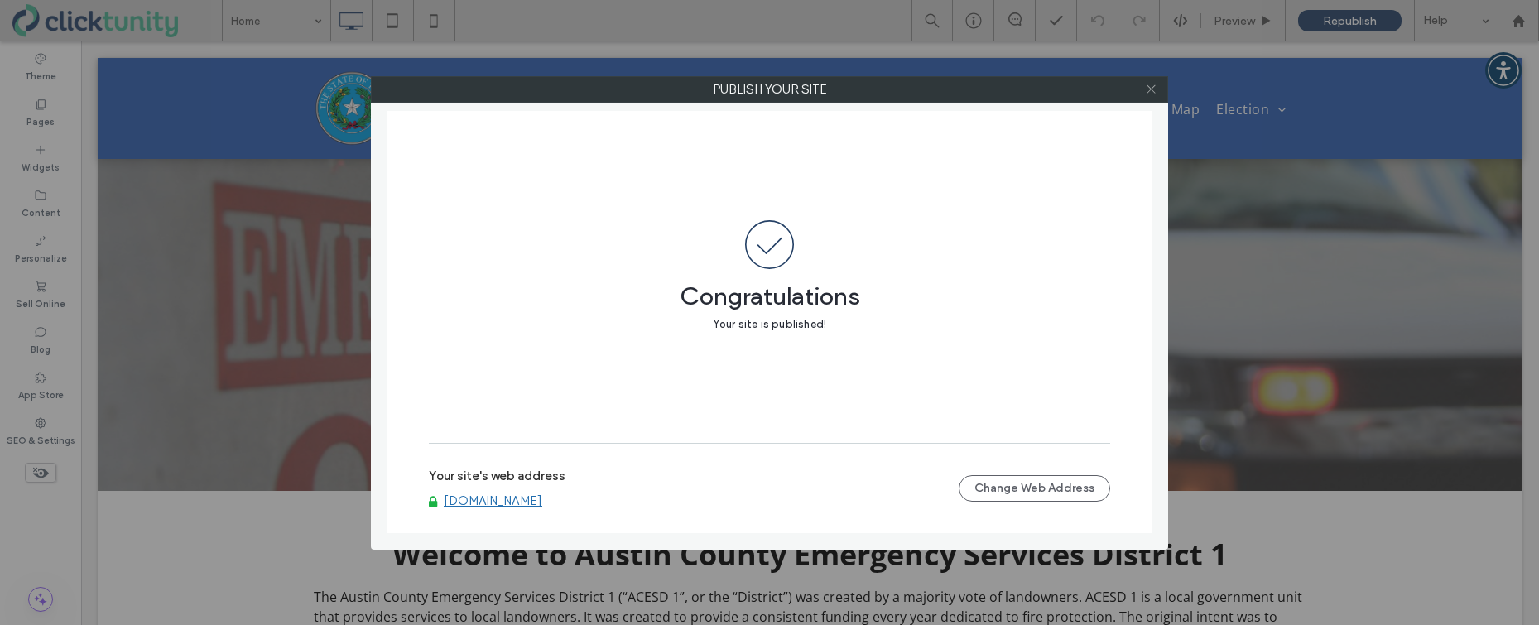
click at [1151, 87] on icon at bounding box center [1151, 89] width 12 height 12
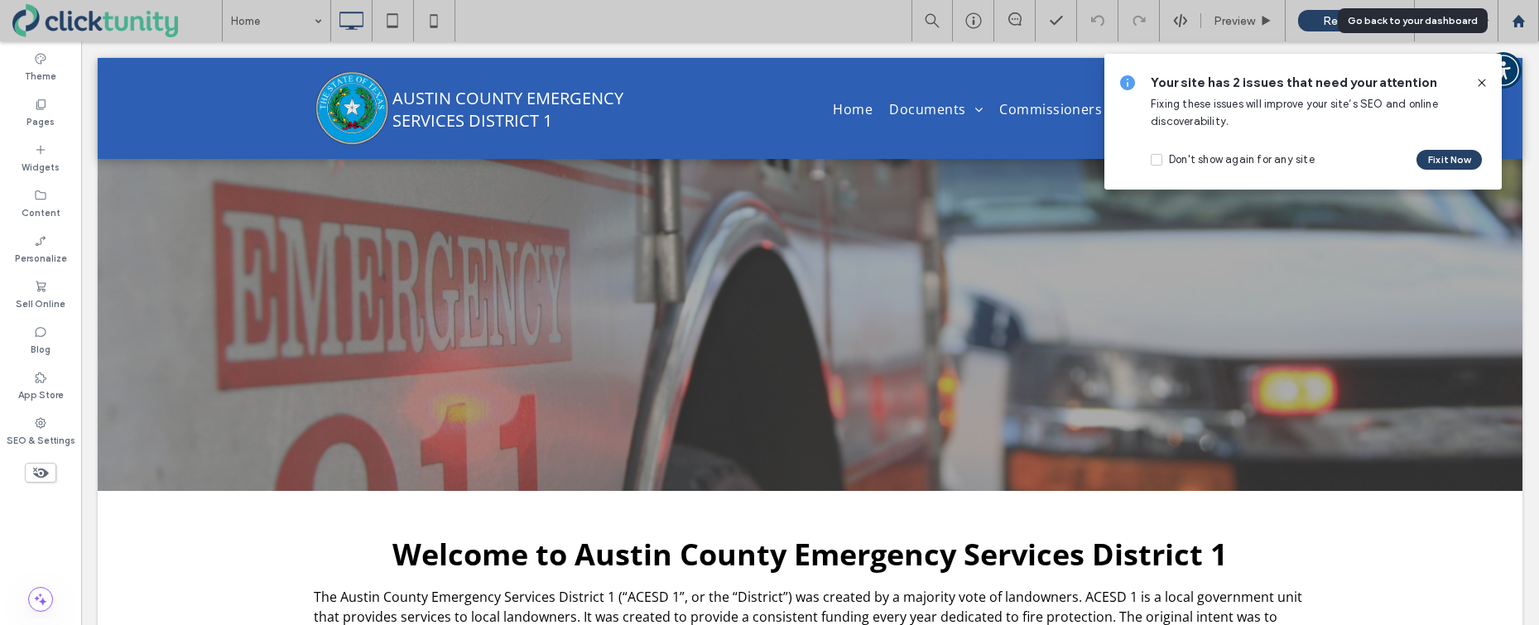
click at [1515, 22] on use at bounding box center [1517, 20] width 12 height 12
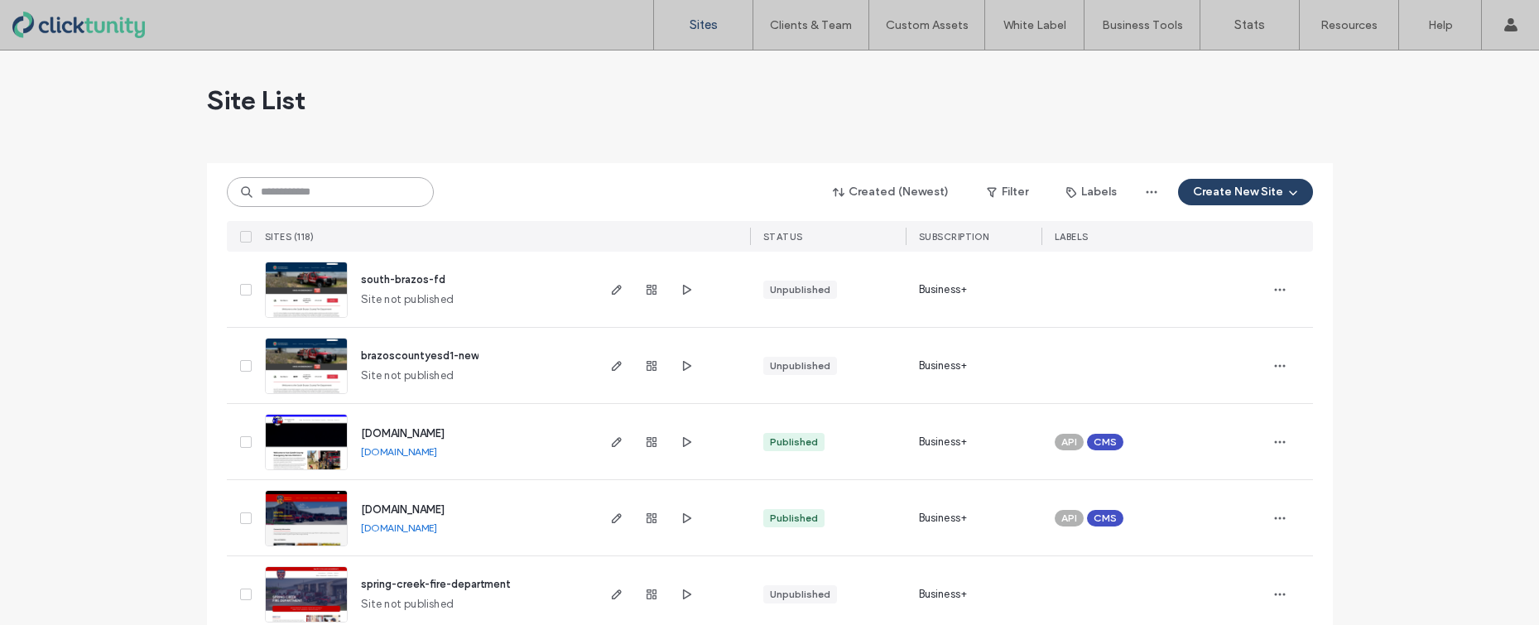
click at [336, 192] on input at bounding box center [330, 192] width 207 height 30
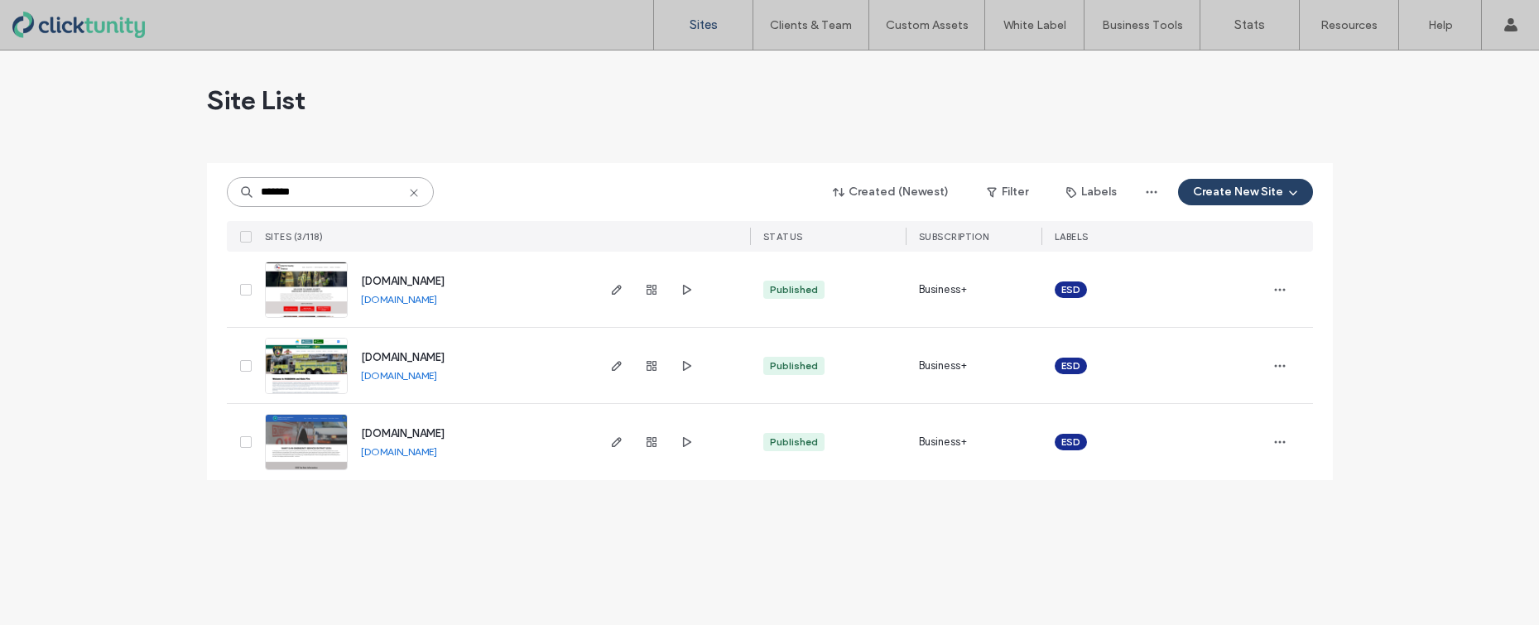
type input "*******"
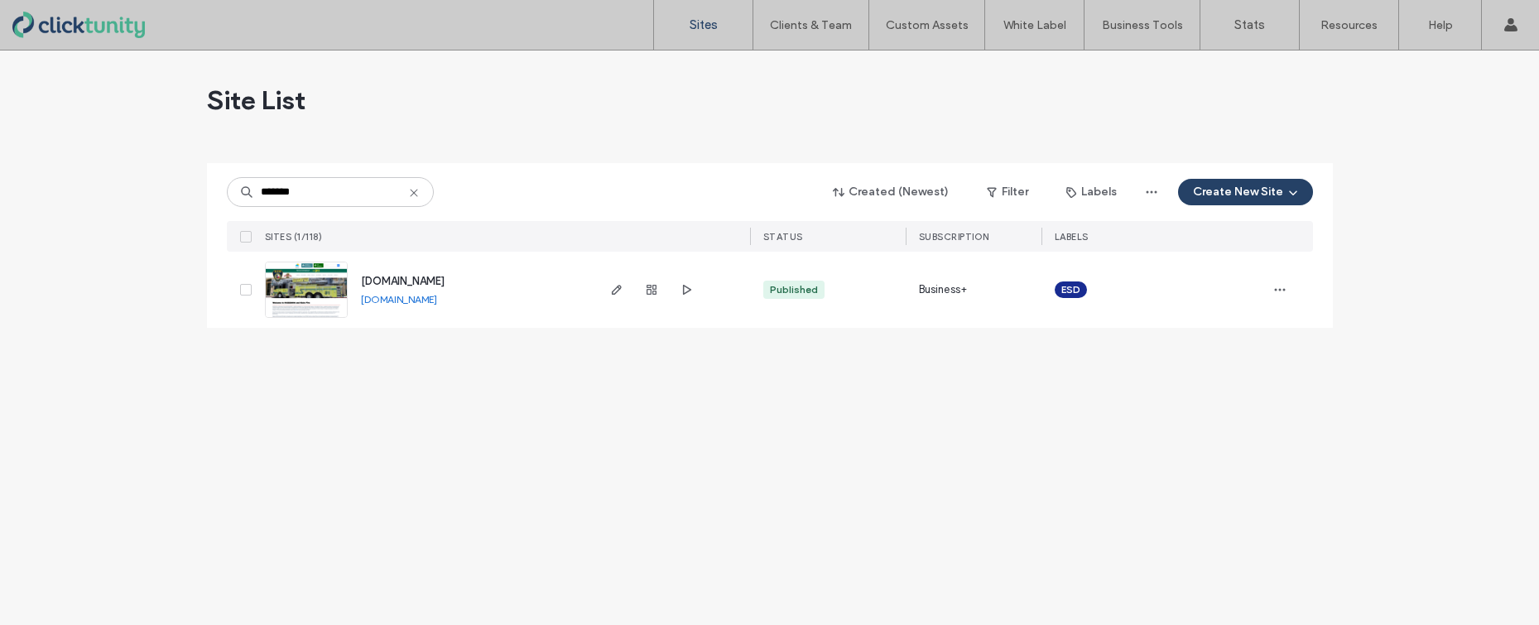
click at [432, 280] on span "www.hcesd16.org" at bounding box center [403, 281] width 84 height 12
